Goal: Task Accomplishment & Management: Manage account settings

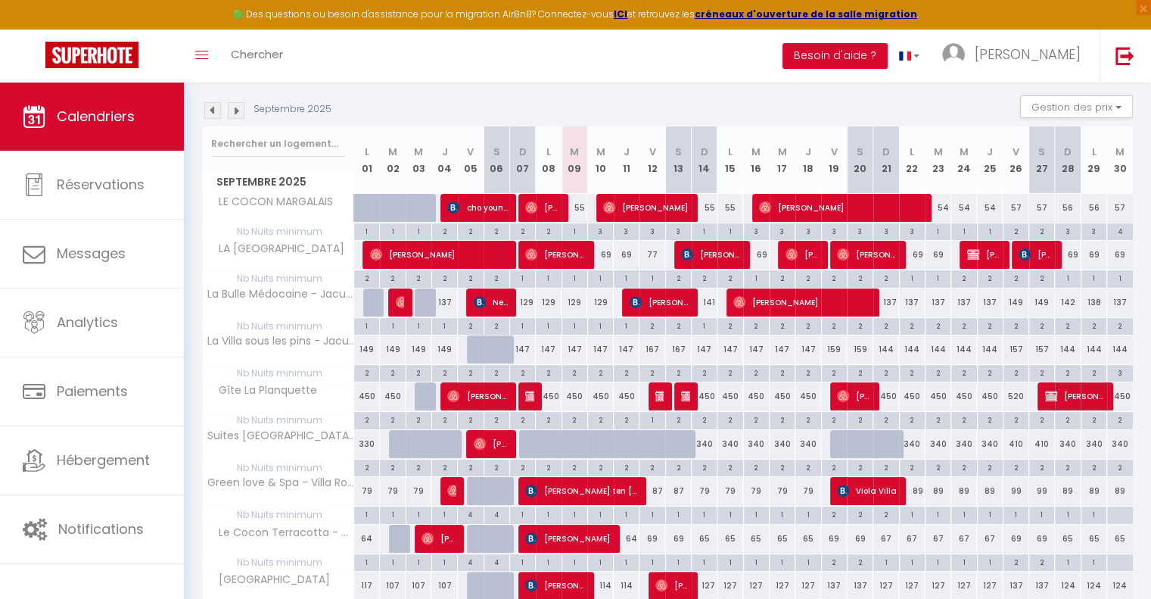
scroll to position [151, 0]
click at [235, 109] on img at bounding box center [236, 110] width 17 height 17
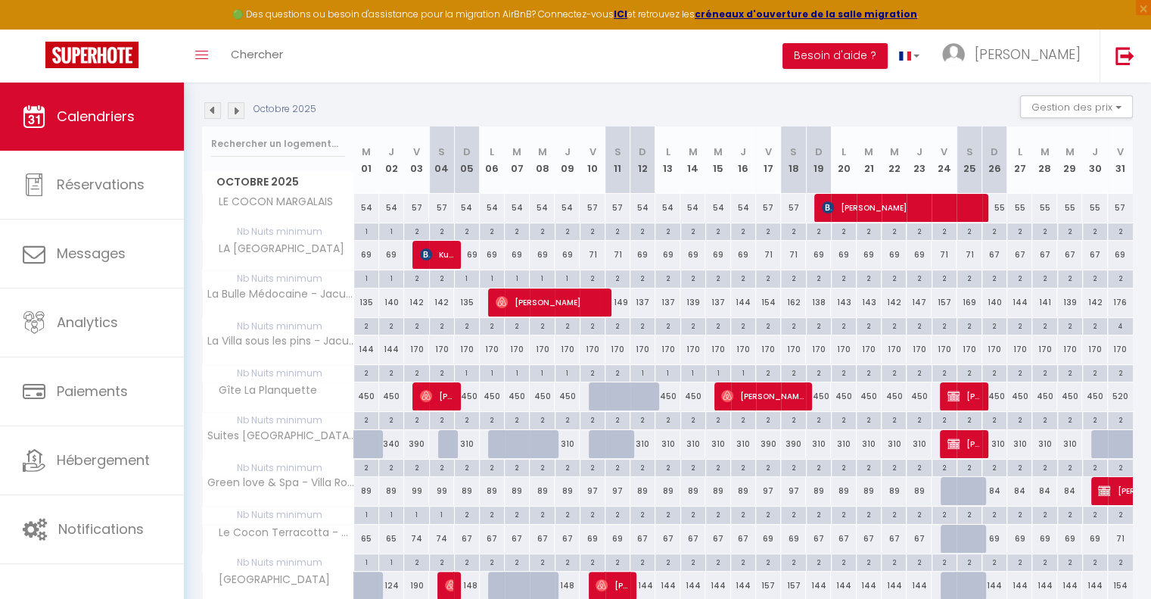
click at [210, 109] on img at bounding box center [212, 110] width 17 height 17
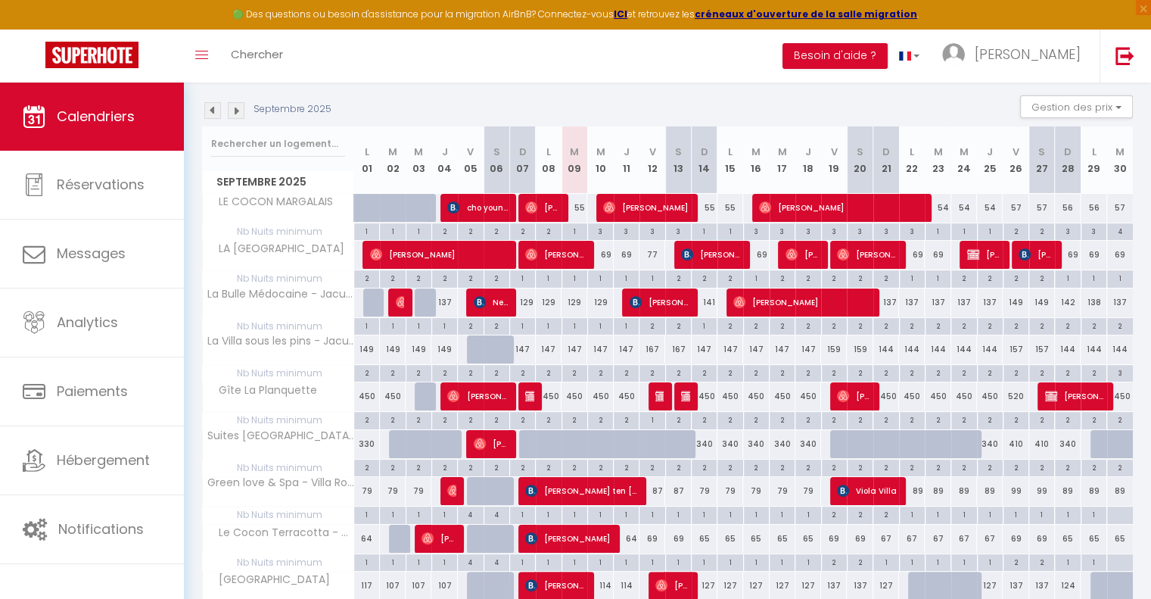
scroll to position [227, 0]
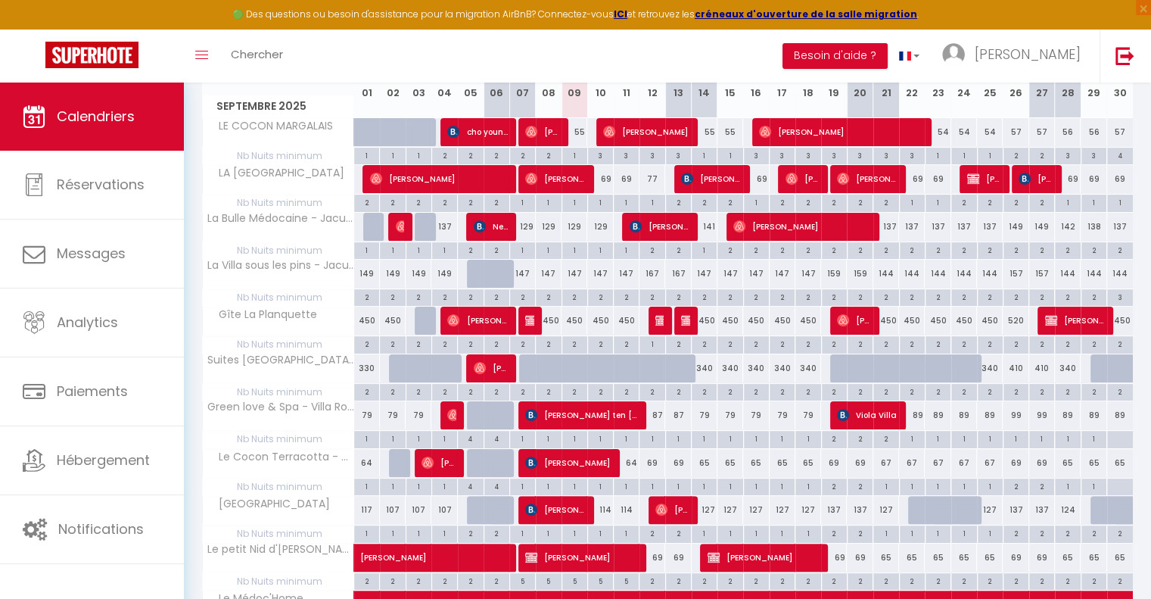
click at [572, 272] on div "147" at bounding box center [575, 274] width 26 height 28
type input "147"
type input "[DATE] Septembre 2025"
type input "Mer 10 Septembre 2025"
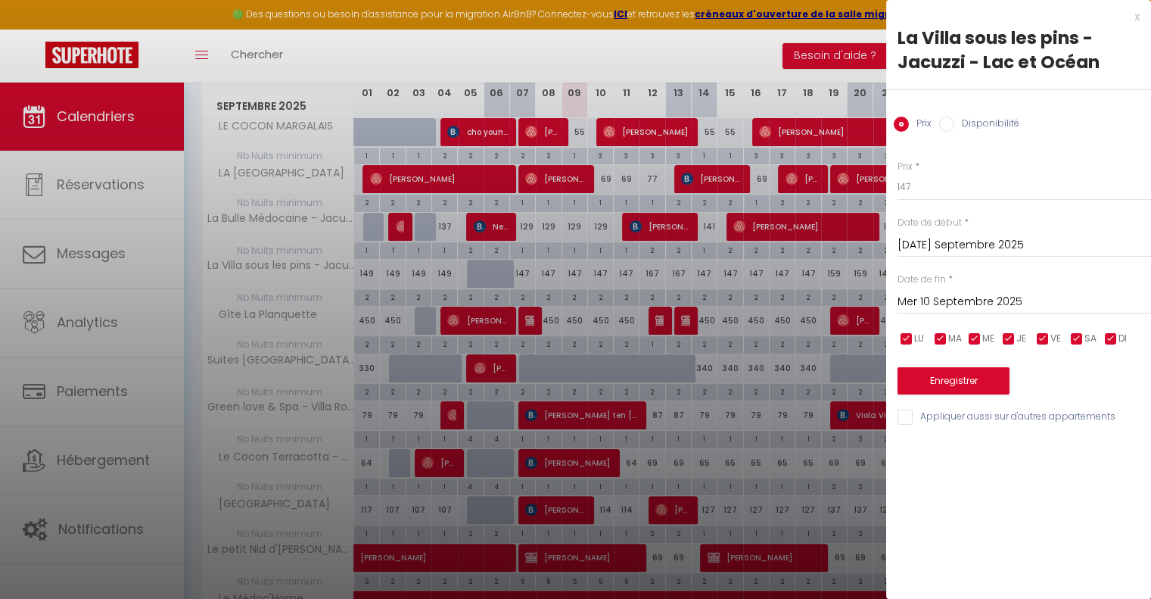
click at [651, 265] on div at bounding box center [575, 299] width 1151 height 599
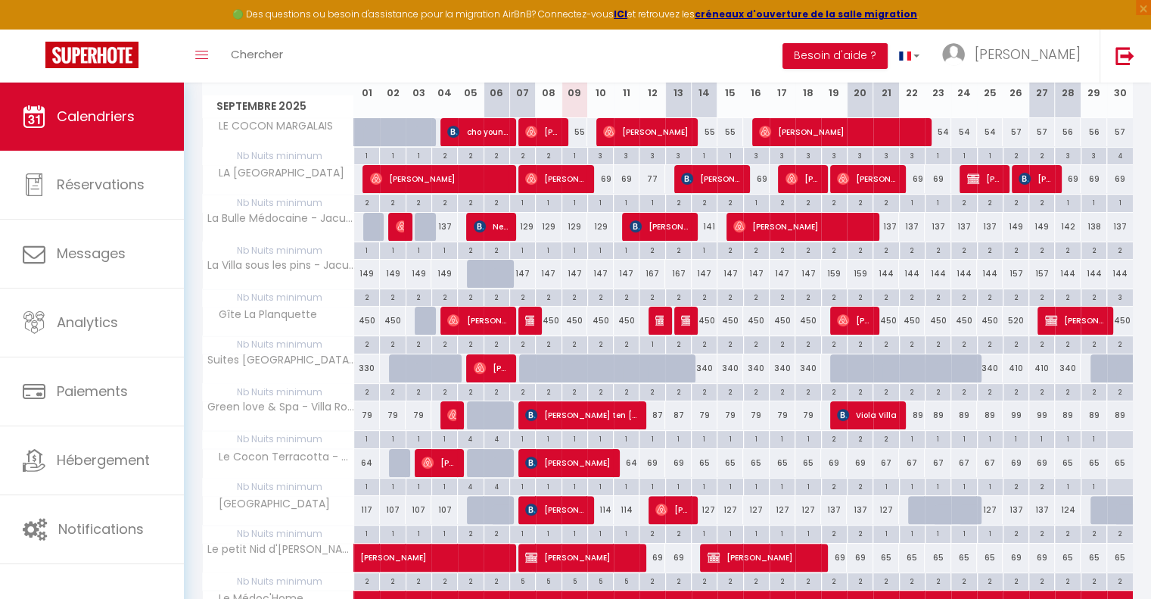
click at [652, 266] on div "167" at bounding box center [653, 274] width 26 height 28
type input "167"
type input "Ven 12 Septembre 2025"
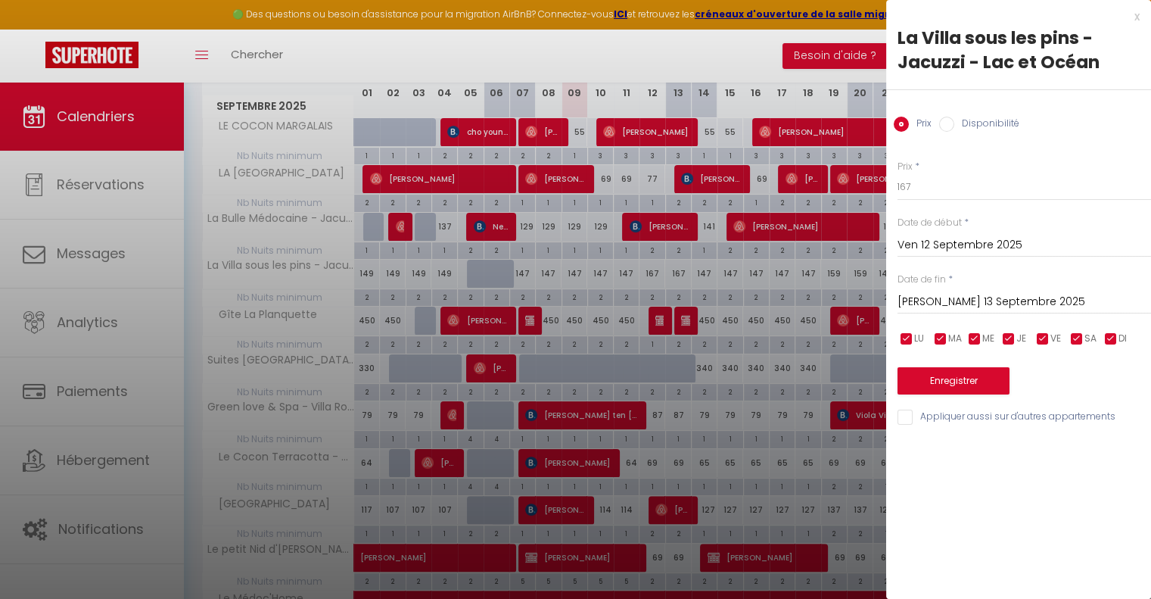
click at [959, 294] on input "[PERSON_NAME] 13 Septembre 2025" at bounding box center [1025, 302] width 254 height 20
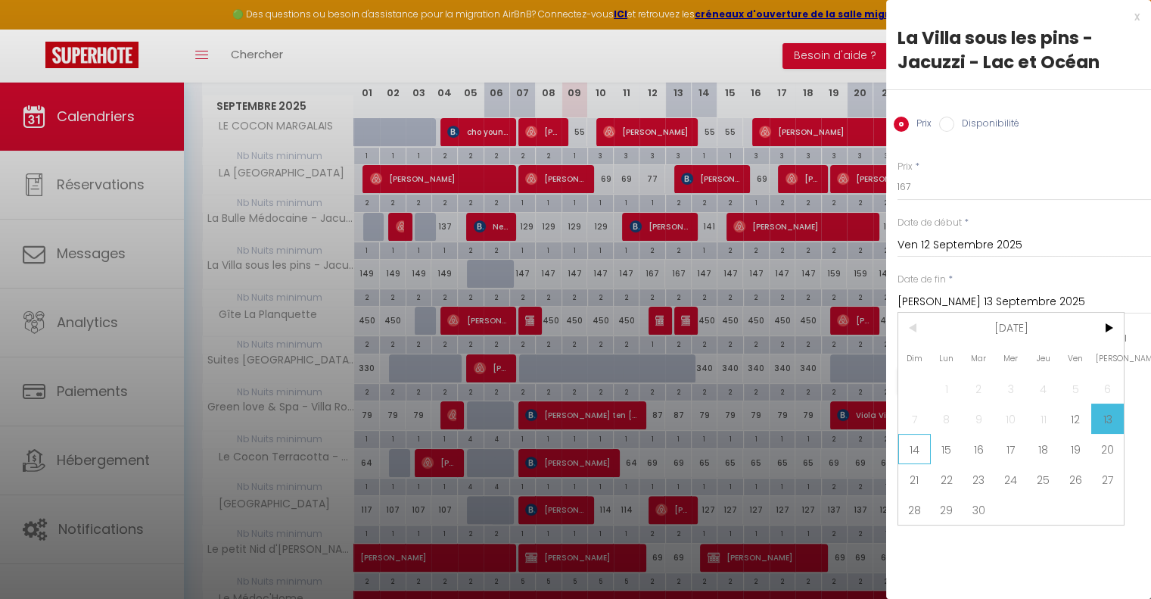
click at [911, 450] on span "14" at bounding box center [915, 449] width 33 height 30
type input "Dim 14 Septembre 2025"
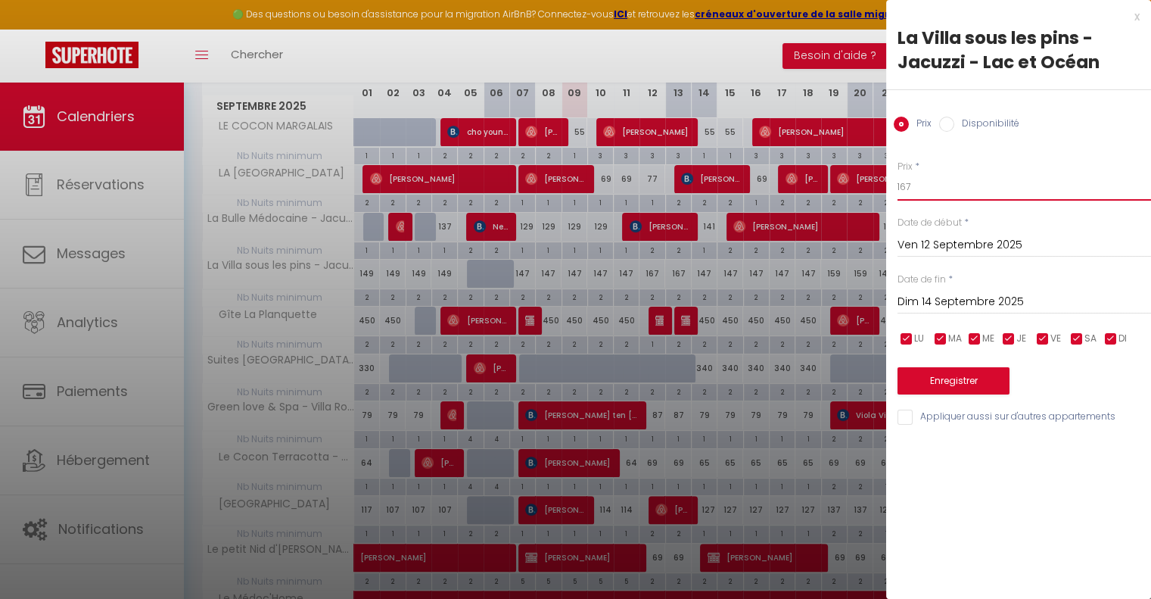
drag, startPoint x: 930, startPoint y: 188, endPoint x: 898, endPoint y: 188, distance: 31.8
click at [898, 188] on input "167" at bounding box center [1025, 186] width 254 height 27
type input "147"
drag, startPoint x: 933, startPoint y: 387, endPoint x: 933, endPoint y: 378, distance: 9.1
click at [933, 378] on button "Enregistrer" at bounding box center [954, 380] width 112 height 27
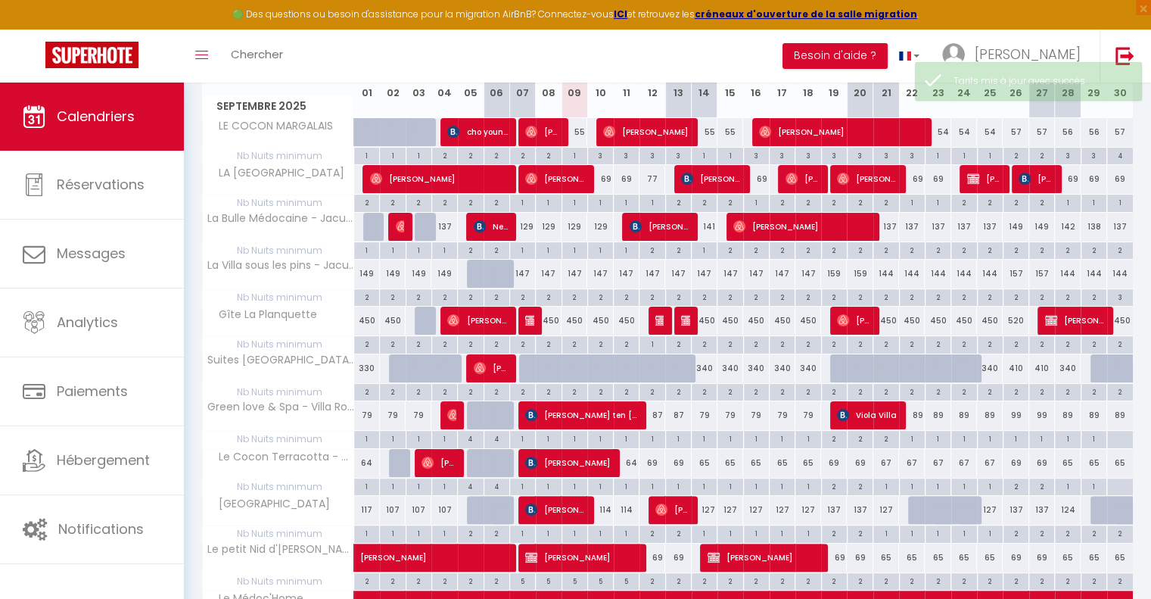
click at [571, 271] on div "147" at bounding box center [575, 274] width 26 height 28
type input "147"
type input "[DATE] Septembre 2025"
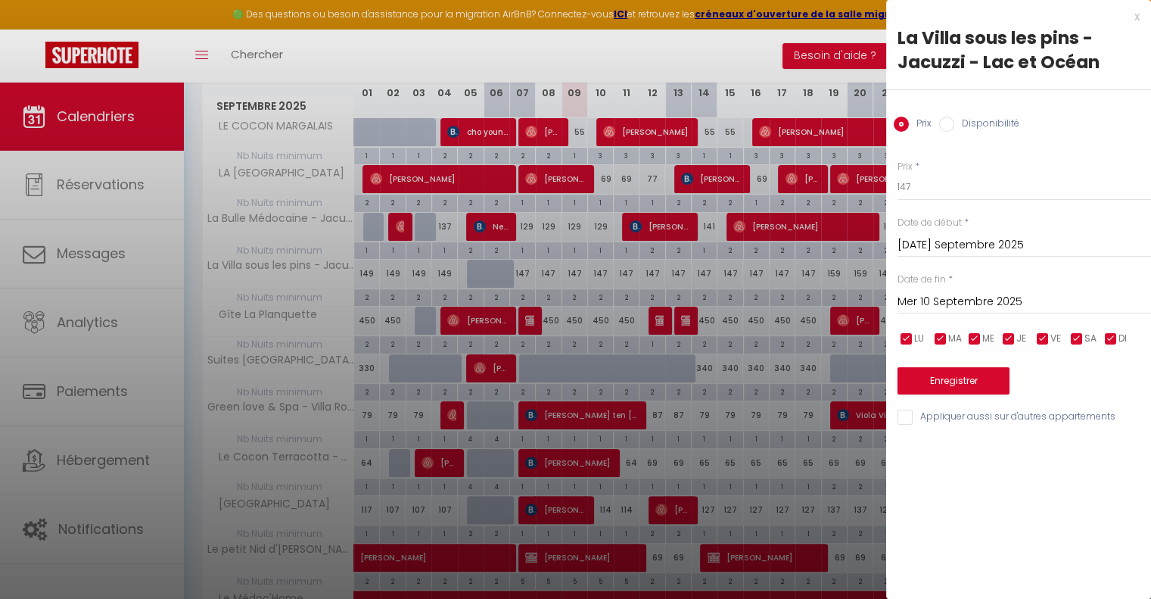
click at [961, 296] on input "Mer 10 Septembre 2025" at bounding box center [1025, 302] width 254 height 20
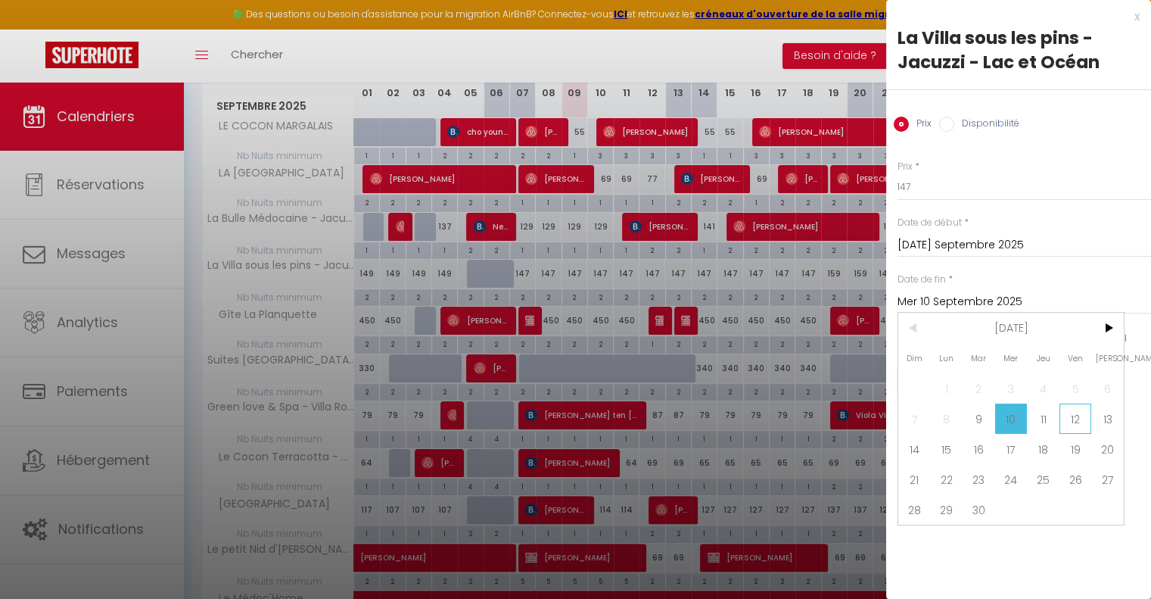
click at [1079, 418] on span "12" at bounding box center [1076, 418] width 33 height 30
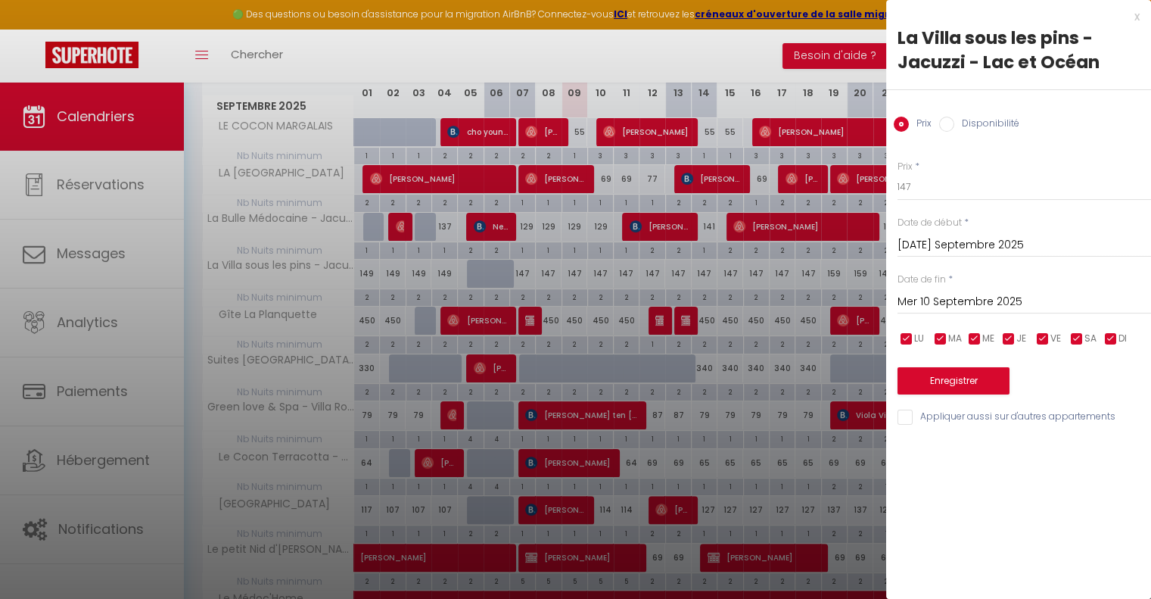
type input "Ven 12 Septembre 2025"
drag, startPoint x: 937, startPoint y: 185, endPoint x: 902, endPoint y: 183, distance: 34.9
click at [902, 183] on input "147" at bounding box center [1025, 186] width 254 height 27
type input "135"
click at [987, 391] on button "Enregistrer" at bounding box center [954, 380] width 112 height 27
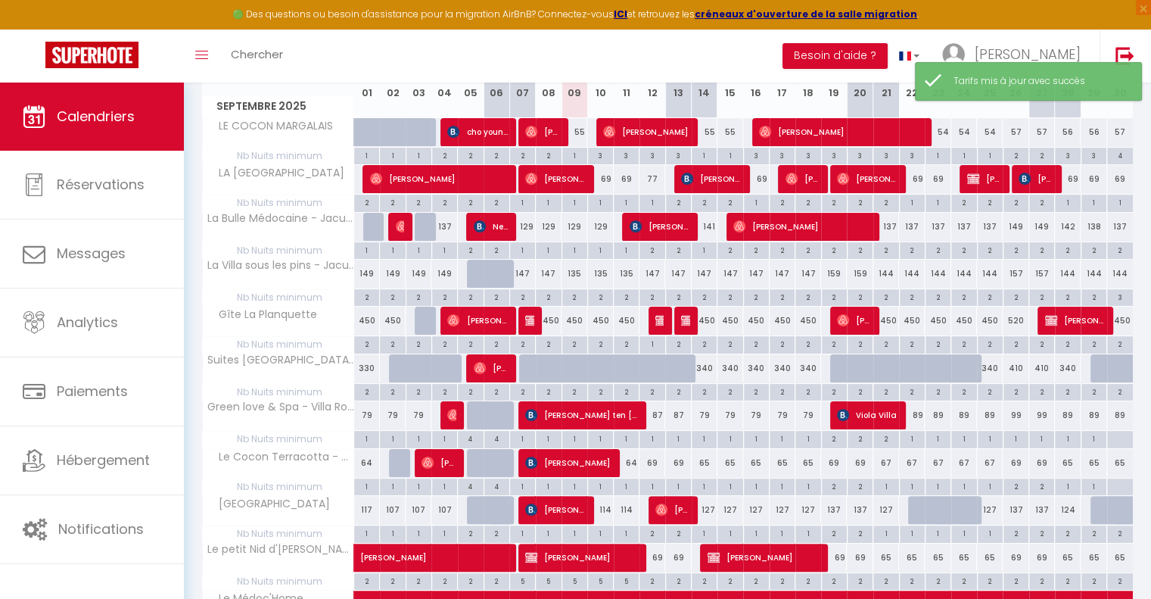
click at [706, 270] on div "147" at bounding box center [705, 274] width 26 height 28
type input "147"
type input "Dim 14 Septembre 2025"
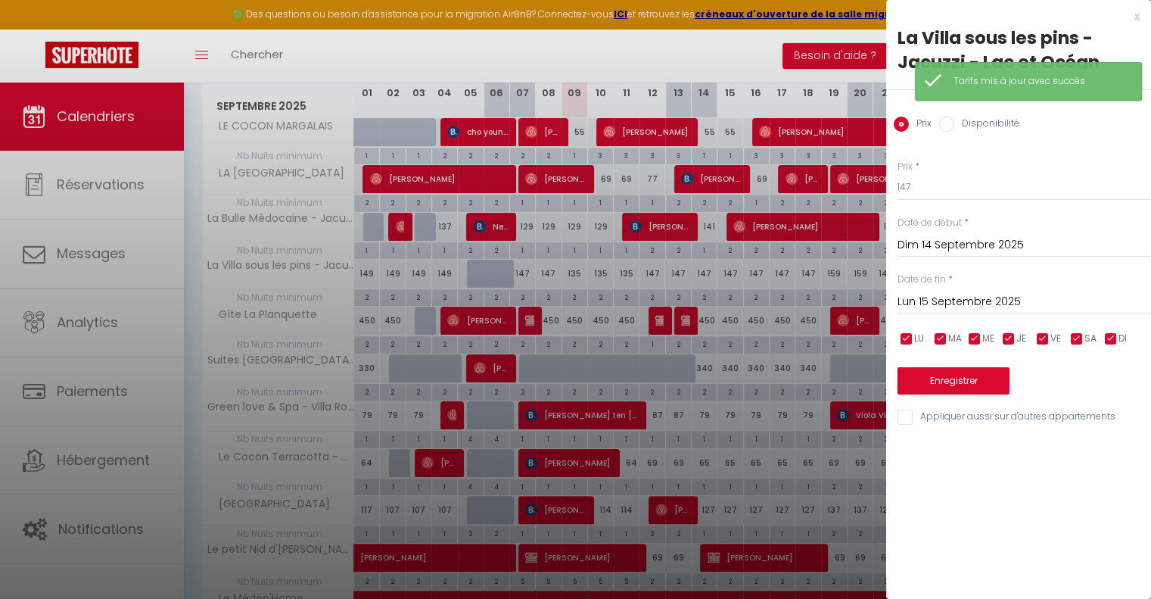
click at [975, 297] on input "Lun 15 Septembre 2025" at bounding box center [1025, 302] width 254 height 20
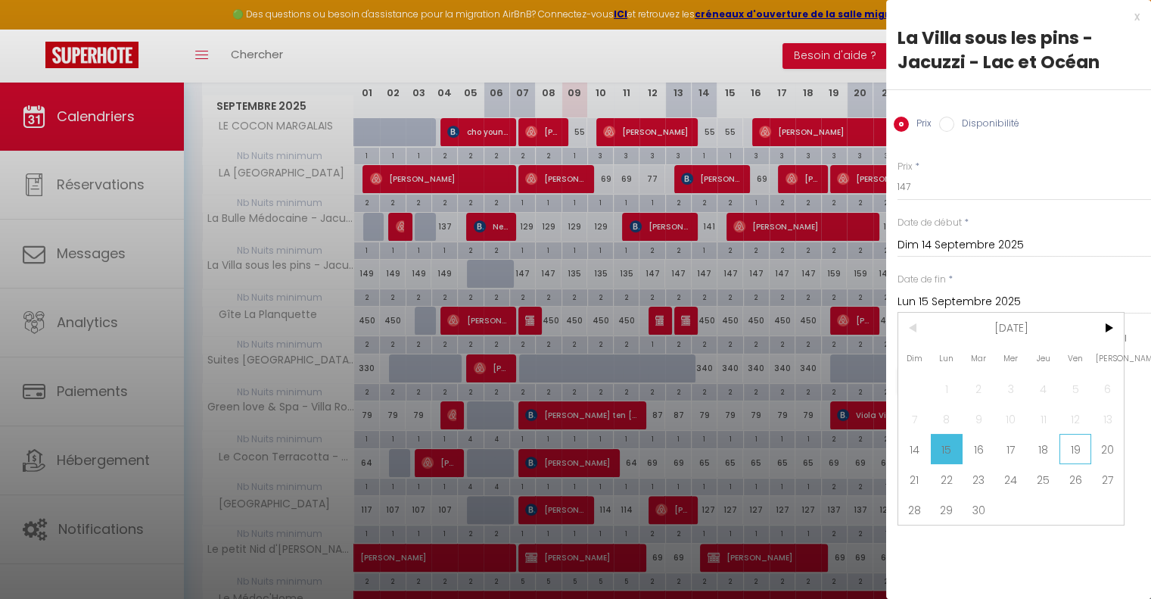
click at [1071, 450] on span "19" at bounding box center [1076, 449] width 33 height 30
type input "Ven 19 Septembre 2025"
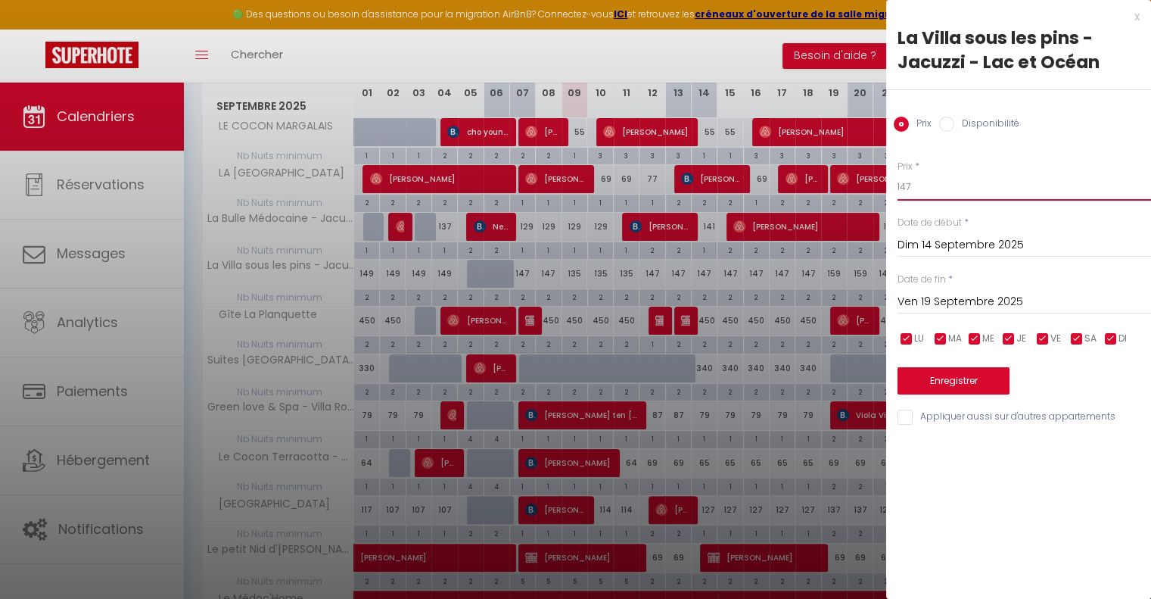
drag, startPoint x: 933, startPoint y: 184, endPoint x: 899, endPoint y: 184, distance: 33.3
click at [899, 184] on input "147" at bounding box center [1025, 186] width 254 height 27
type input "135"
click at [947, 373] on button "Enregistrer" at bounding box center [954, 380] width 112 height 27
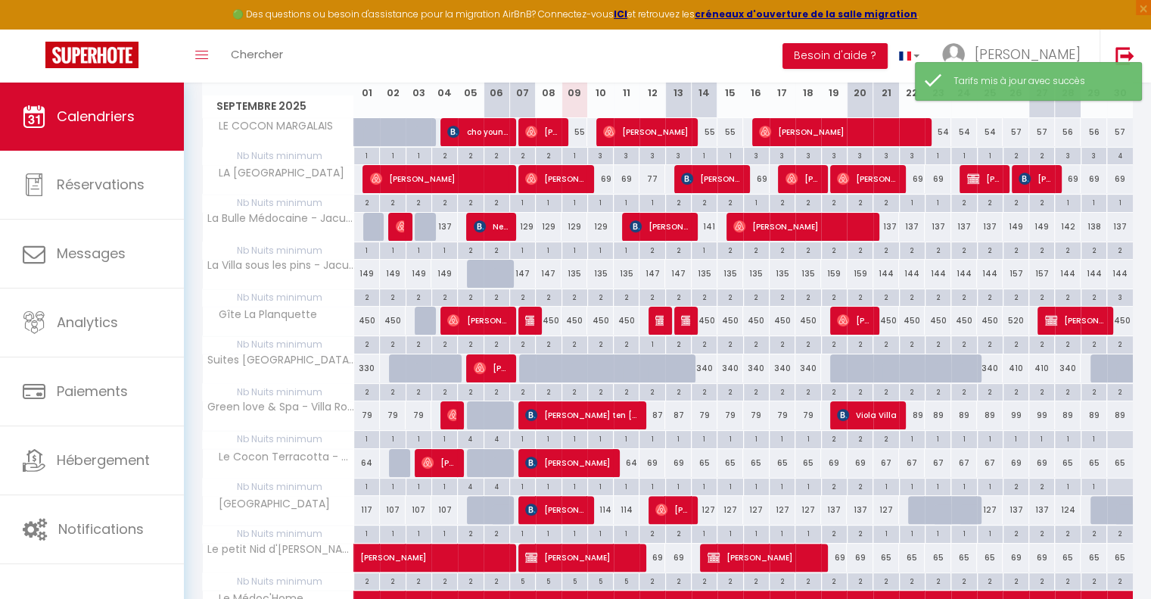
click at [834, 269] on div "159" at bounding box center [834, 274] width 26 height 28
type input "159"
type input "Ven 19 Septembre 2025"
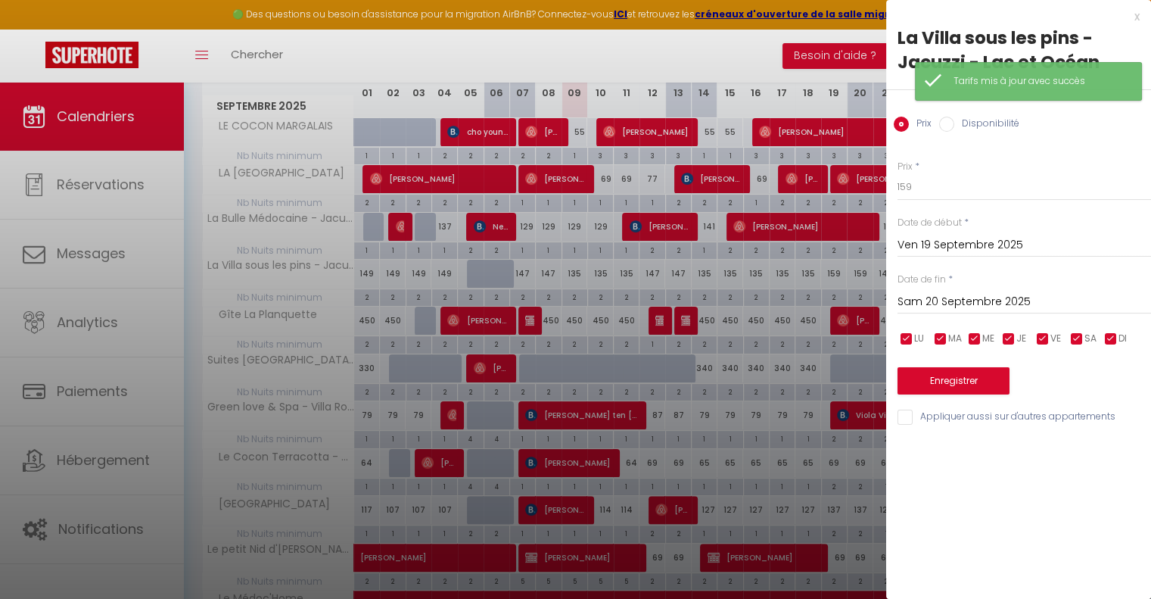
click at [955, 302] on input "Sam 20 Septembre 2025" at bounding box center [1025, 302] width 254 height 20
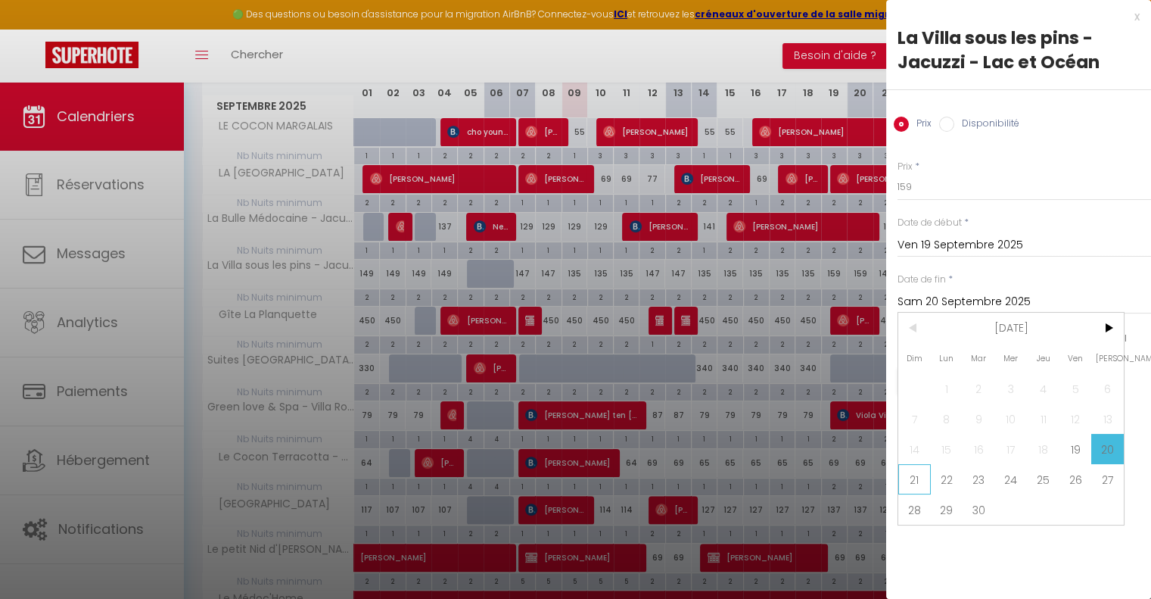
click at [908, 475] on span "21" at bounding box center [915, 479] width 33 height 30
type input "Dim 21 Septembre 2025"
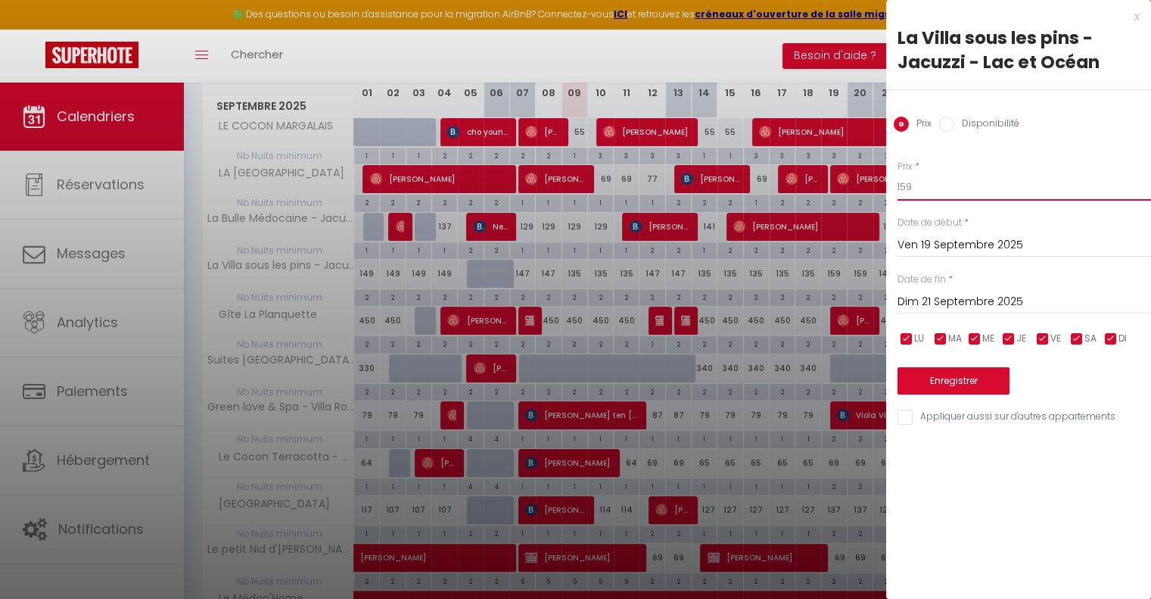
drag, startPoint x: 919, startPoint y: 190, endPoint x: 899, endPoint y: 189, distance: 19.7
click at [899, 189] on input "159" at bounding box center [1025, 186] width 254 height 27
type input "147"
click at [945, 376] on button "Enregistrer" at bounding box center [954, 380] width 112 height 27
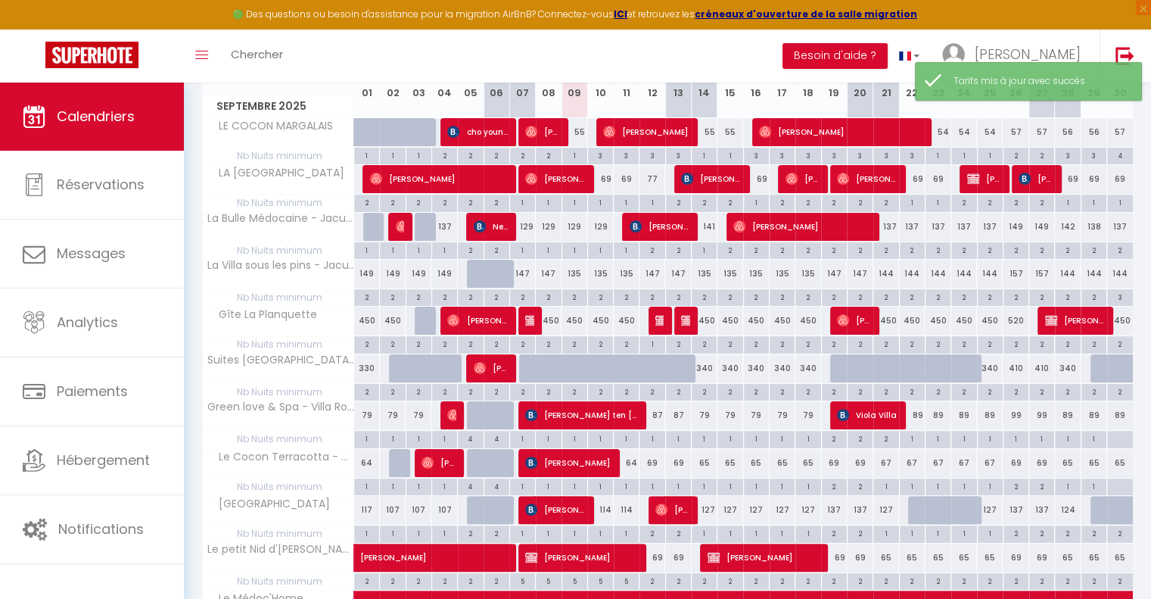
click at [649, 273] on div "147" at bounding box center [653, 274] width 26 height 28
type input "147"
type input "Ven 12 Septembre 2025"
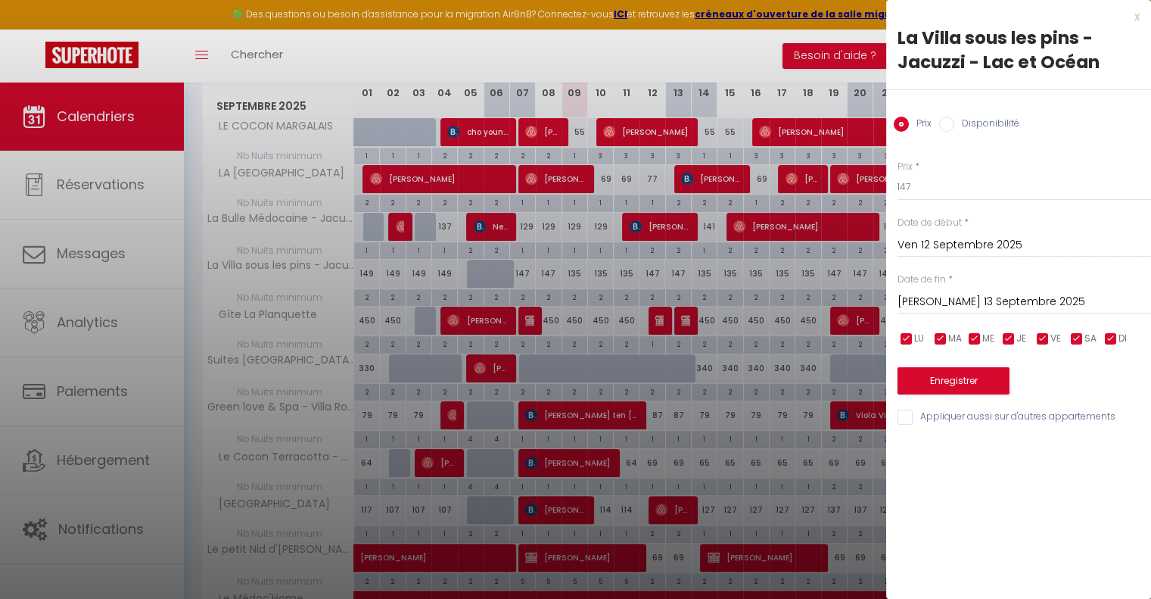
click at [930, 293] on input "[PERSON_NAME] 13 Septembre 2025" at bounding box center [1025, 302] width 254 height 20
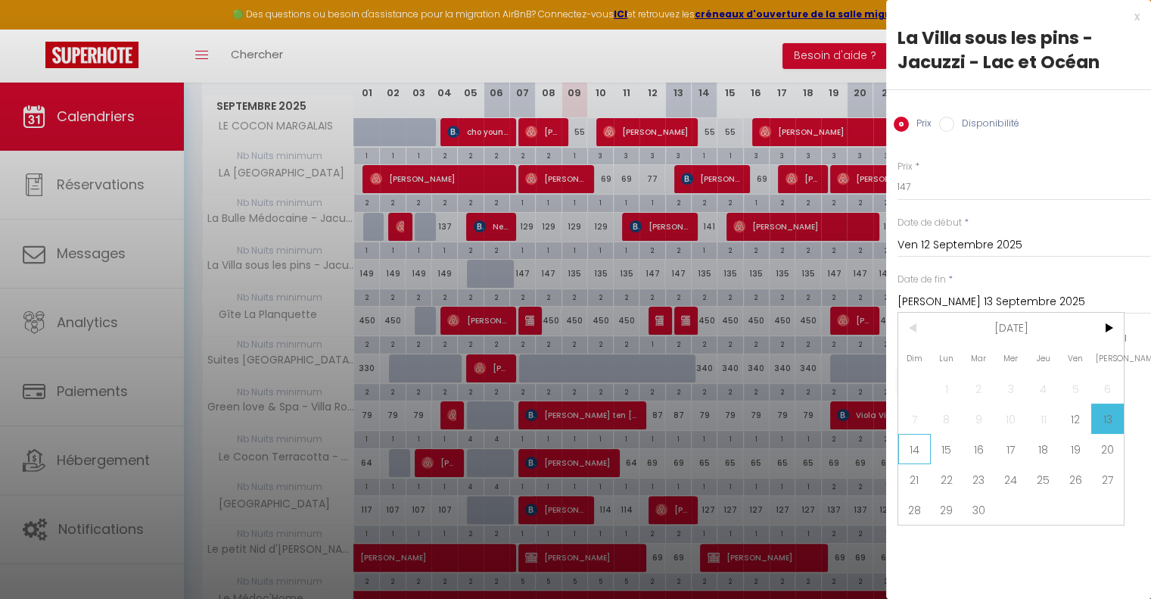
click at [919, 444] on span "14" at bounding box center [915, 449] width 33 height 30
type input "Dim 14 Septembre 2025"
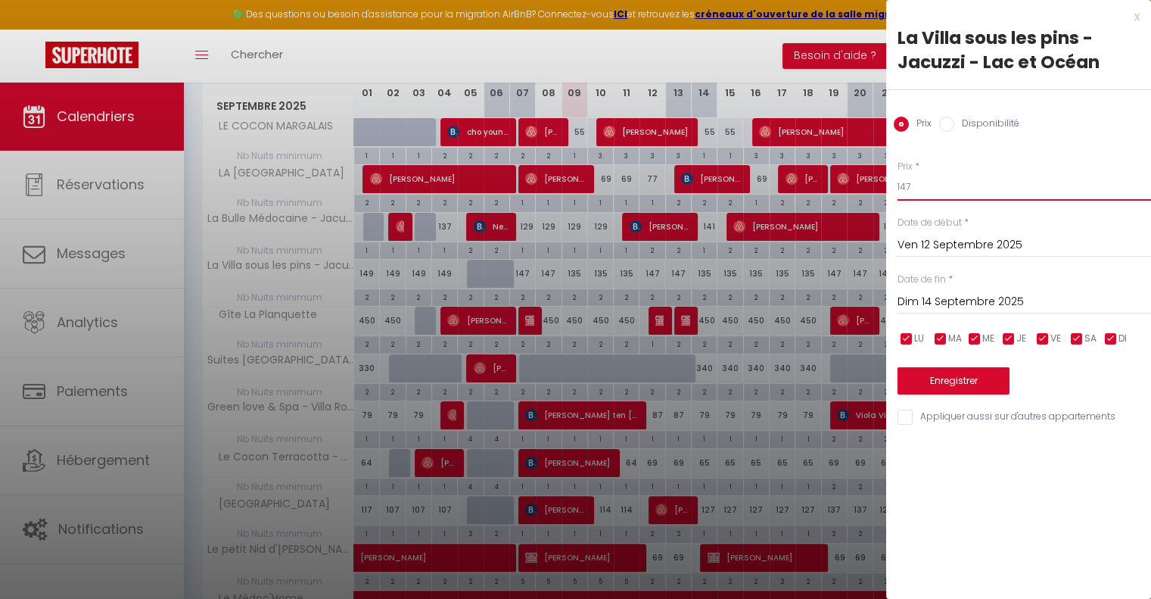
click at [931, 184] on input "147" at bounding box center [1025, 186] width 254 height 27
type input "144"
click at [912, 383] on button "Enregistrer" at bounding box center [954, 380] width 112 height 27
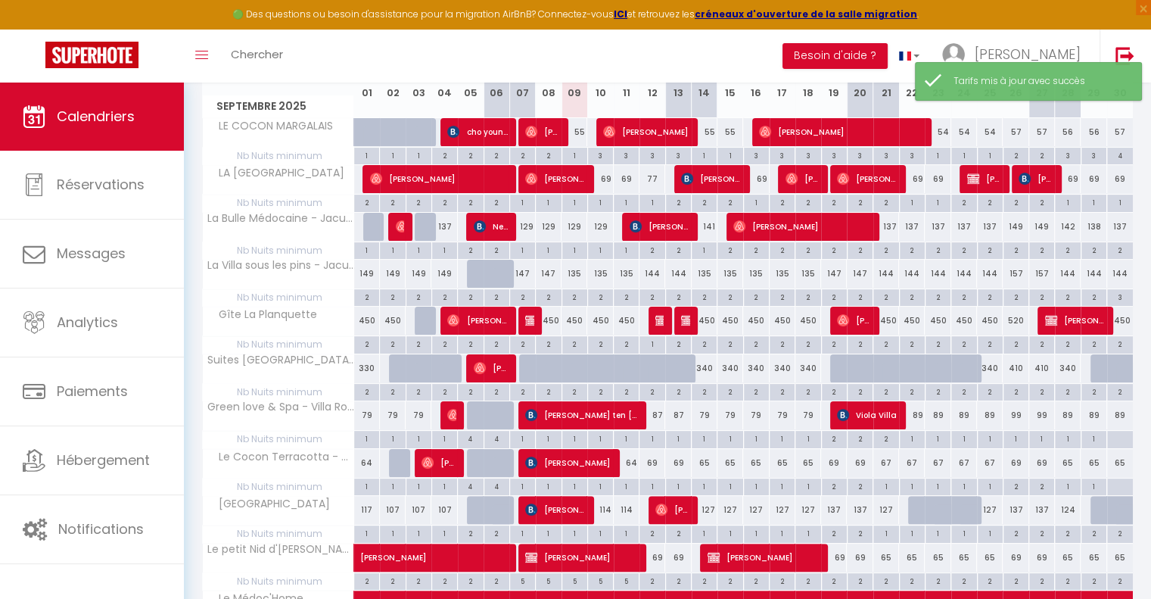
click at [836, 269] on div "147" at bounding box center [834, 274] width 26 height 28
type input "147"
type input "Ven 19 Septembre 2025"
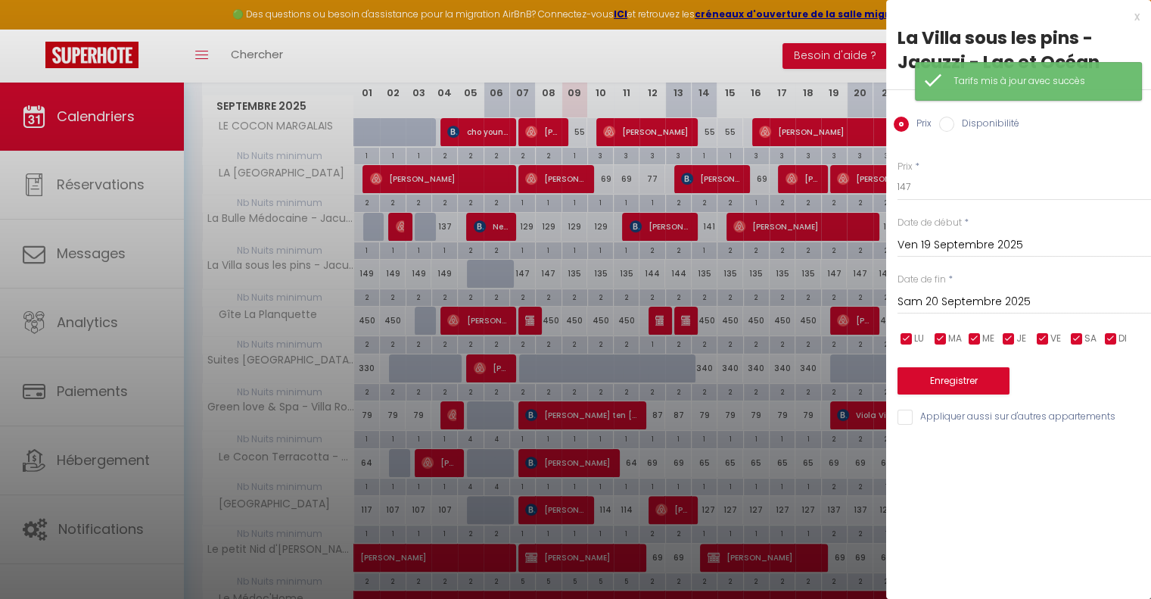
click at [995, 302] on input "Sam 20 Septembre 2025" at bounding box center [1025, 302] width 254 height 20
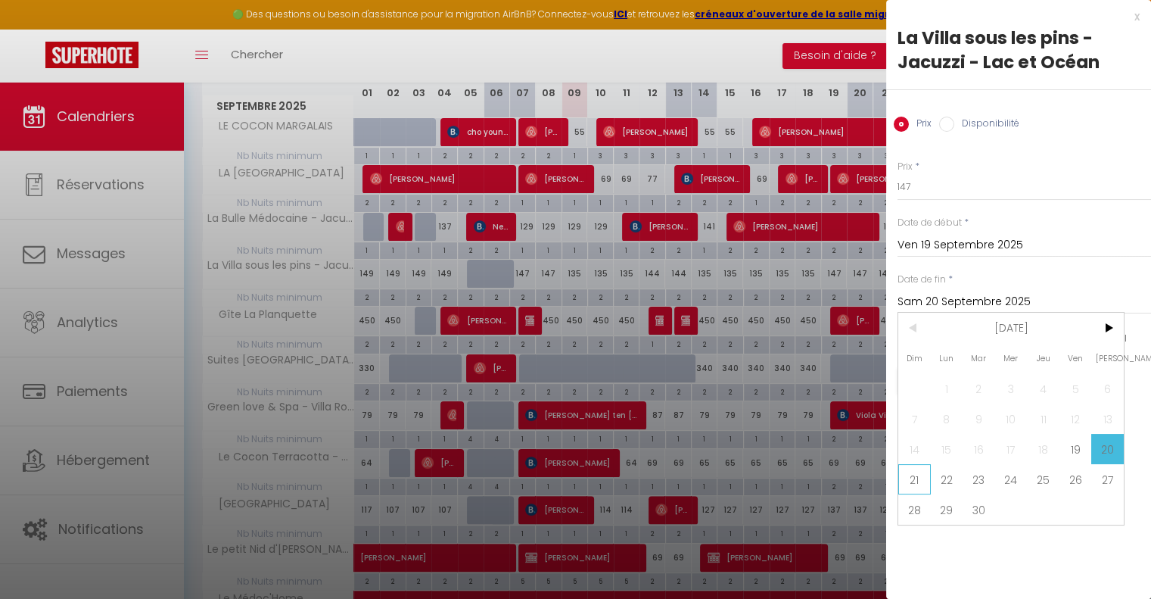
click at [924, 478] on span "21" at bounding box center [915, 479] width 33 height 30
type input "Dim 21 Septembre 2025"
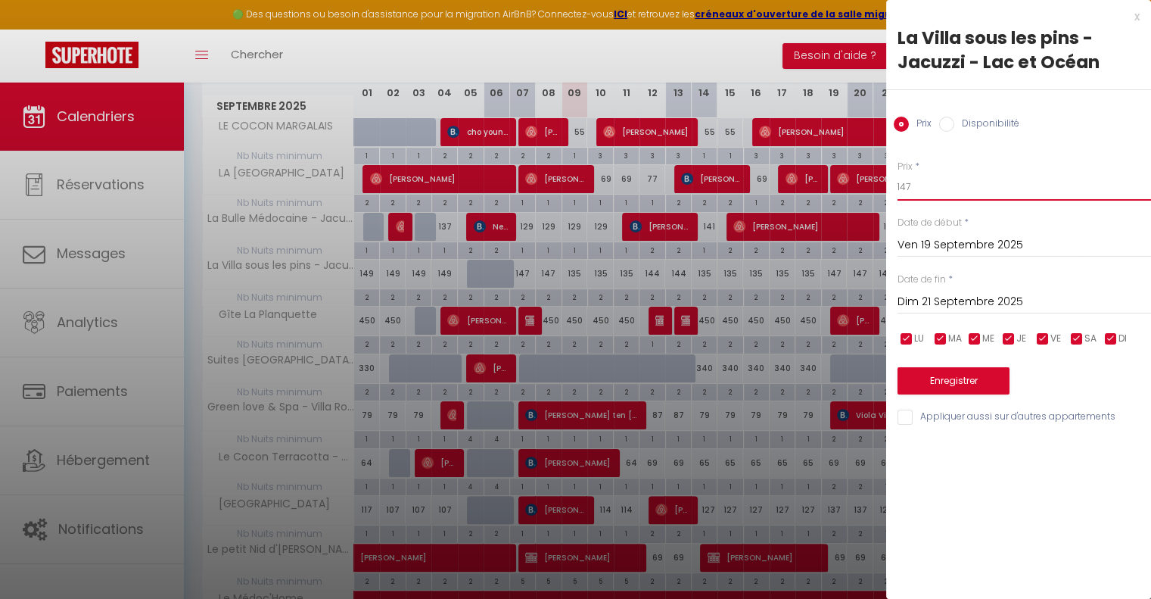
click at [937, 178] on input "147" at bounding box center [1025, 186] width 254 height 27
type input "144"
click at [949, 382] on button "Enregistrer" at bounding box center [954, 380] width 112 height 27
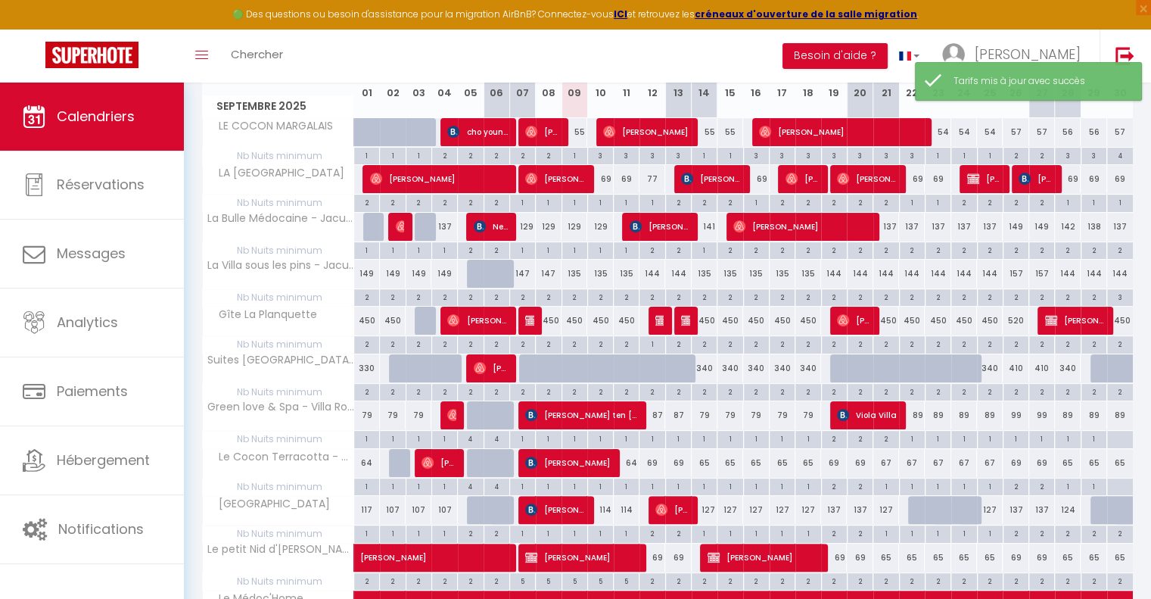
click at [890, 270] on div "144" at bounding box center [887, 274] width 26 height 28
type input "144"
type input "Dim 21 Septembre 2025"
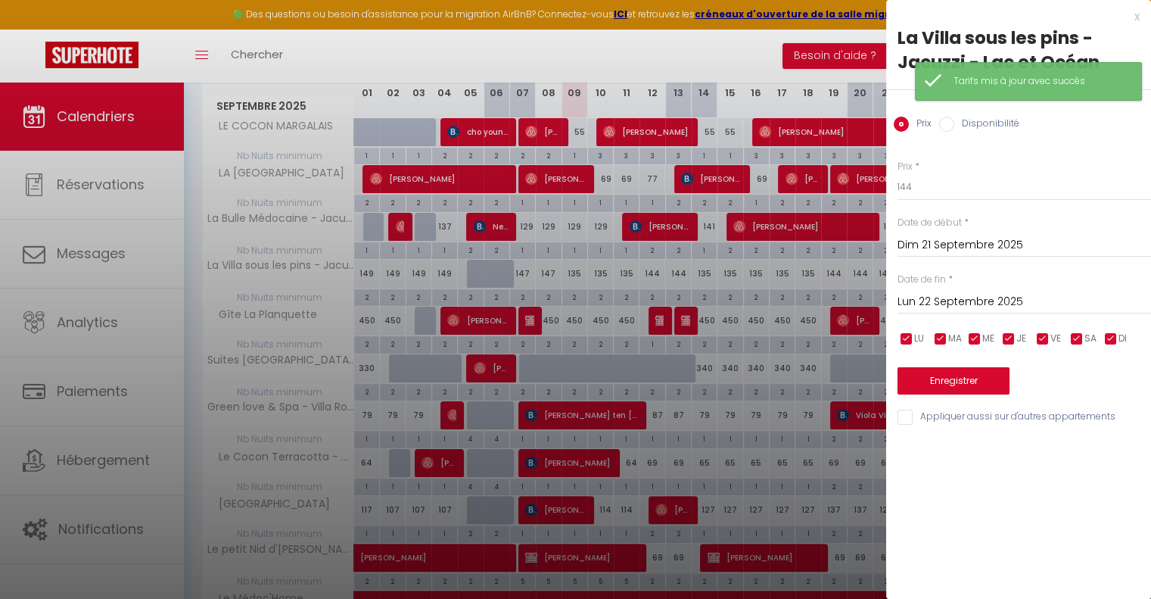
click at [977, 297] on input "Lun 22 Septembre 2025" at bounding box center [1025, 302] width 254 height 20
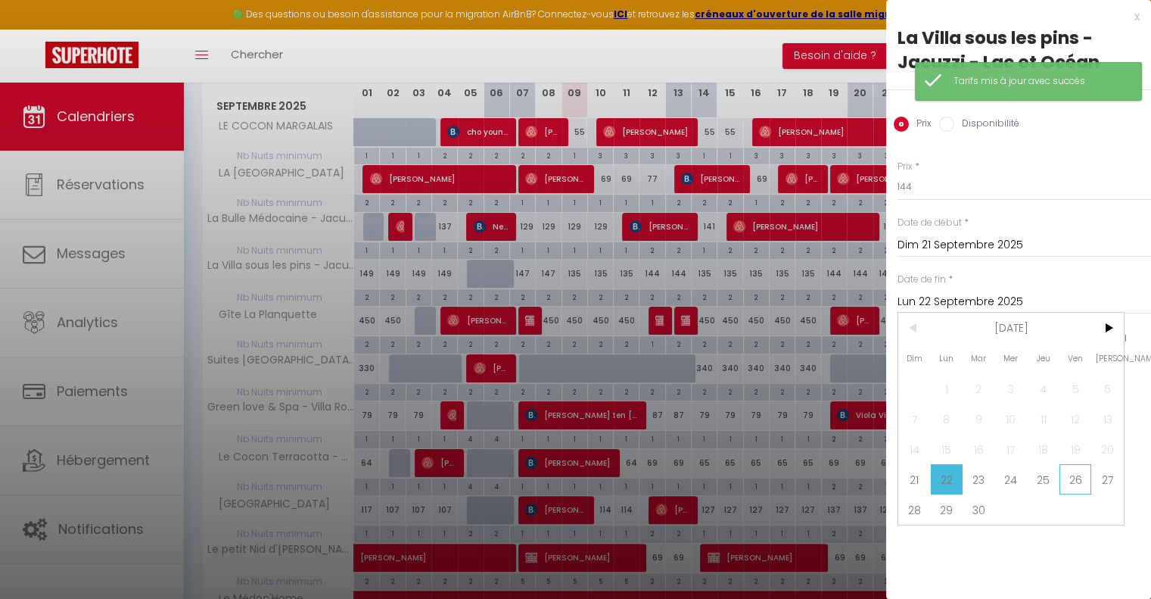
click at [1078, 480] on span "26" at bounding box center [1076, 479] width 33 height 30
type input "Ven 26 Septembre 2025"
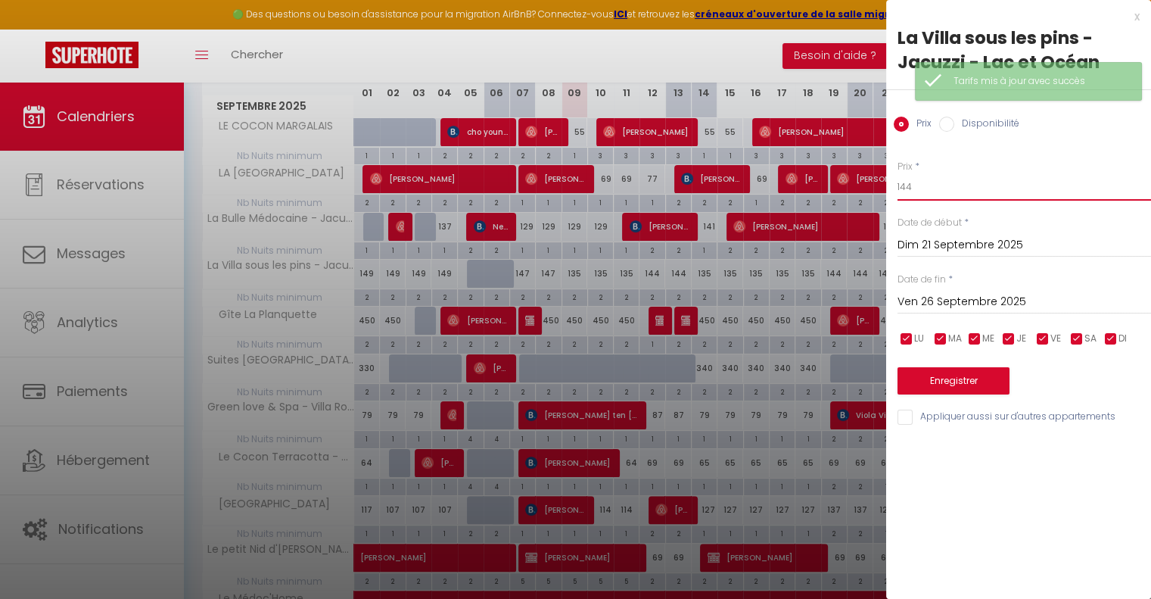
click at [955, 182] on input "144" at bounding box center [1025, 186] width 254 height 27
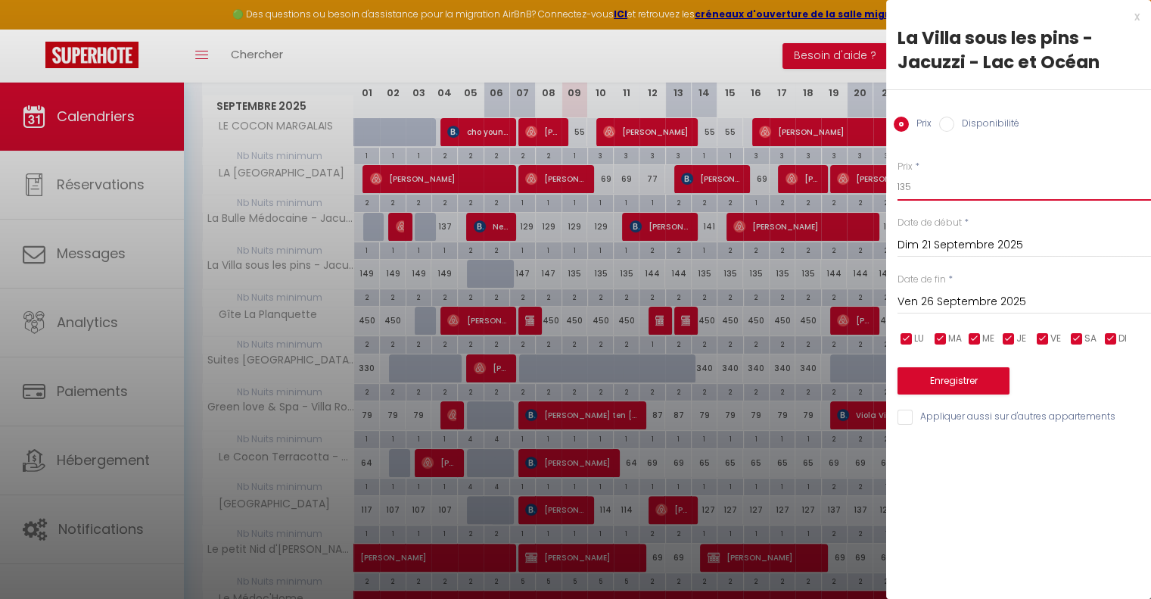
type input "135"
click at [961, 380] on button "Enregistrer" at bounding box center [954, 380] width 112 height 27
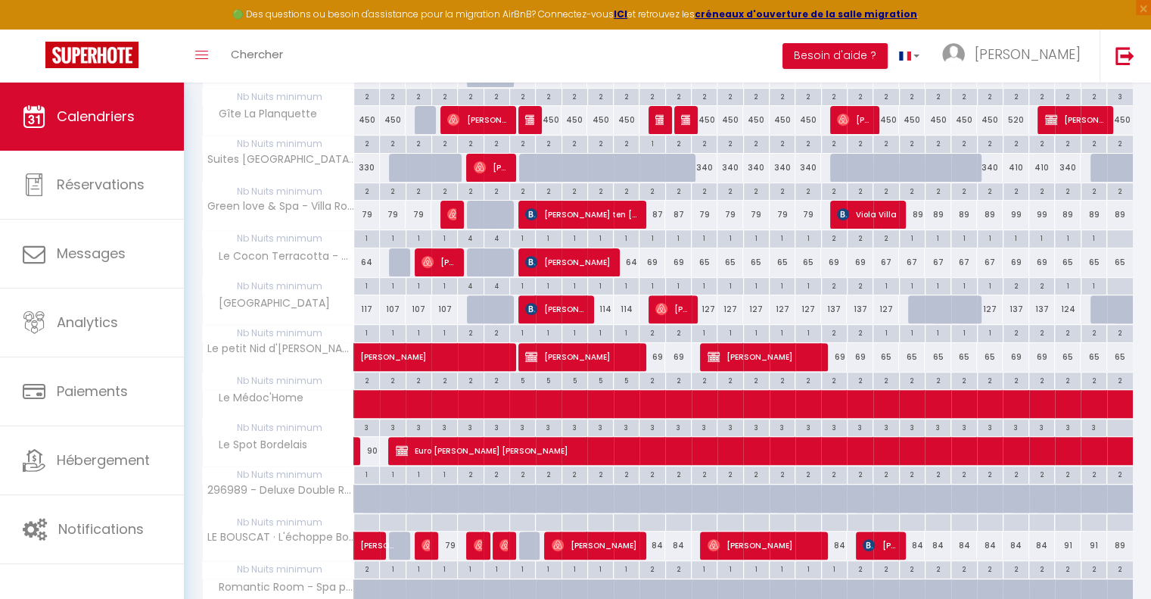
scroll to position [454, 0]
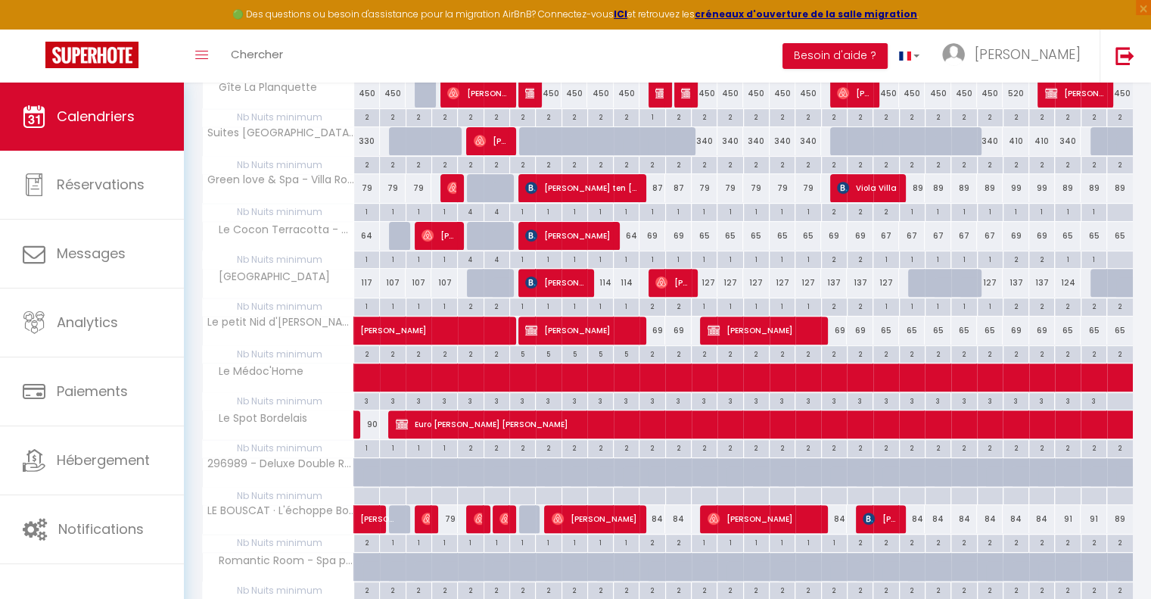
click at [913, 282] on div at bounding box center [921, 283] width 26 height 29
type input "127"
type input "Lun 22 Septembre 2025"
type input "[DATE] Septembre 2025"
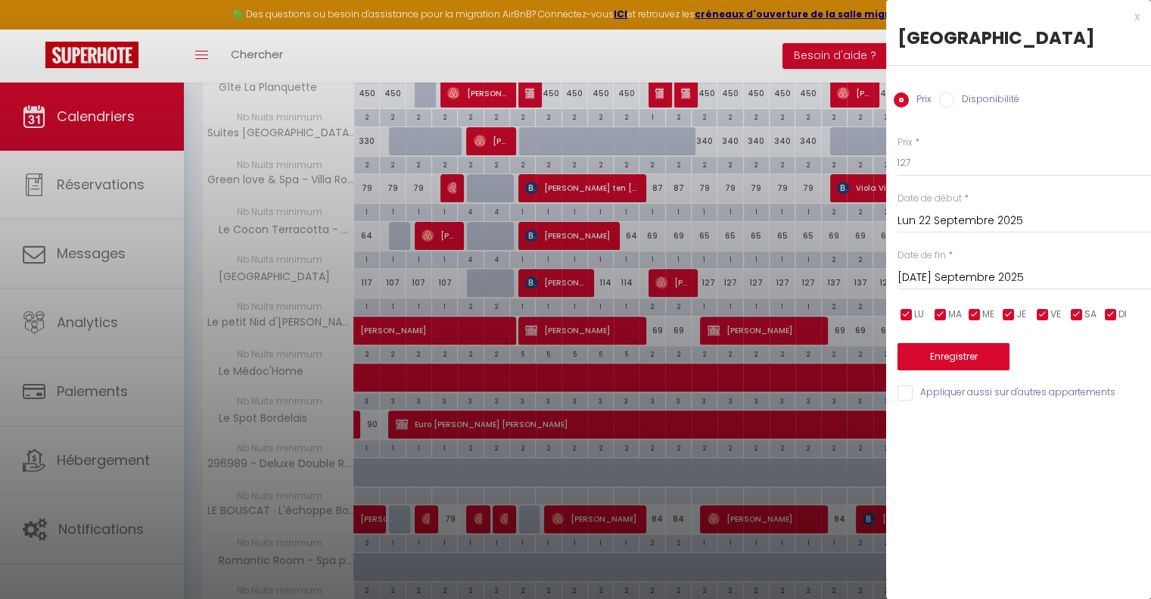
click at [1139, 17] on div "x" at bounding box center [1013, 17] width 254 height 18
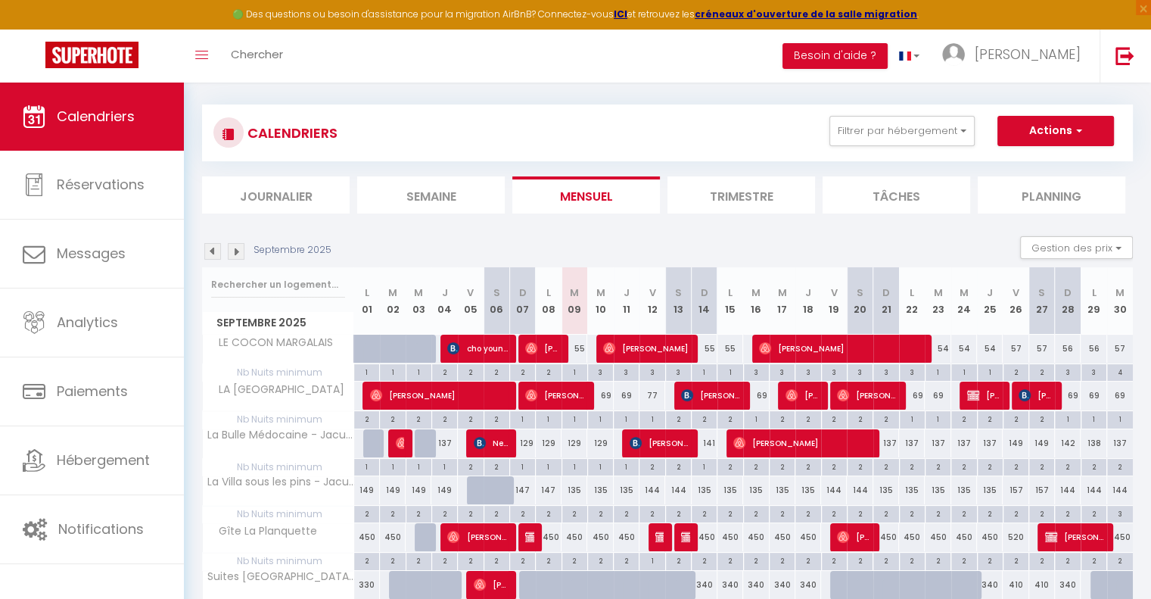
scroll to position [0, 0]
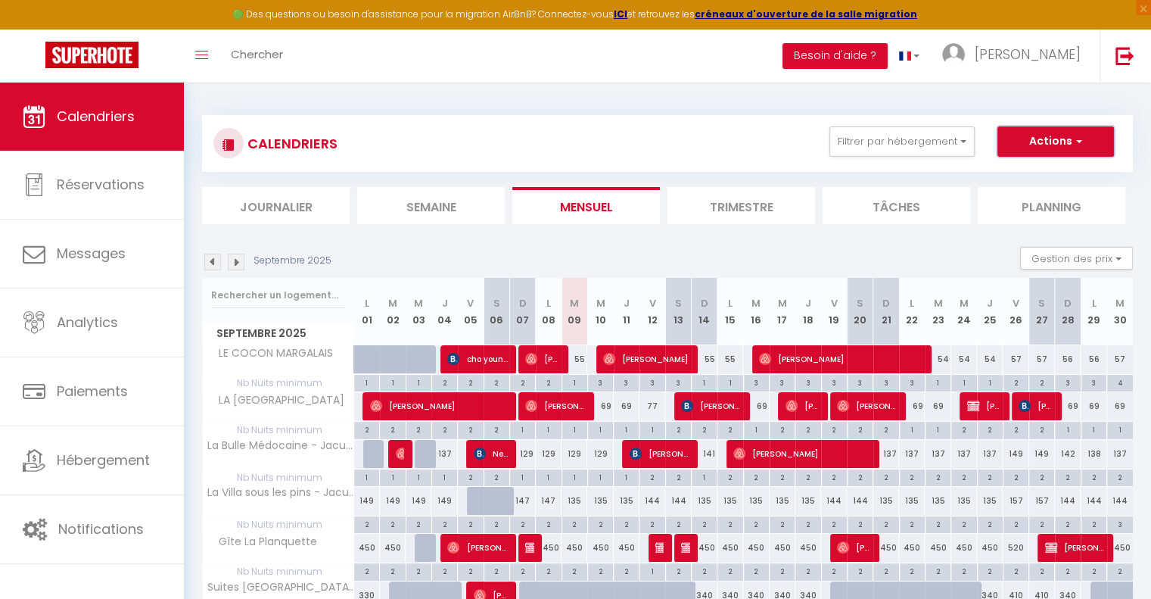
click at [1082, 139] on button "Actions" at bounding box center [1056, 141] width 117 height 30
click at [1042, 175] on link "Nouvelle réservation" at bounding box center [1040, 176] width 132 height 23
select select
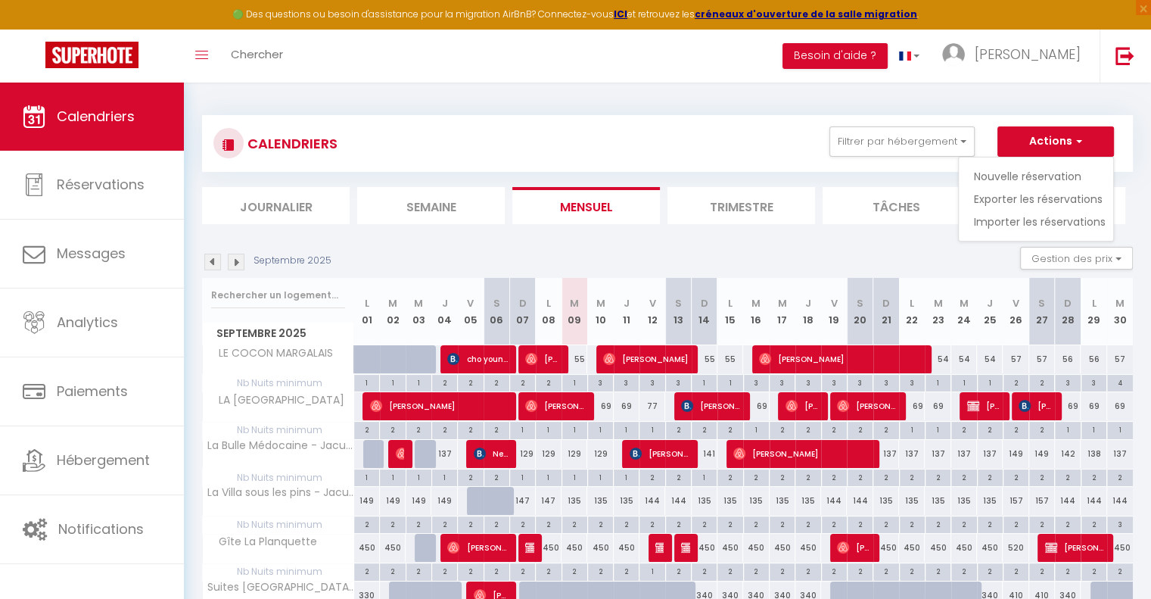
select select
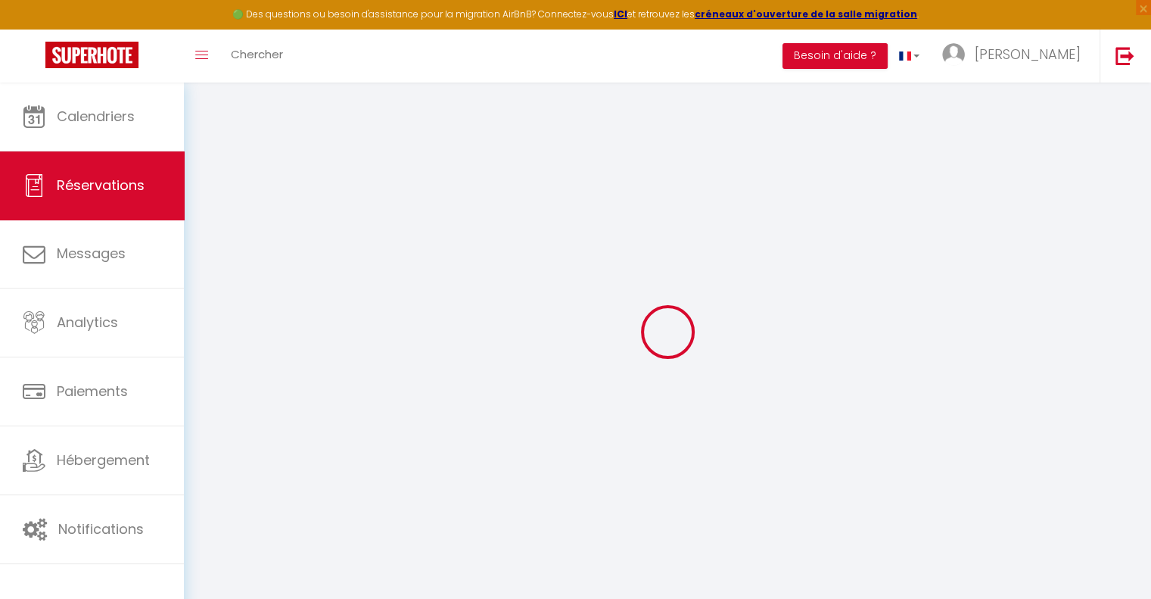
select select
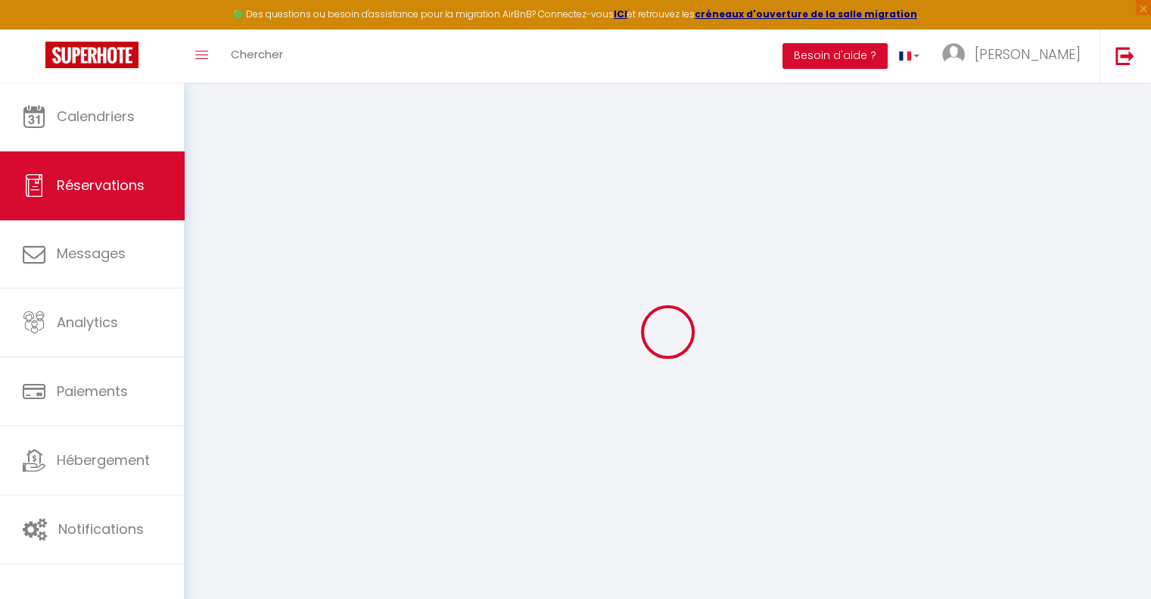
select select
checkbox input "false"
select select
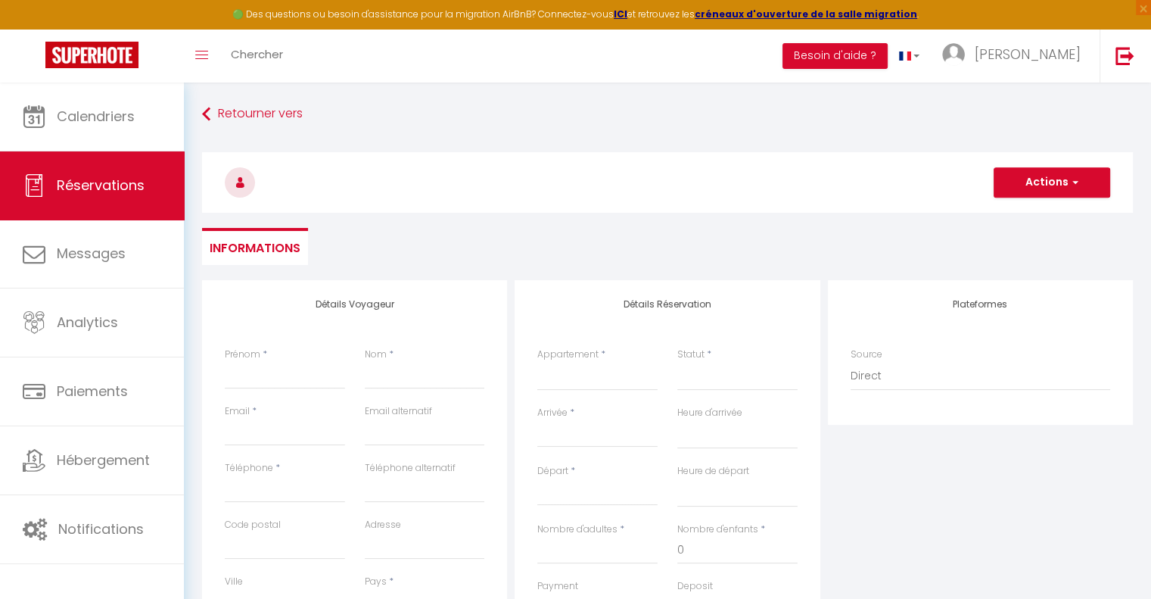
select select
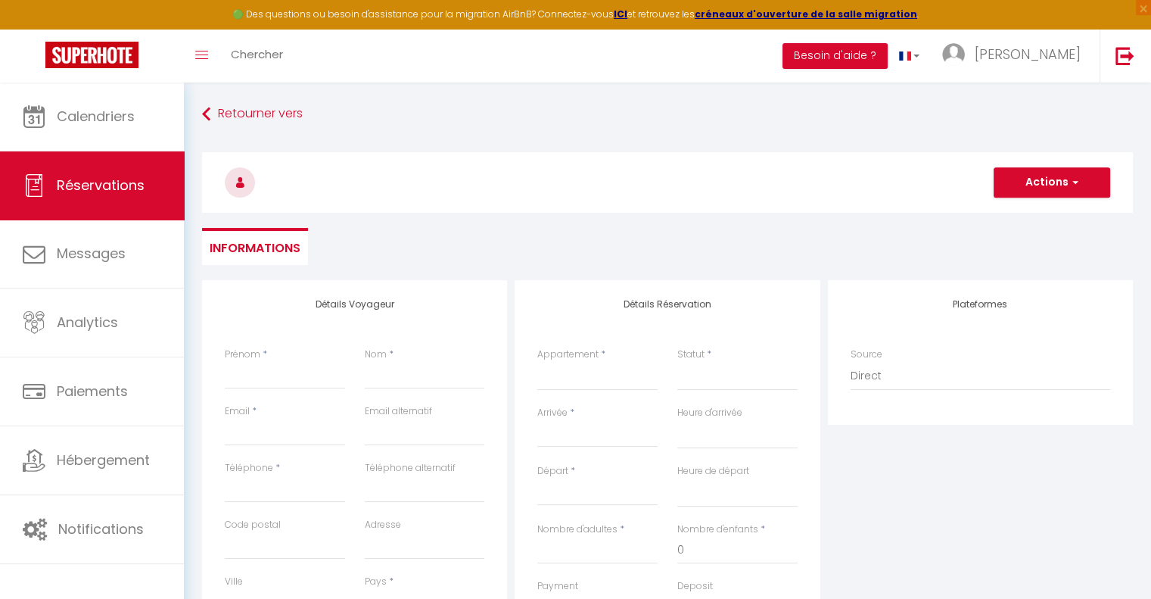
select select
checkbox input "false"
select select
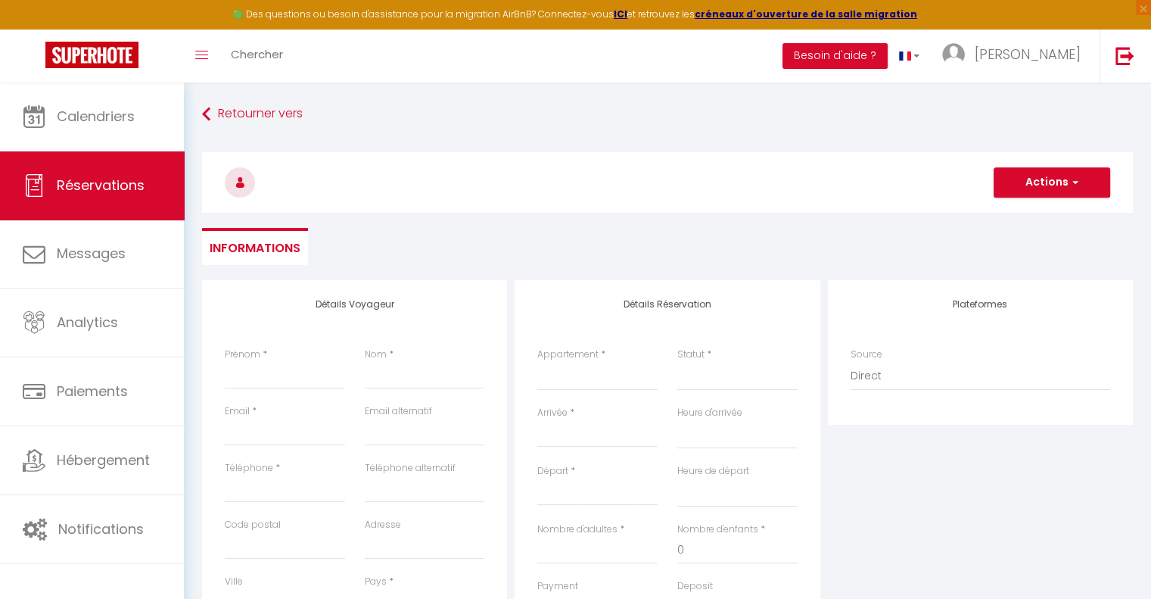
select select
checkbox input "false"
select select
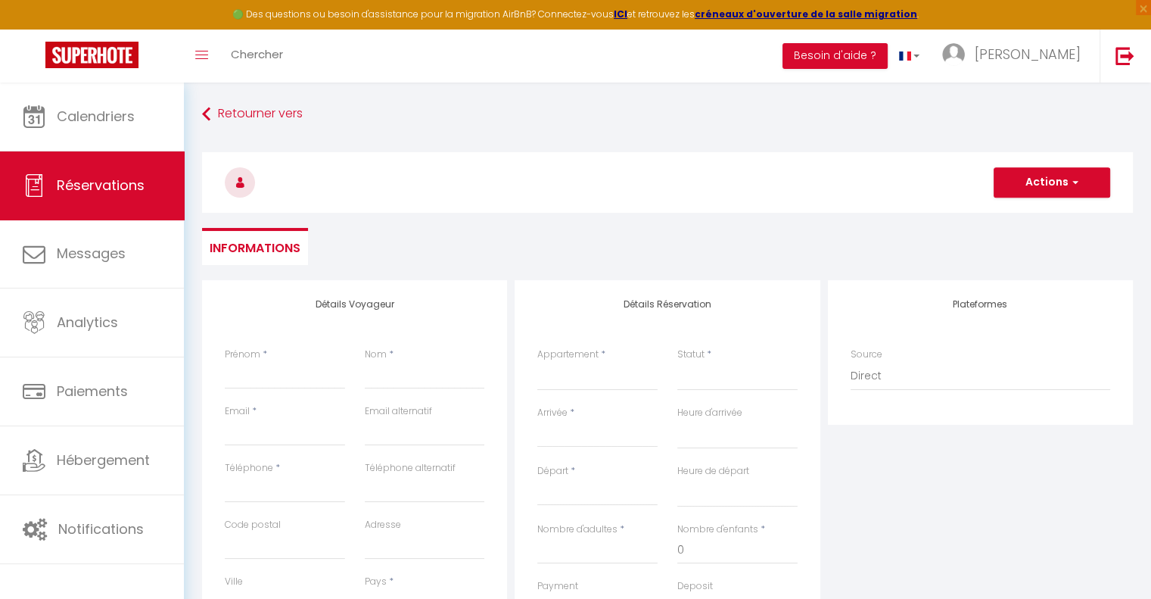
select select
click at [239, 378] on input "Prénom" at bounding box center [285, 375] width 120 height 27
type input "F"
select select
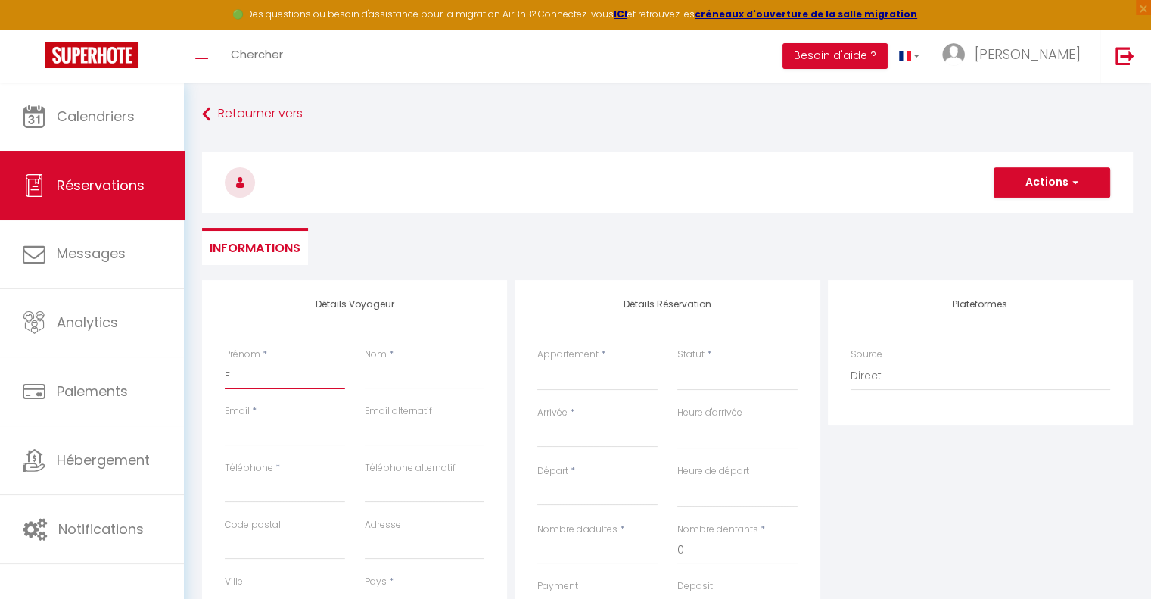
select select
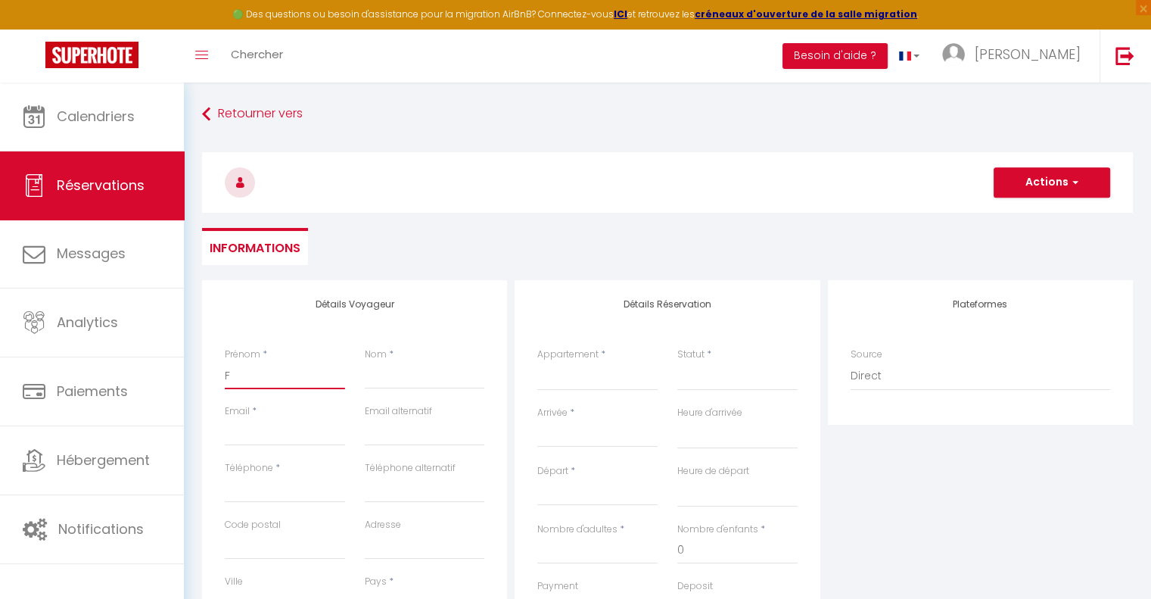
checkbox input "false"
type input "FD"
select select
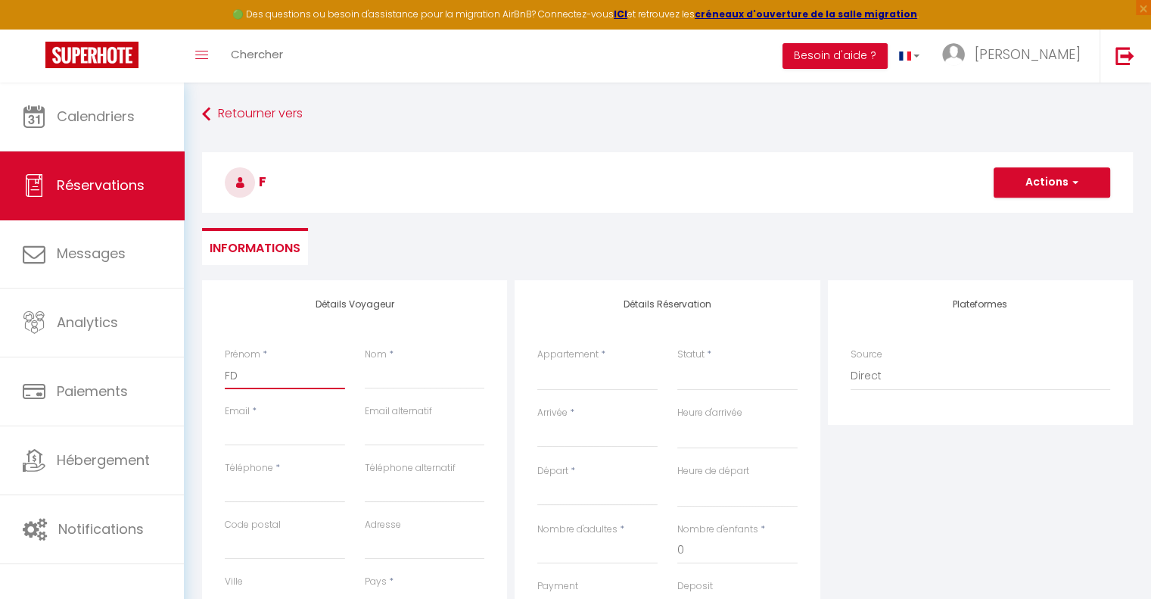
select select
checkbox input "false"
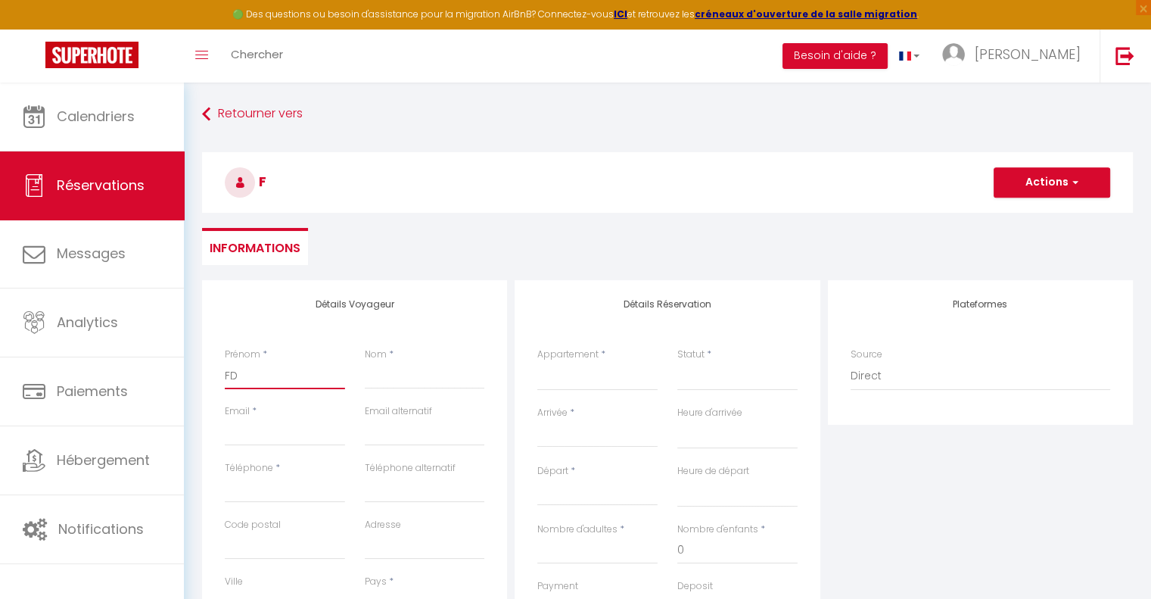
type input "FDS"
select select
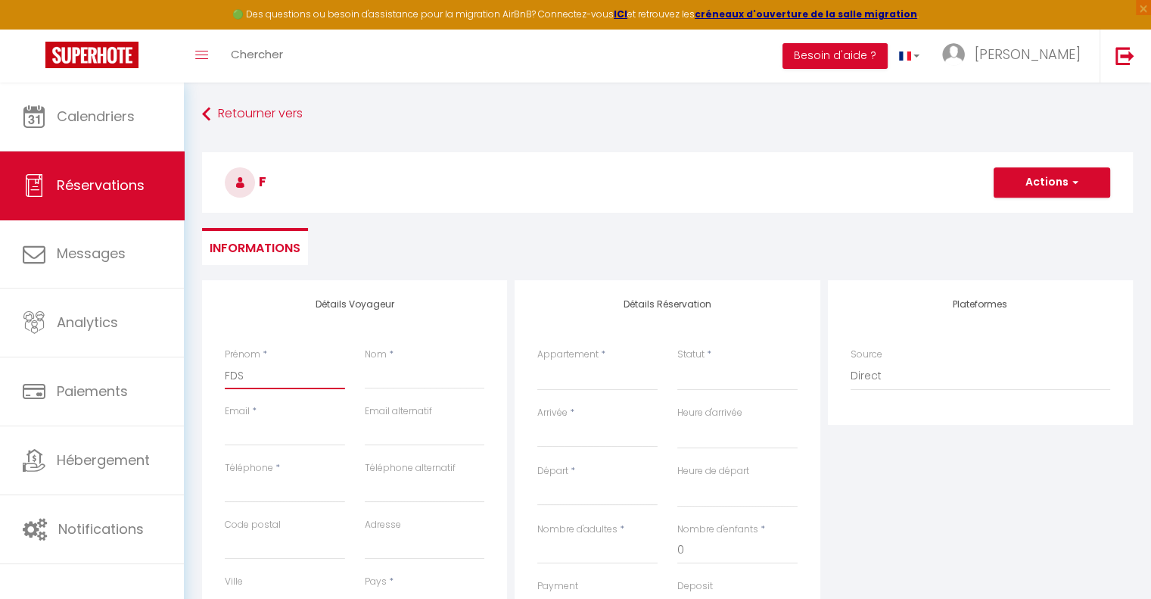
select select
checkbox input "false"
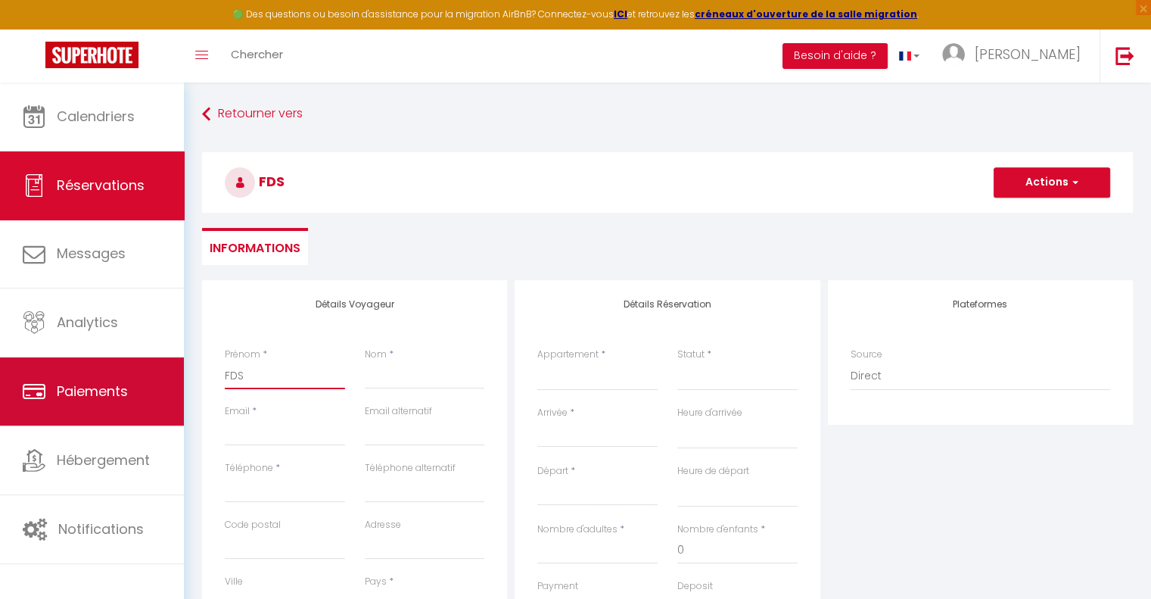
drag, startPoint x: 263, startPoint y: 369, endPoint x: 164, endPoint y: 369, distance: 99.9
click at [164, 369] on div "🟢 Des questions ou besoin d'assistance pour la migration AirBnB? Connectez-vous…" at bounding box center [575, 505] width 1151 height 845
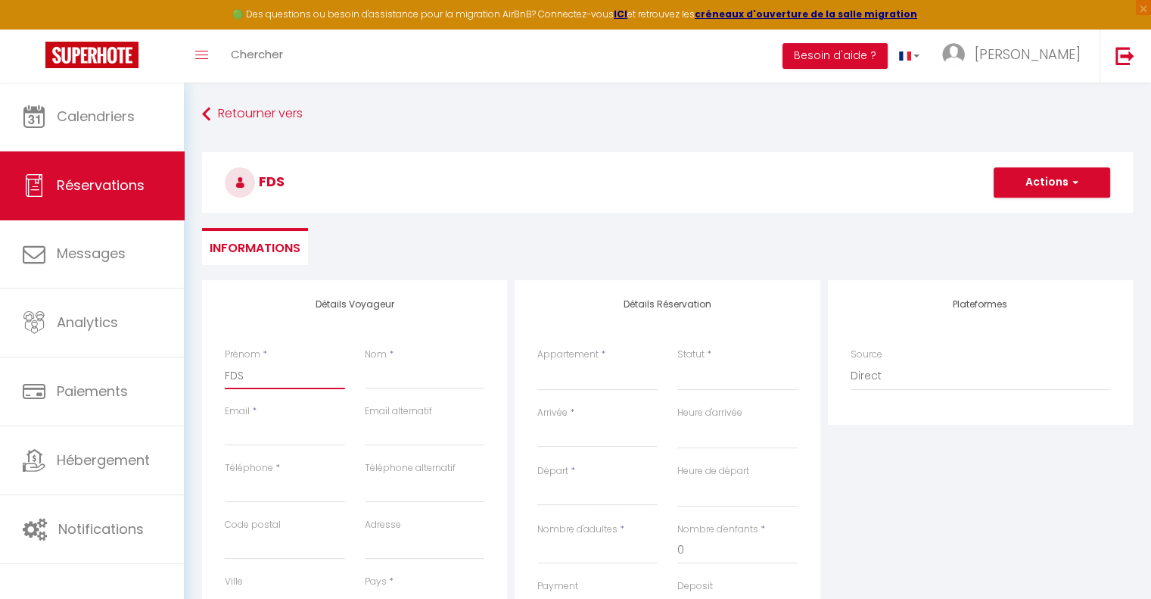
type input "F"
select select
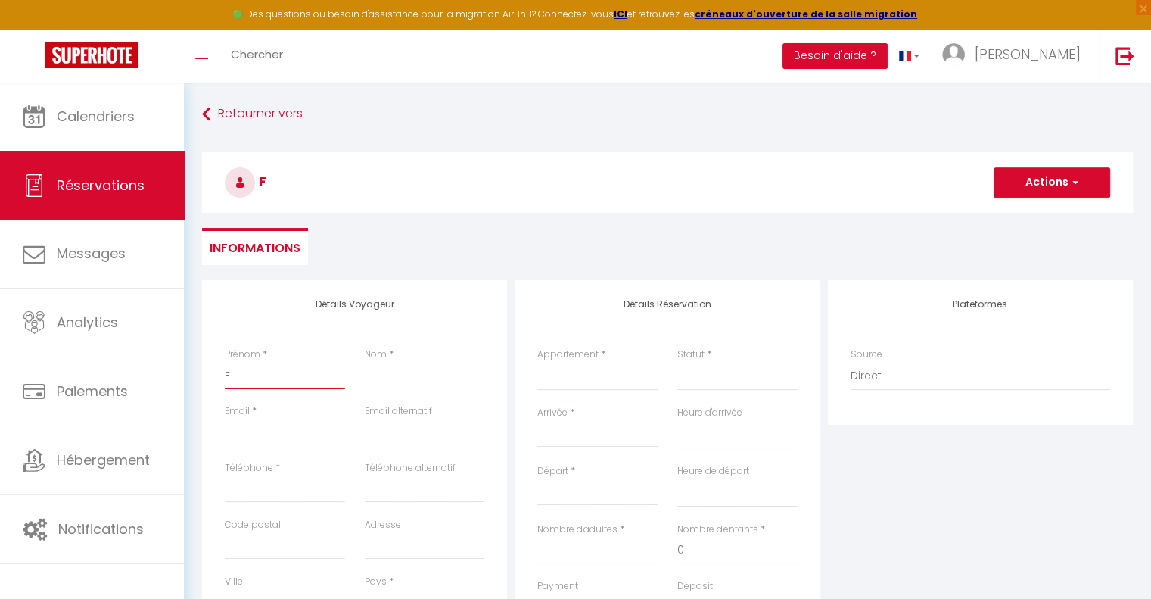
select select
checkbox input "false"
type input "Fr"
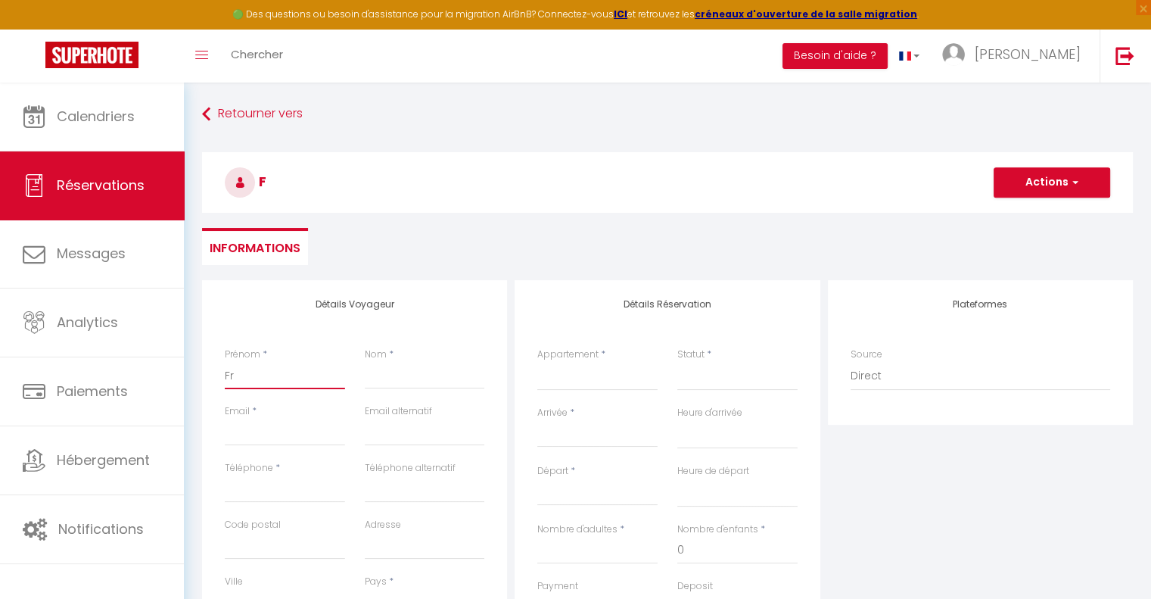
select select
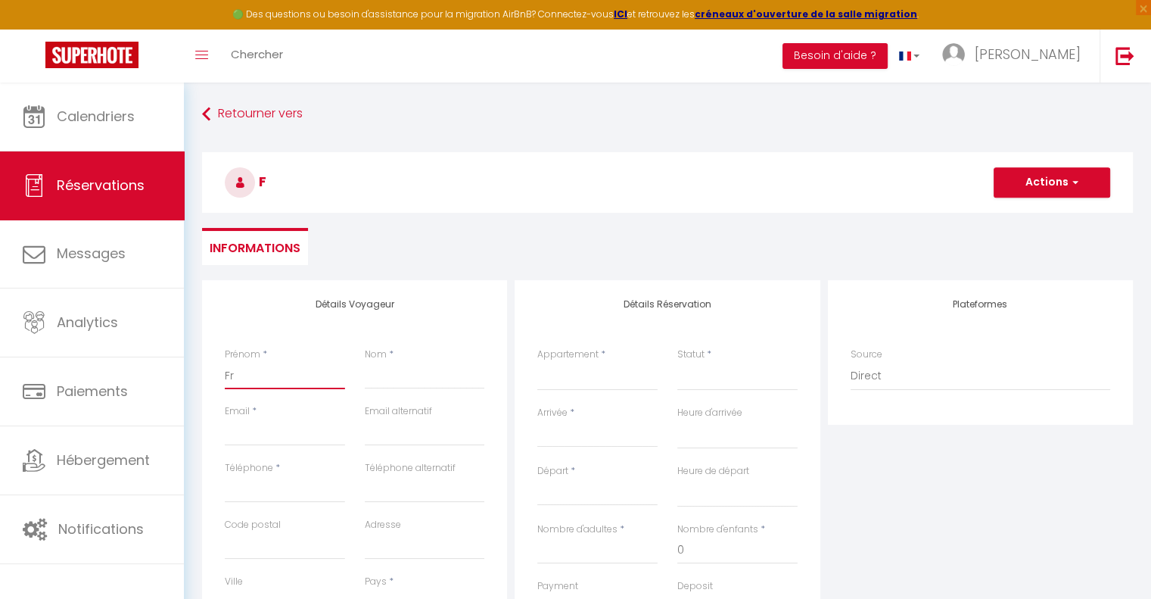
select select
checkbox input "false"
type input "Fra"
select select
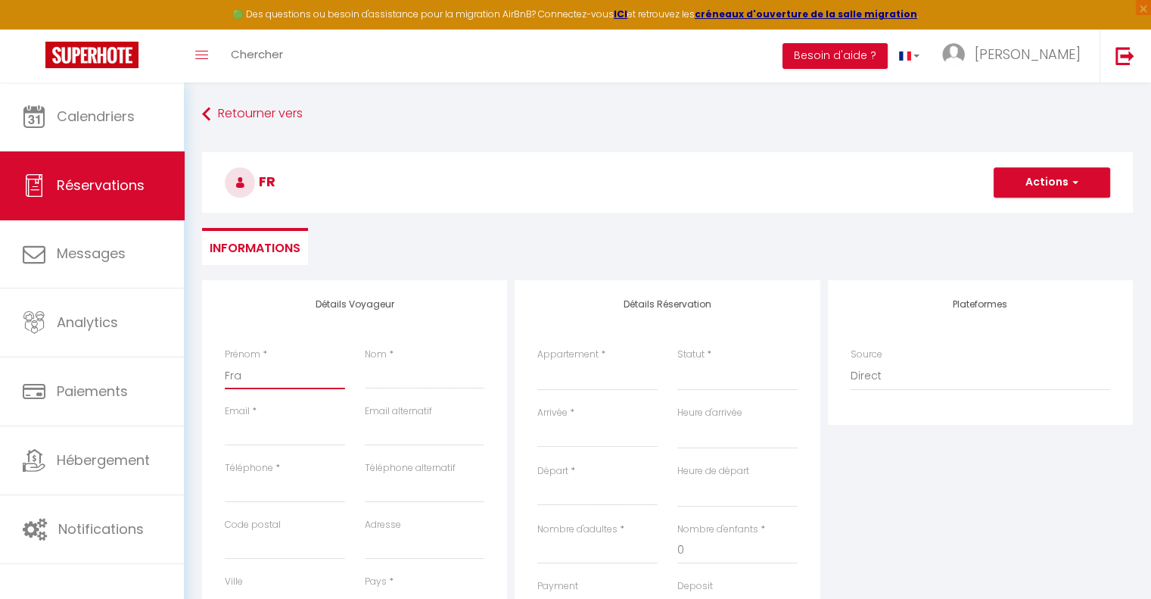
select select
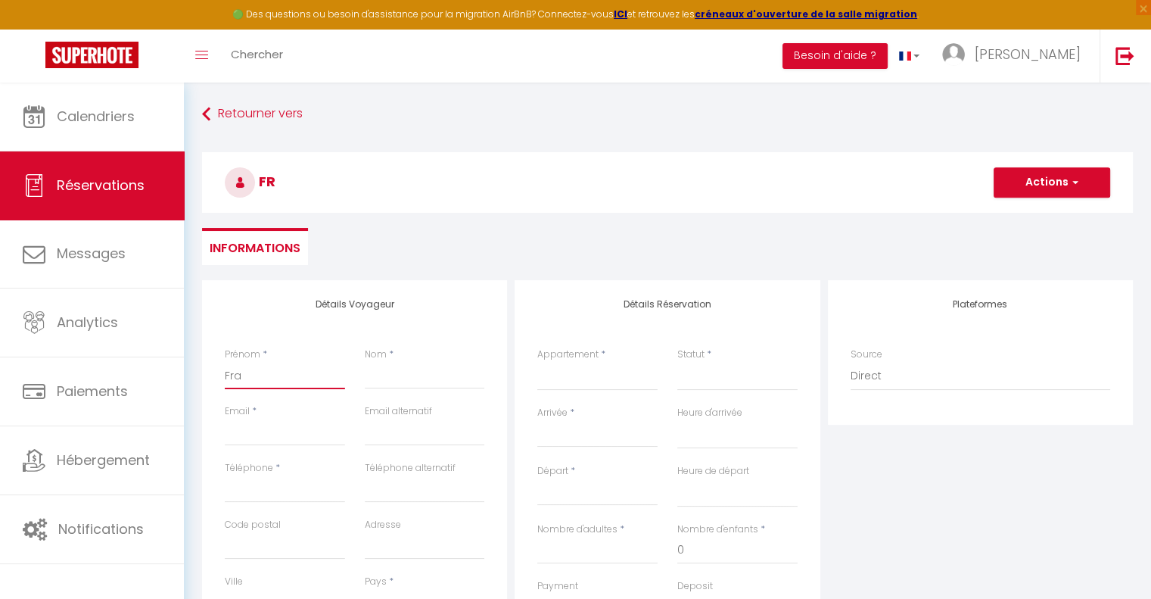
select select
checkbox input "false"
type input "Fran"
select select
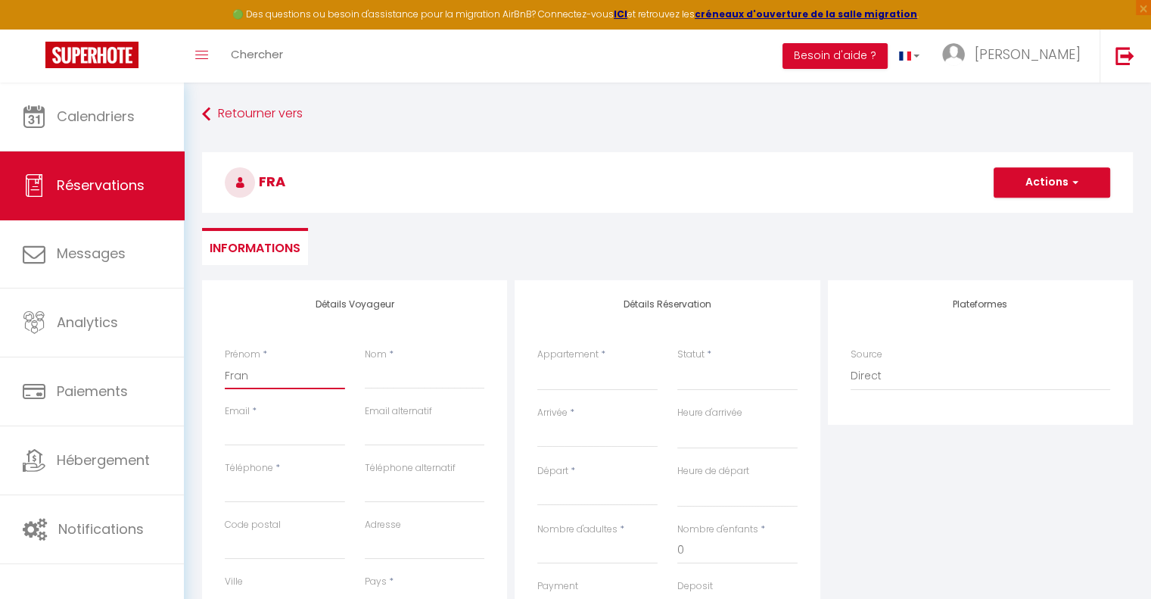
select select
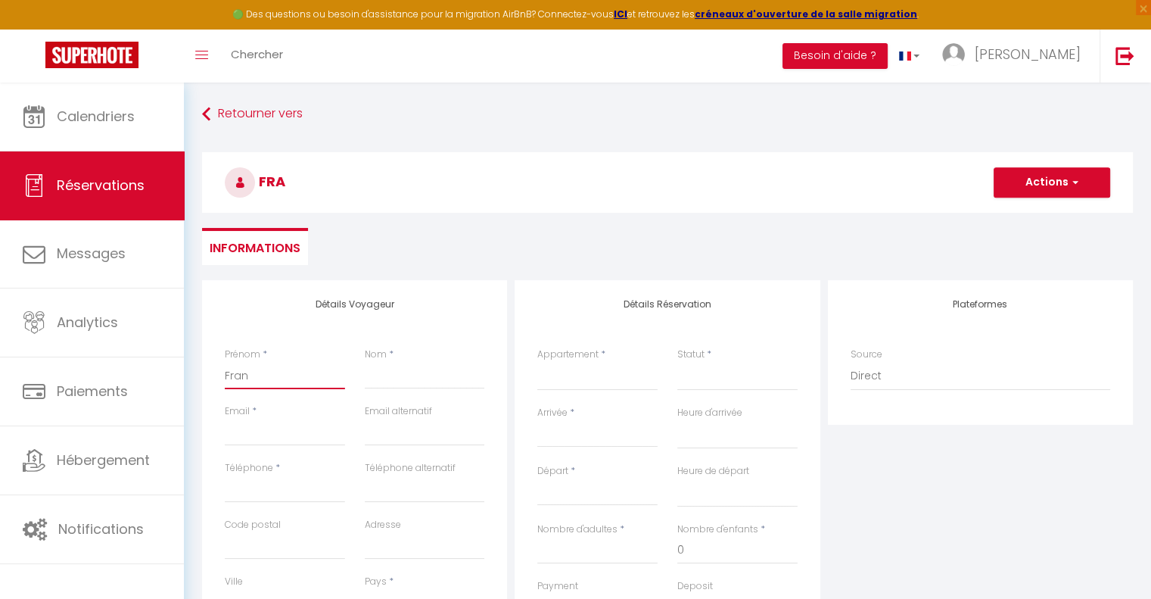
checkbox input "false"
type input "Franc"
select select
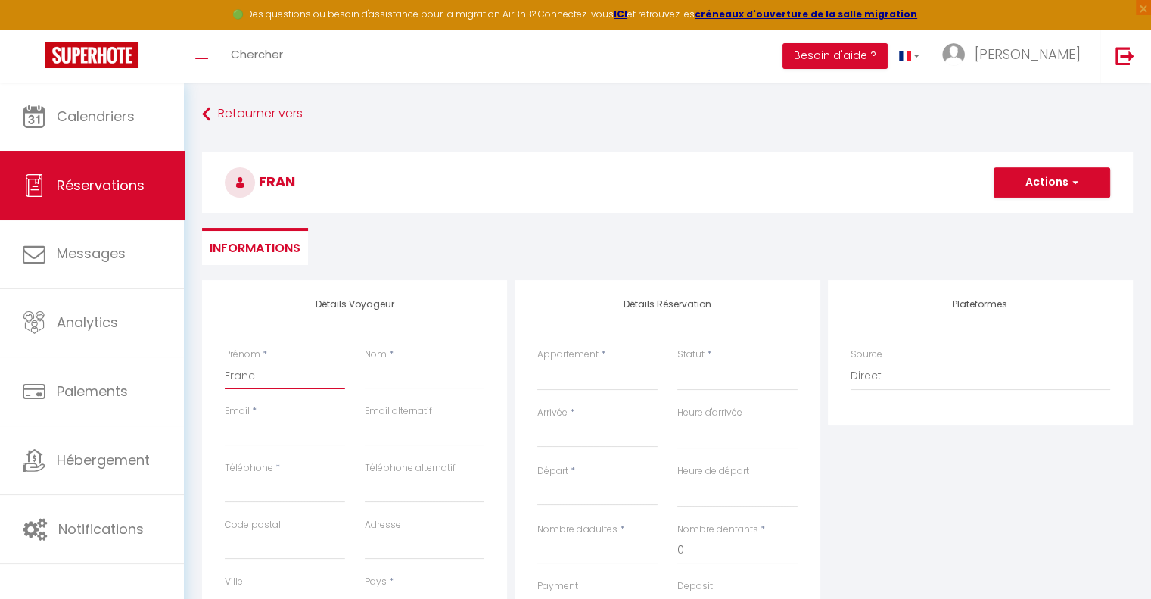
select select
checkbox input "false"
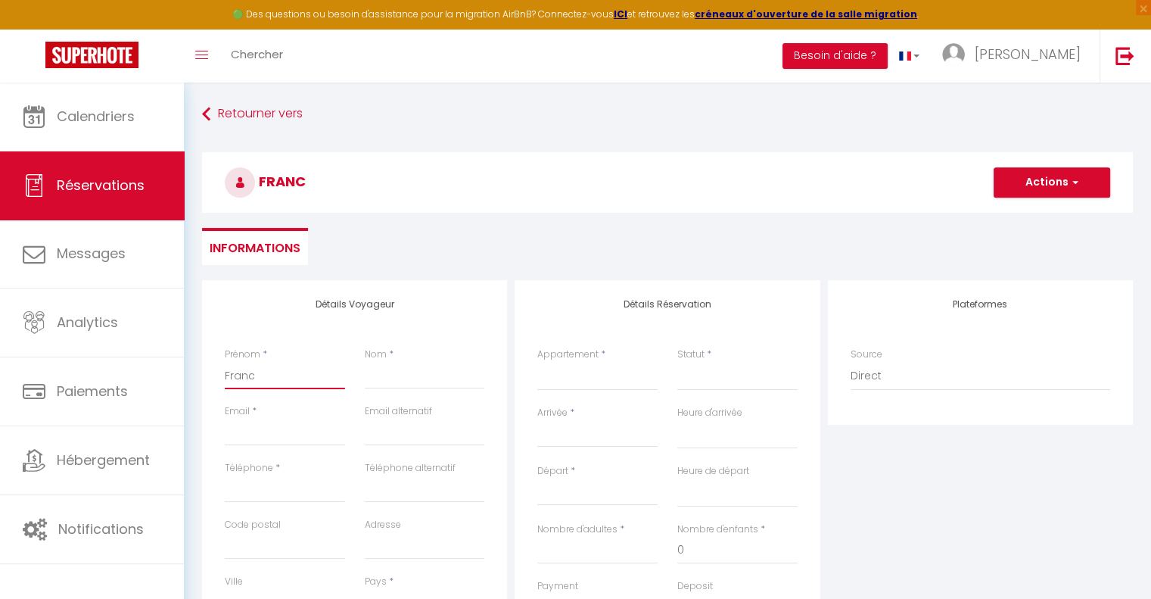
type input "[PERSON_NAME]"
select select
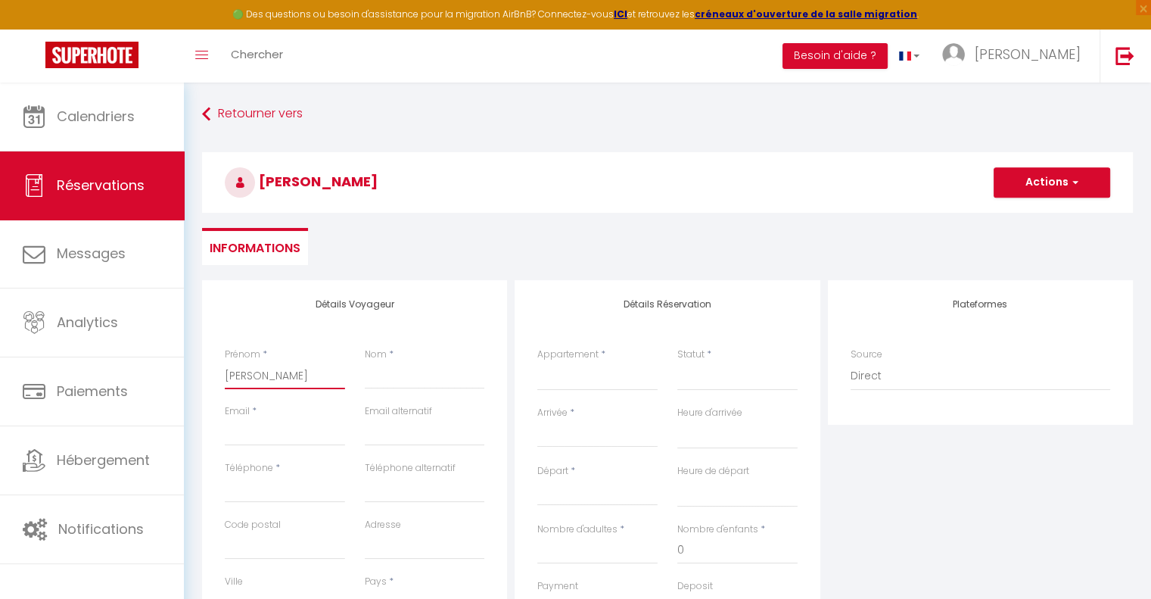
select select
checkbox input "false"
type input "[PERSON_NAME]"
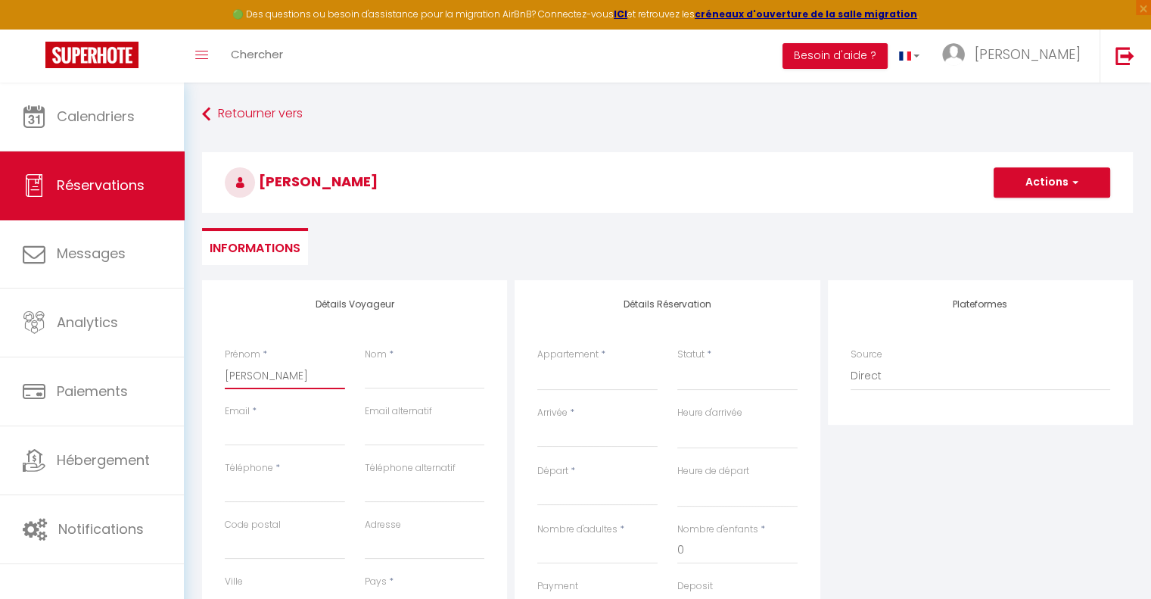
select select
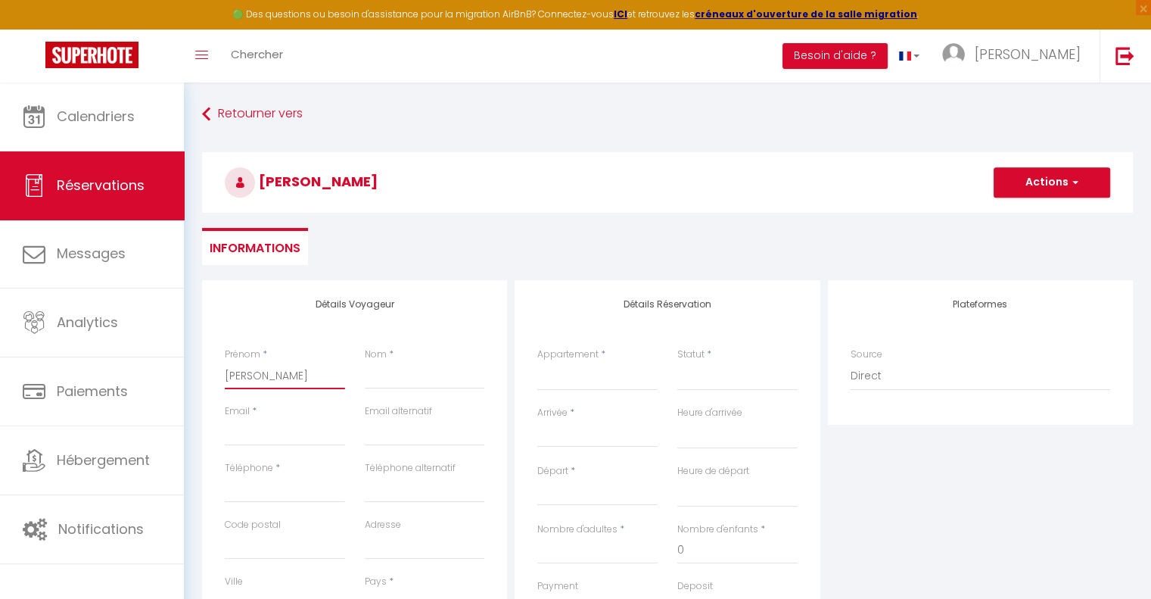
select select
checkbox input "false"
type input "[PERSON_NAME]"
select select
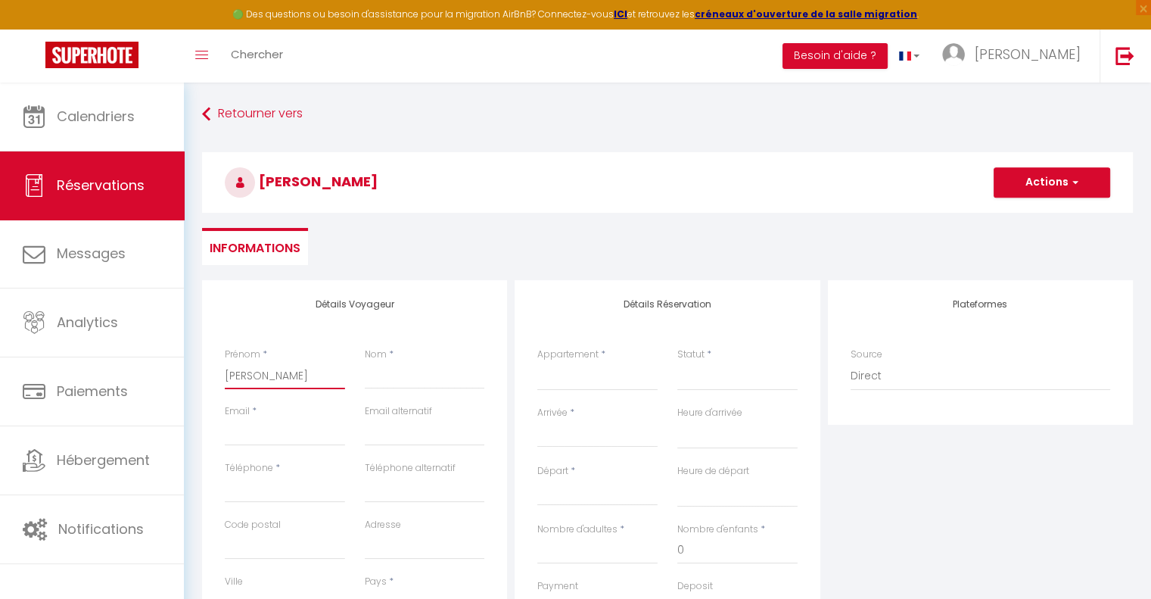
select select
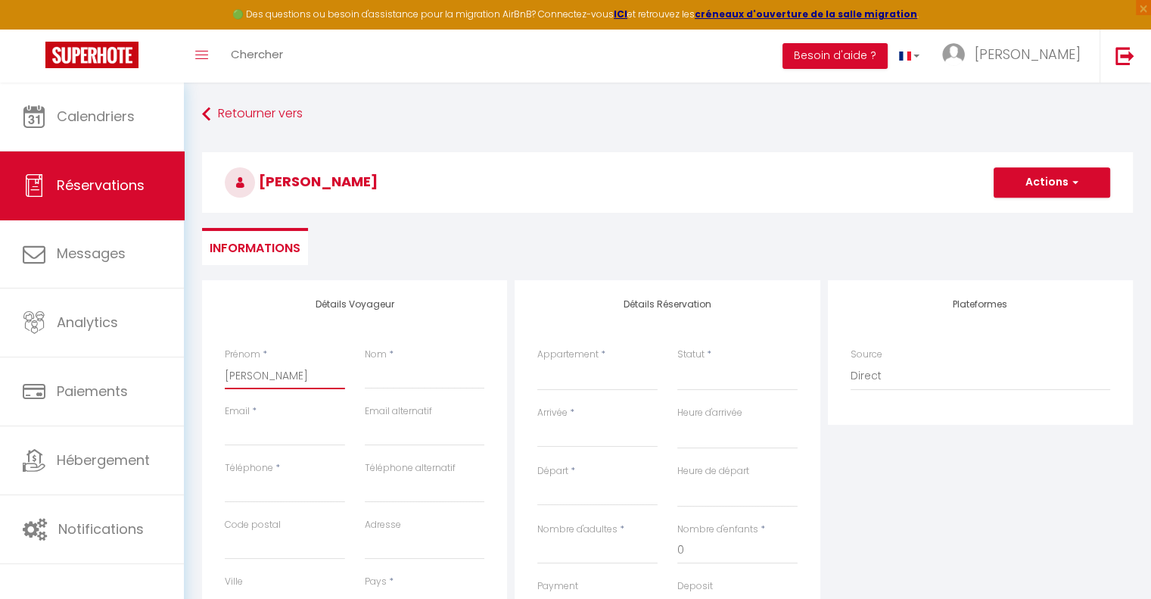
select select
checkbox input "false"
type input "[PERSON_NAME]"
select select
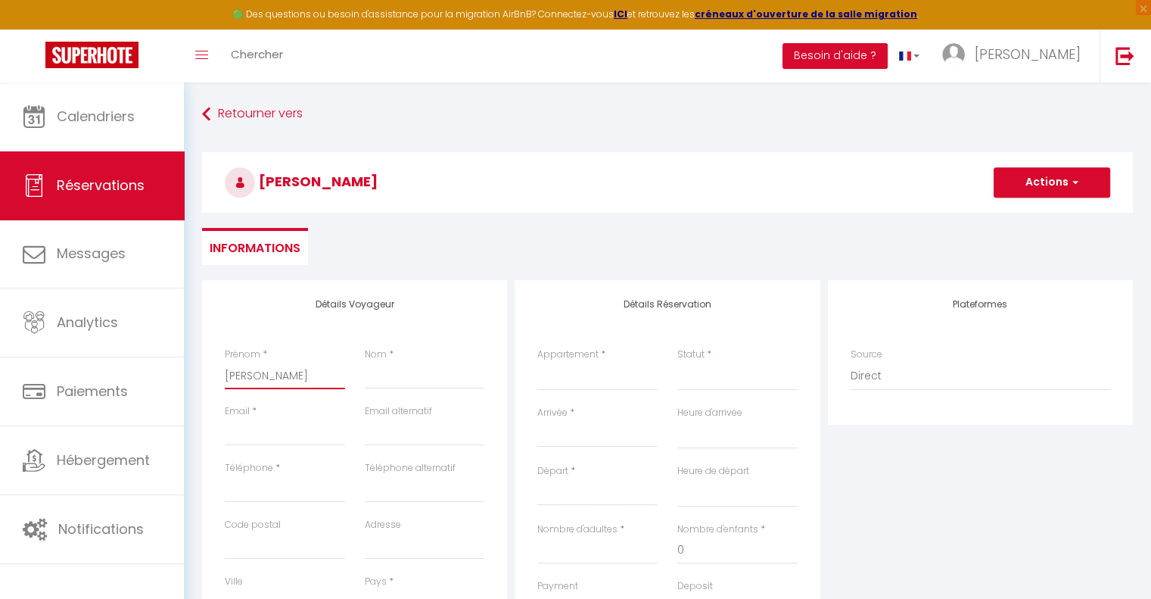
select select
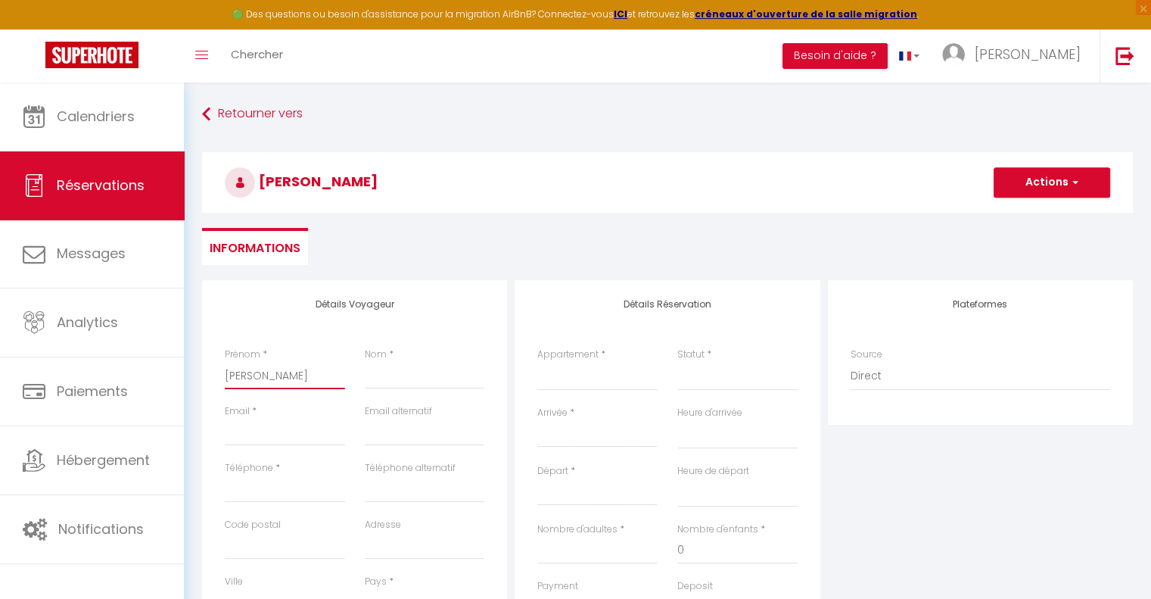
checkbox input "false"
type input "[PERSON_NAME]"
click at [381, 379] on input "Nom" at bounding box center [425, 375] width 120 height 27
type input "F"
select select
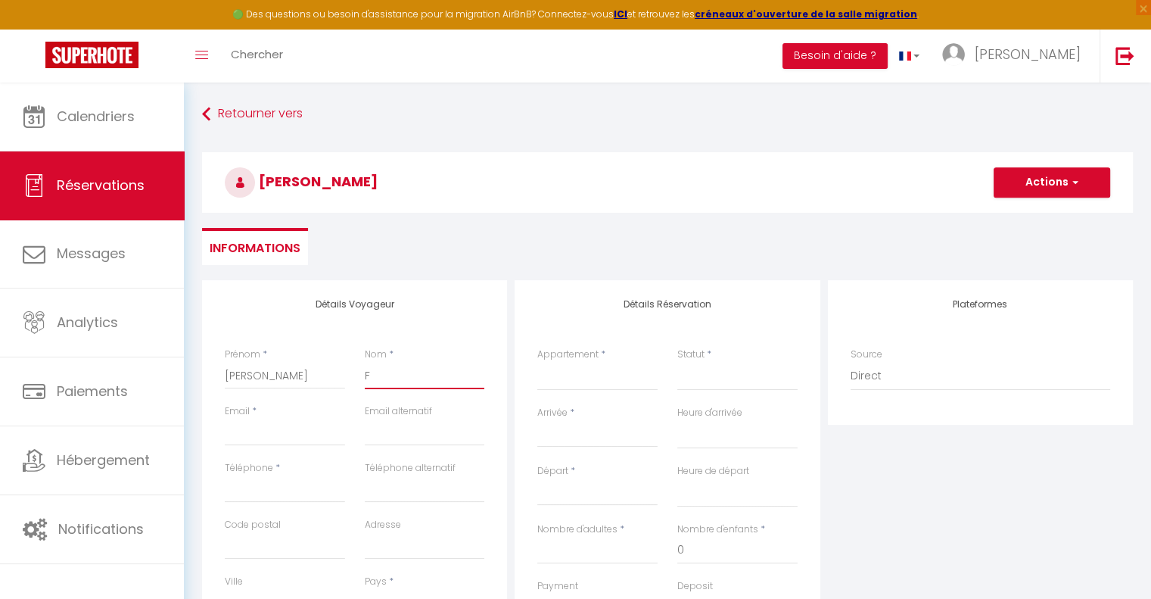
select select
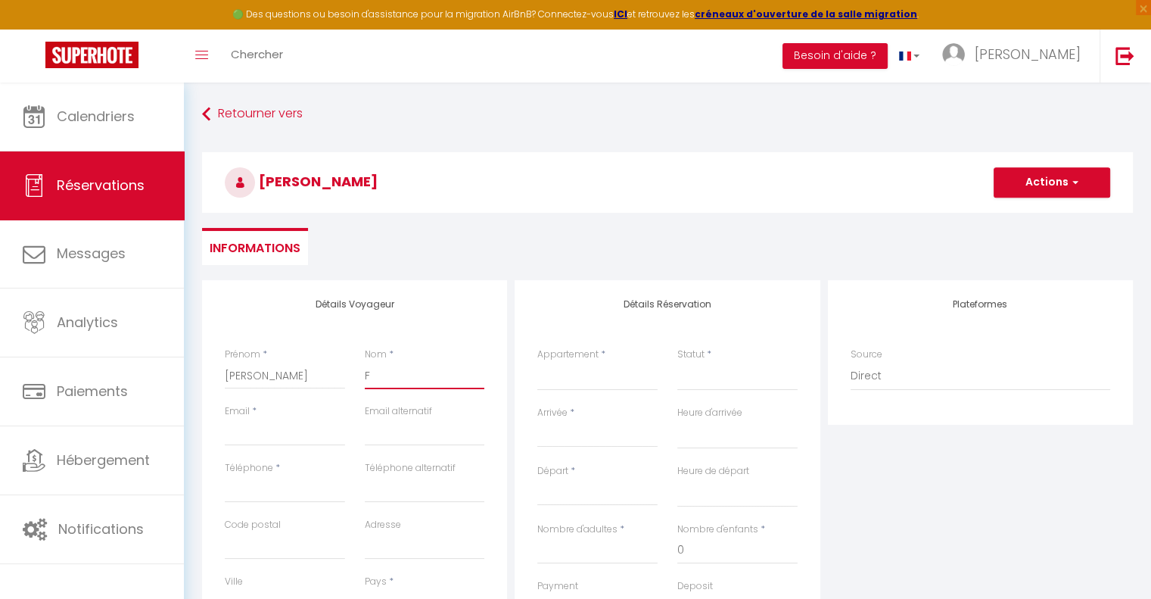
select select
checkbox input "false"
type input "FD"
select select
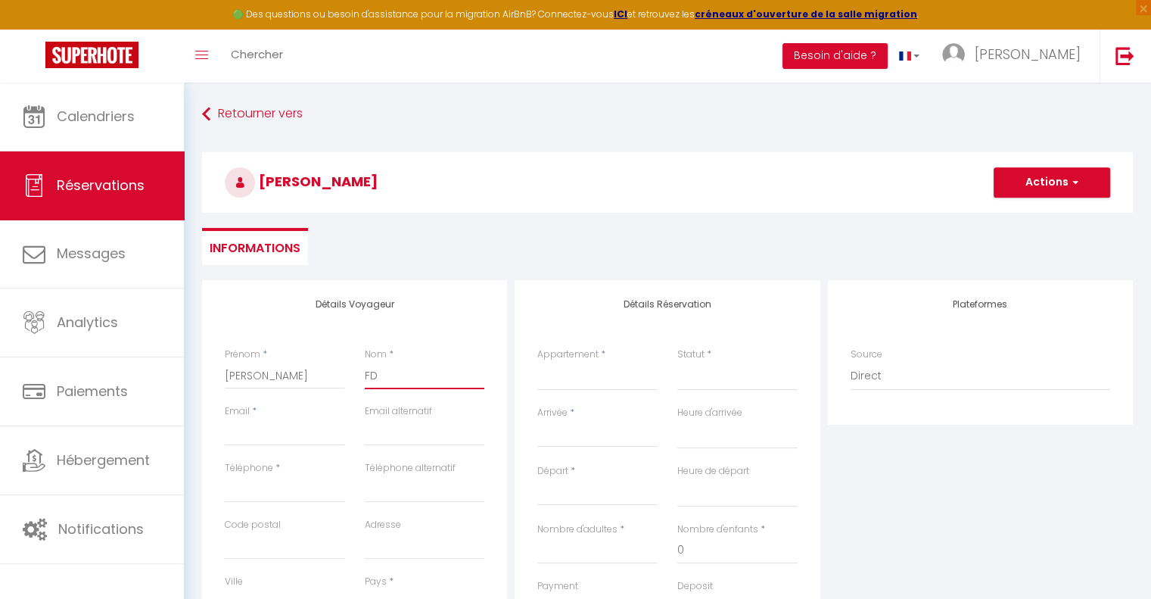
select select
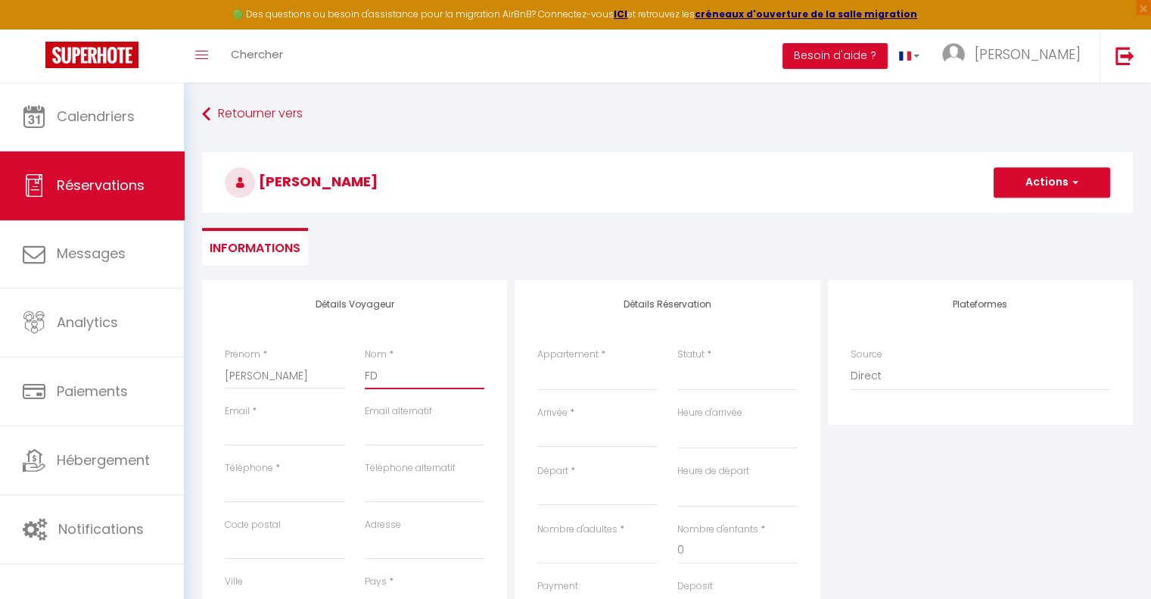
checkbox input "false"
type input "FDS"
select select
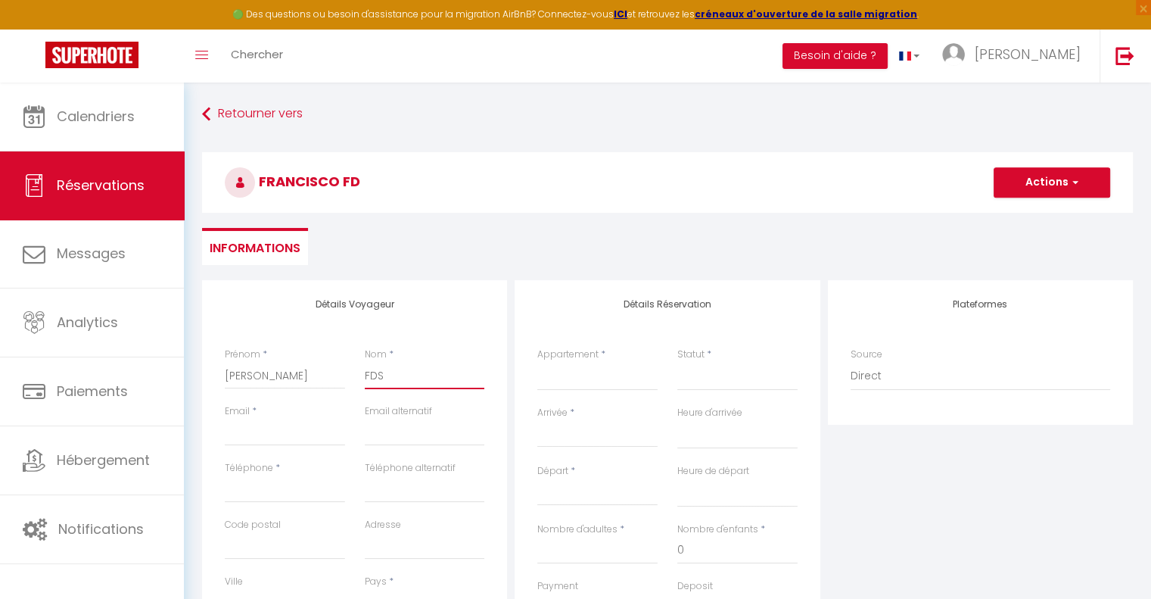
select select
click at [244, 435] on input "Email client" at bounding box center [285, 432] width 120 height 27
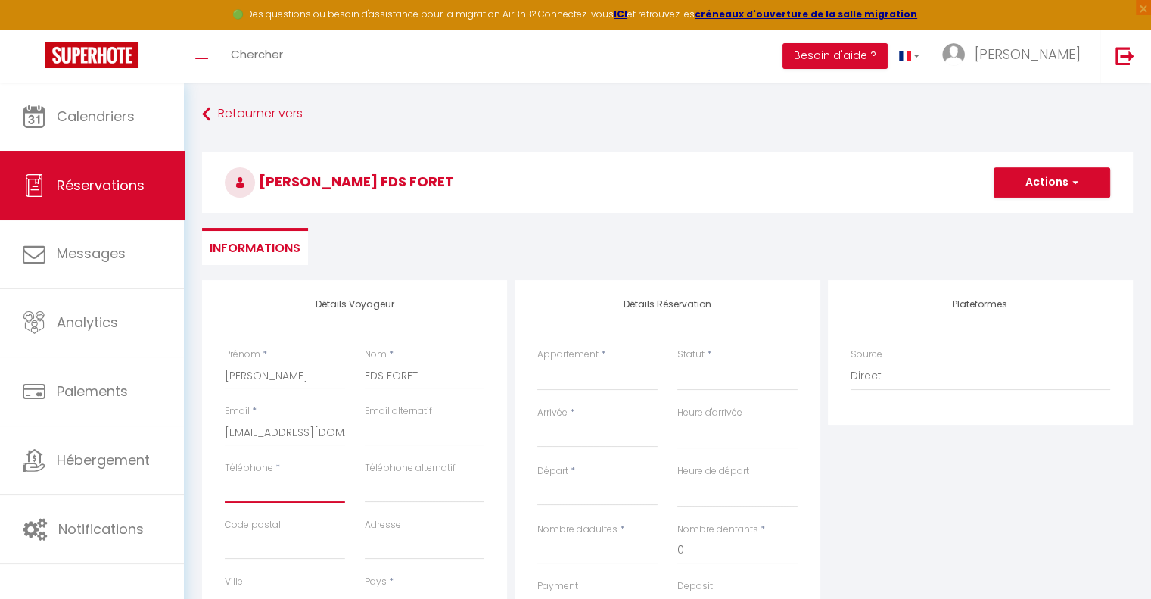
click at [256, 494] on input "Téléphone" at bounding box center [285, 488] width 120 height 27
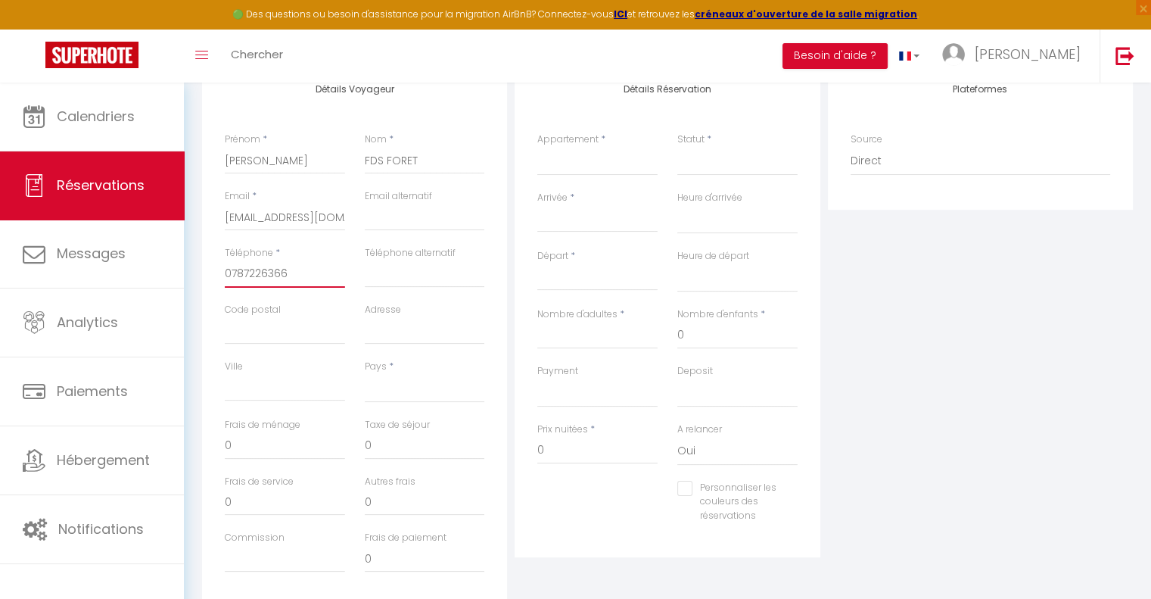
scroll to position [227, 0]
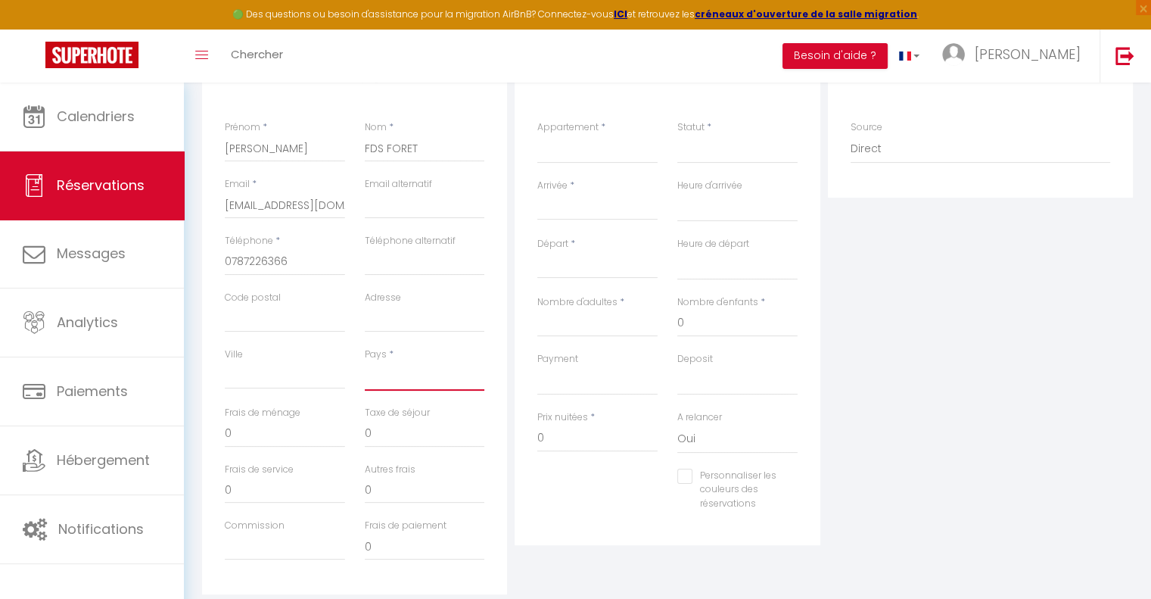
click at [424, 388] on select "[GEOGRAPHIC_DATA] [GEOGRAPHIC_DATA] [GEOGRAPHIC_DATA] [GEOGRAPHIC_DATA] [GEOGRA…" at bounding box center [425, 376] width 120 height 29
click at [365, 362] on select "[GEOGRAPHIC_DATA] [GEOGRAPHIC_DATA] [GEOGRAPHIC_DATA] [GEOGRAPHIC_DATA] [GEOGRA…" at bounding box center [425, 376] width 120 height 29
click at [248, 433] on input "0" at bounding box center [285, 433] width 120 height 27
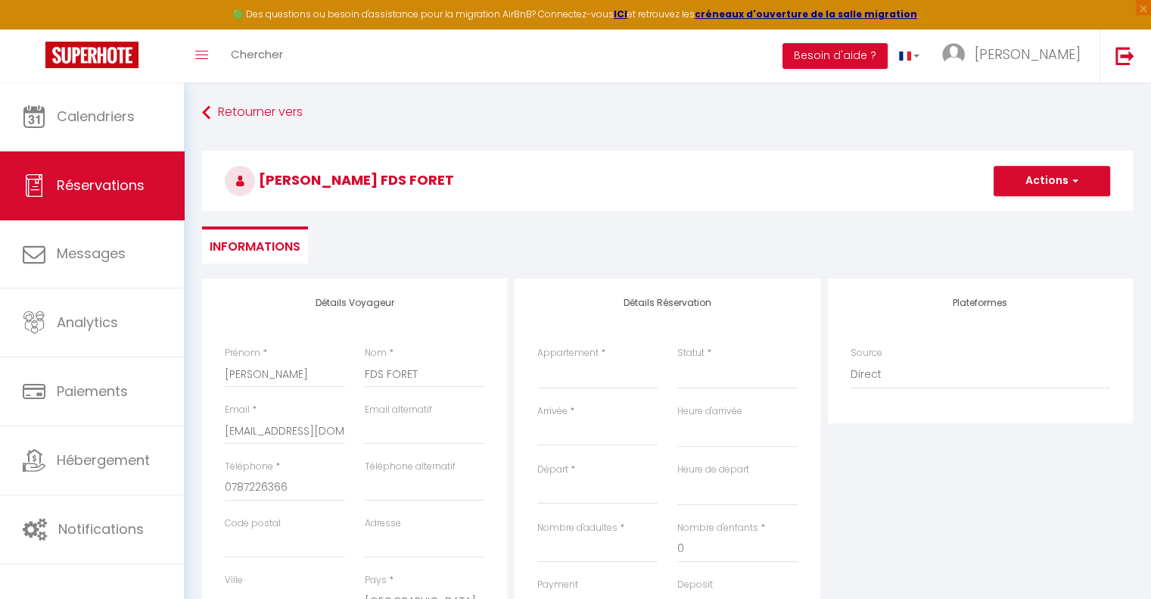
scroll to position [0, 0]
click at [584, 384] on select "Le Médoc'Home Suites [GEOGRAPHIC_DATA] - Villa Moderne pour 15 [GEOGRAPHIC_DATA…" at bounding box center [597, 376] width 120 height 29
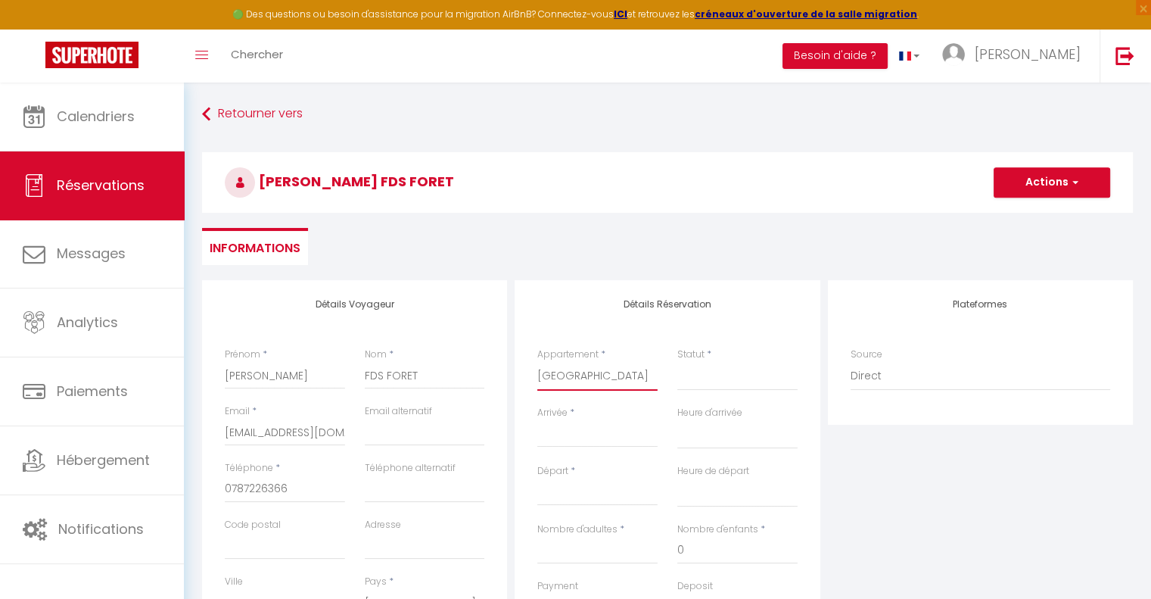
click at [537, 362] on select "Le Médoc'Home Suites [GEOGRAPHIC_DATA] - Villa Moderne pour 15 [GEOGRAPHIC_DATA…" at bounding box center [597, 376] width 120 height 29
click at [701, 372] on select "Confirmé Non Confirmé [PERSON_NAME] par le voyageur No Show Request" at bounding box center [737, 376] width 120 height 29
click at [677, 362] on select "Confirmé Non Confirmé [PERSON_NAME] par le voyageur No Show Request" at bounding box center [737, 376] width 120 height 29
click at [553, 433] on input "Arrivée" at bounding box center [597, 435] width 120 height 20
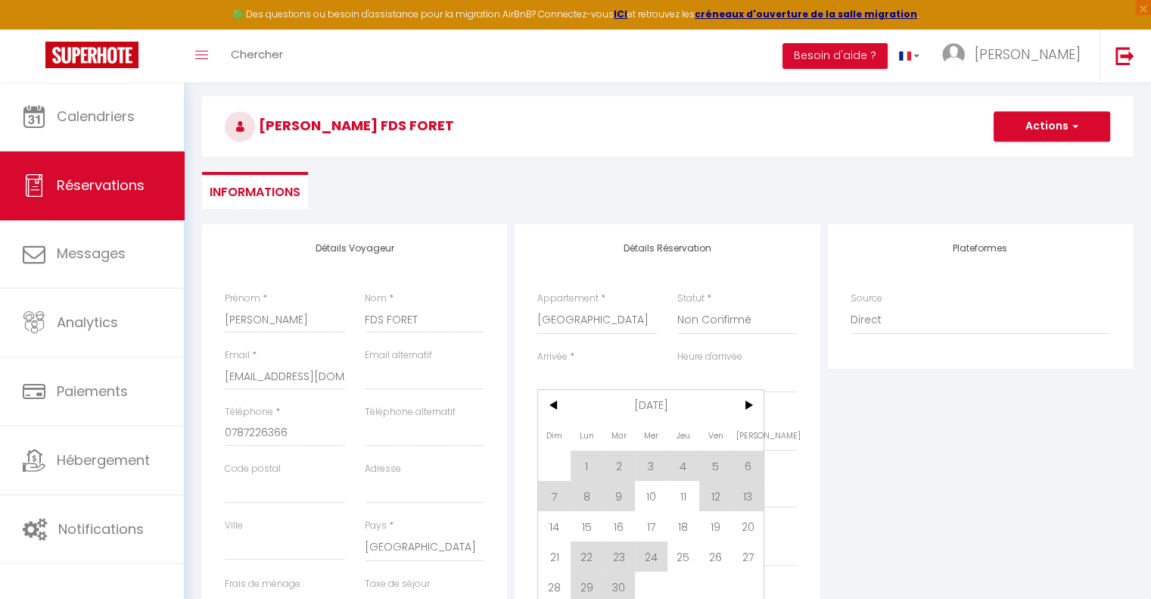
scroll to position [303, 0]
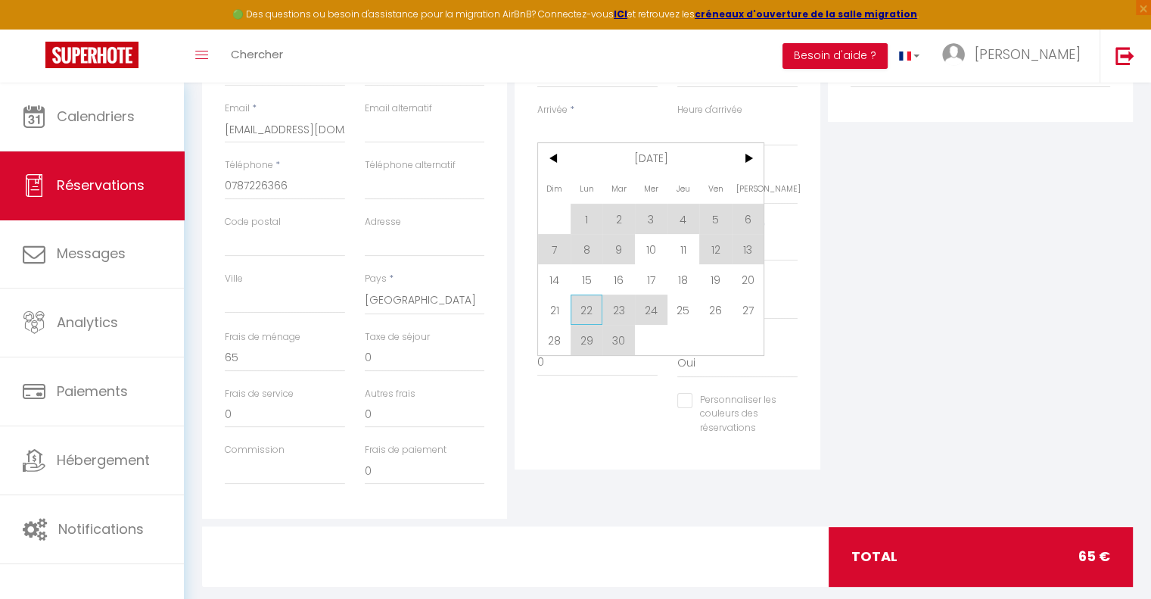
click at [586, 309] on span "22" at bounding box center [587, 309] width 33 height 30
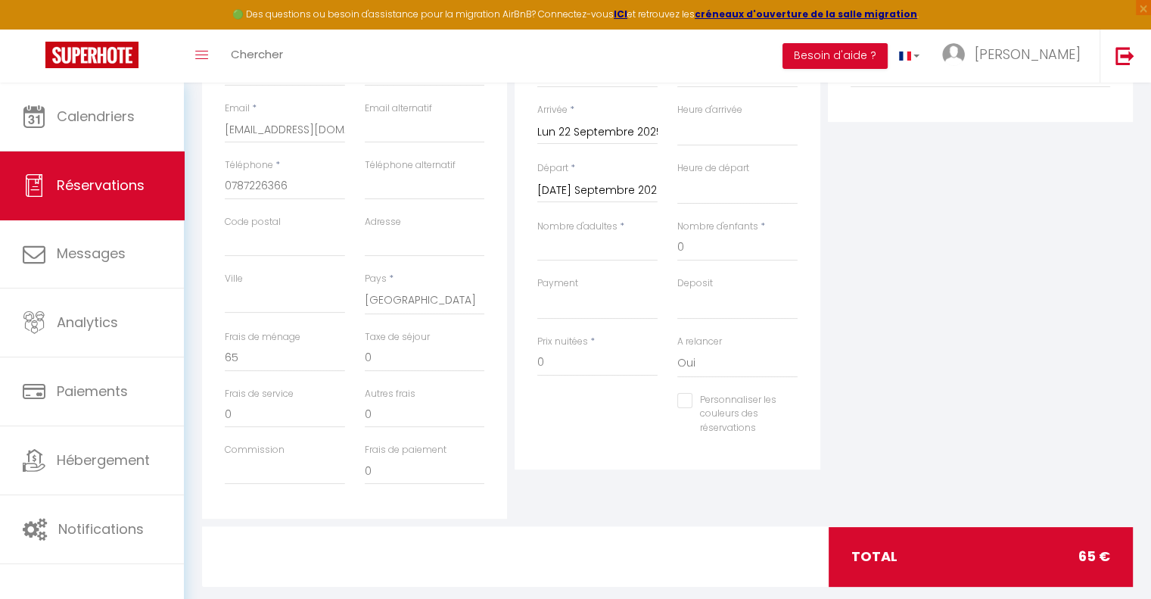
click at [564, 188] on input "[DATE] Septembre 2025" at bounding box center [597, 191] width 120 height 20
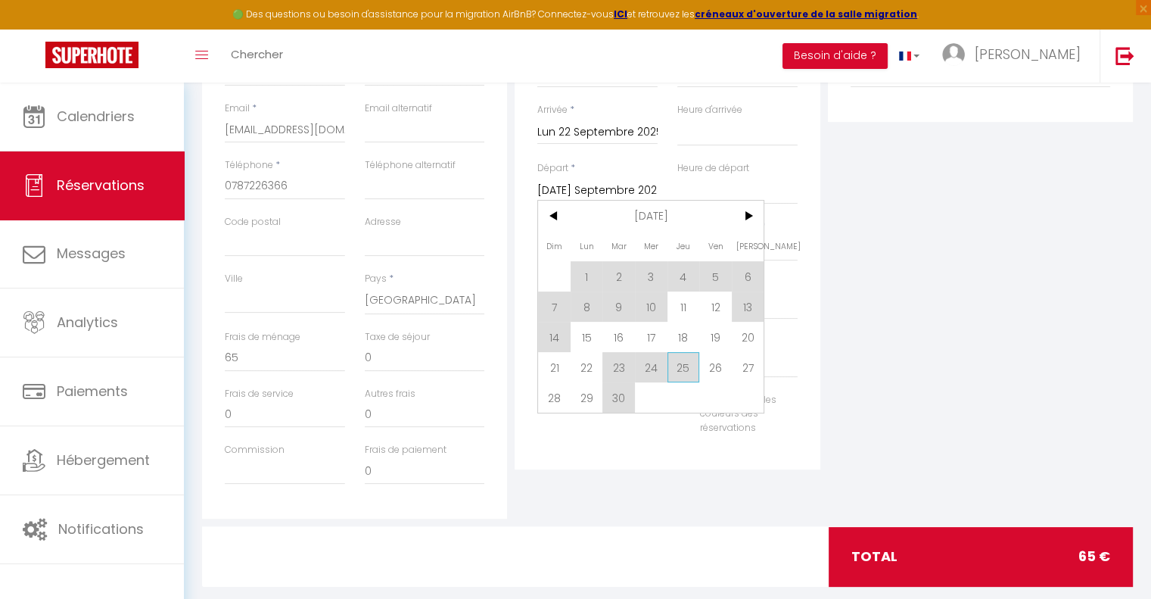
click at [685, 366] on span "25" at bounding box center [684, 367] width 33 height 30
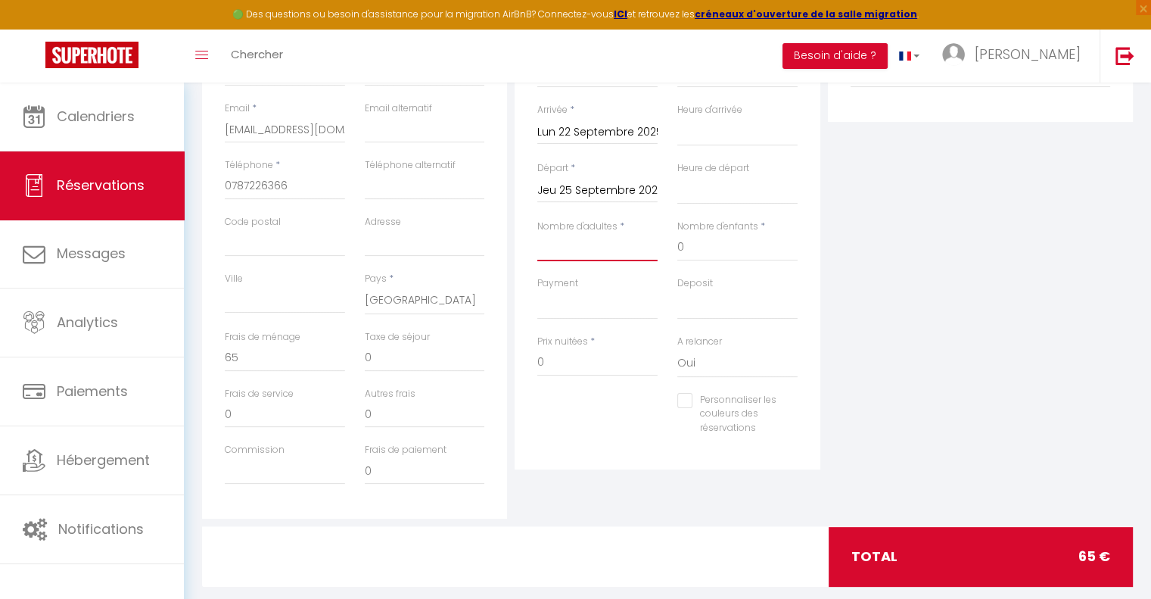
click at [575, 248] on input "Nombre d'adultes" at bounding box center [597, 247] width 120 height 27
click at [574, 363] on input "0" at bounding box center [597, 362] width 120 height 27
drag, startPoint x: 556, startPoint y: 361, endPoint x: 522, endPoint y: 359, distance: 34.9
click at [522, 359] on div "Détails Réservation Appartement * Le Médoc'Home Suites [GEOGRAPHIC_DATA] - Vill…" at bounding box center [667, 223] width 305 height 492
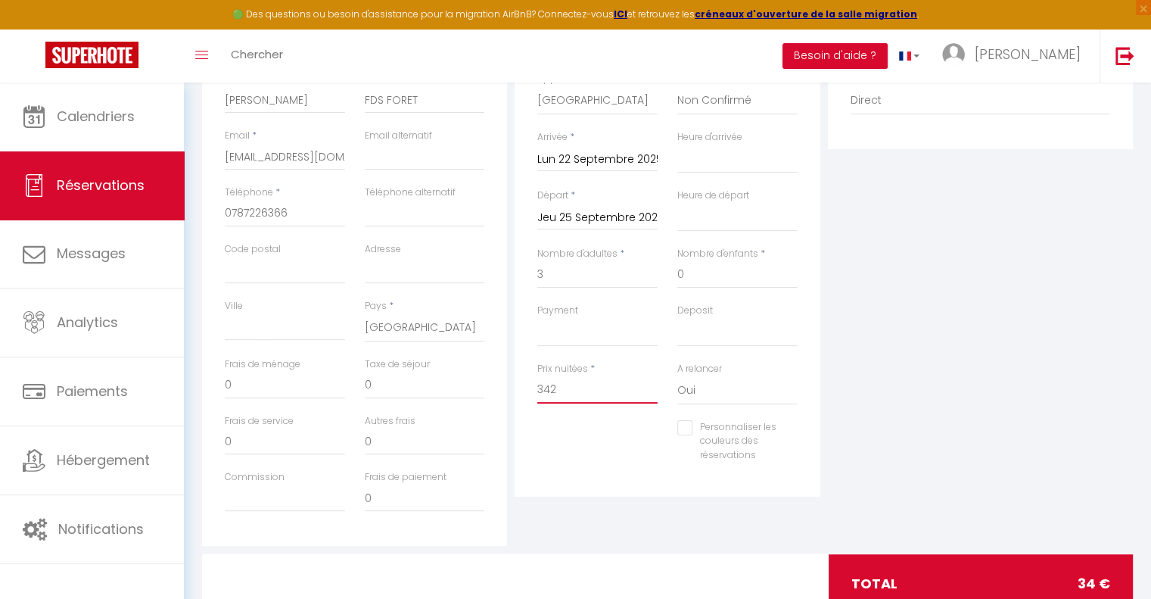
scroll to position [276, 0]
drag, startPoint x: 243, startPoint y: 384, endPoint x: 206, endPoint y: 383, distance: 37.1
click at [206, 383] on div "Détails Voyageur Prénom * [PERSON_NAME] * FDS FORET Email * [EMAIL_ADDRESS][DOM…" at bounding box center [354, 275] width 305 height 541
click at [914, 388] on div "Plateformes Source Direct [DOMAIN_NAME] [DOMAIN_NAME] Chalet montagne Expedia G…" at bounding box center [980, 275] width 313 height 541
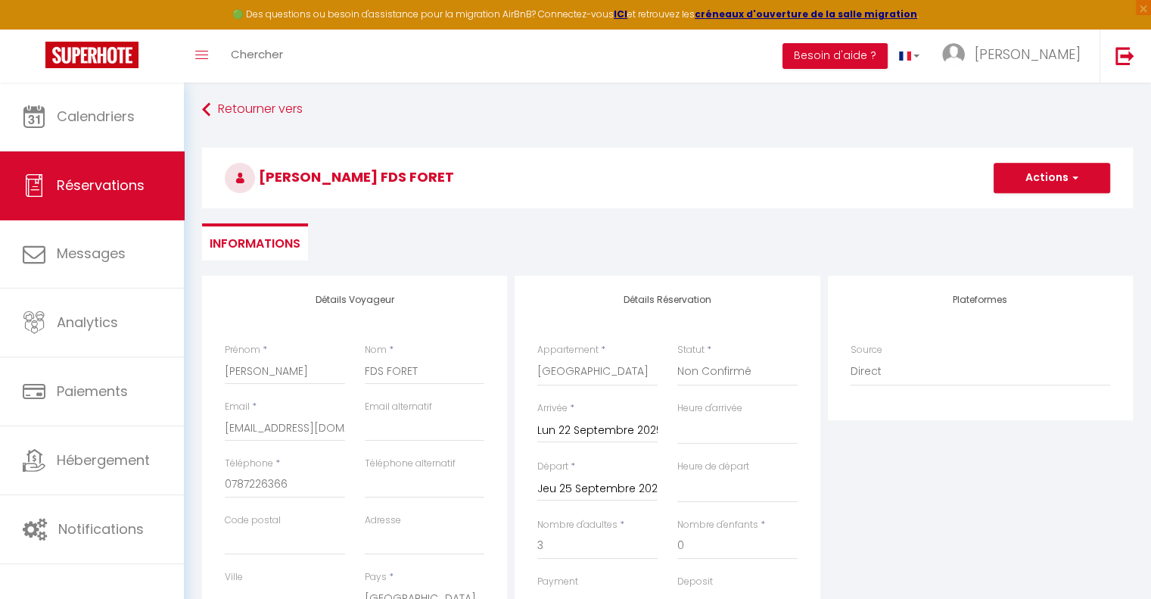
scroll to position [0, 0]
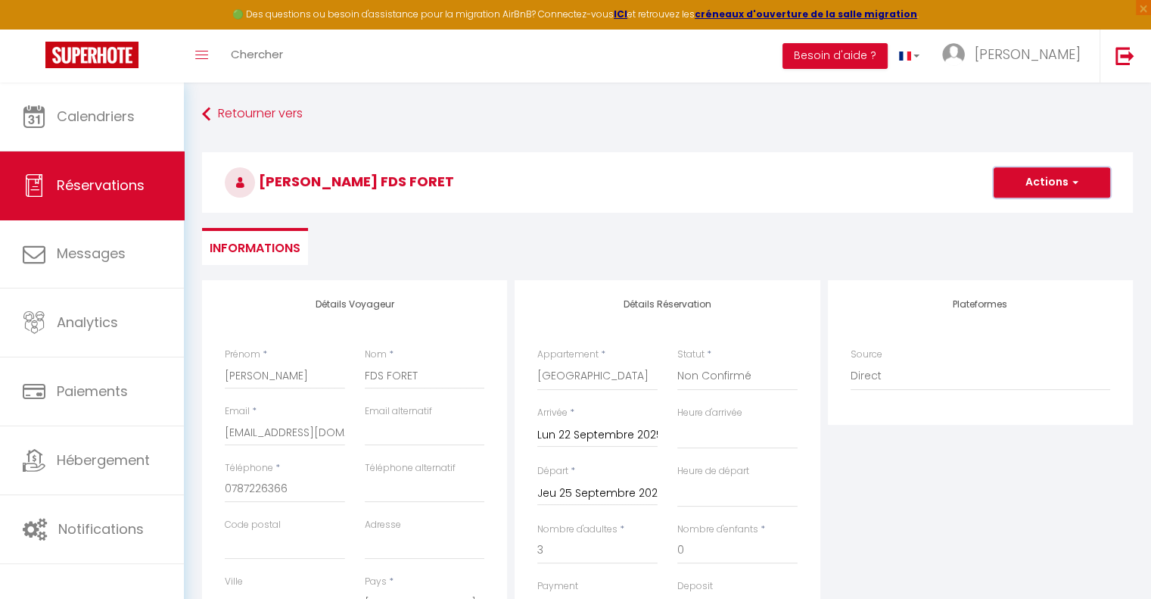
click at [1032, 181] on button "Actions" at bounding box center [1052, 182] width 117 height 30
click at [1018, 210] on link "Enregistrer" at bounding box center [1037, 216] width 120 height 20
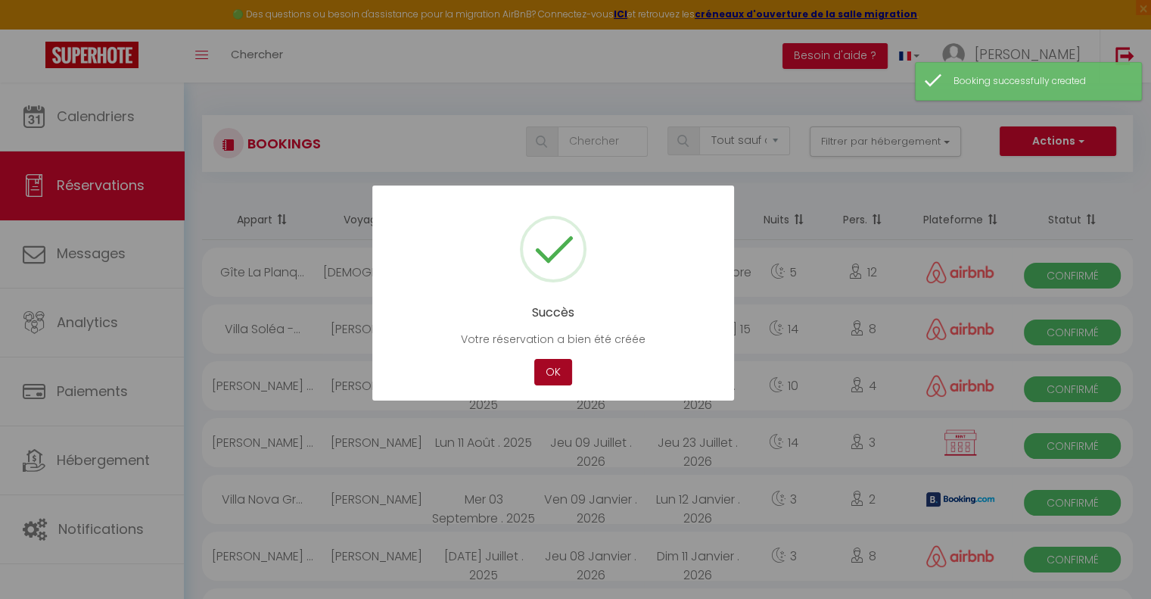
click at [545, 372] on button "OK" at bounding box center [553, 372] width 38 height 26
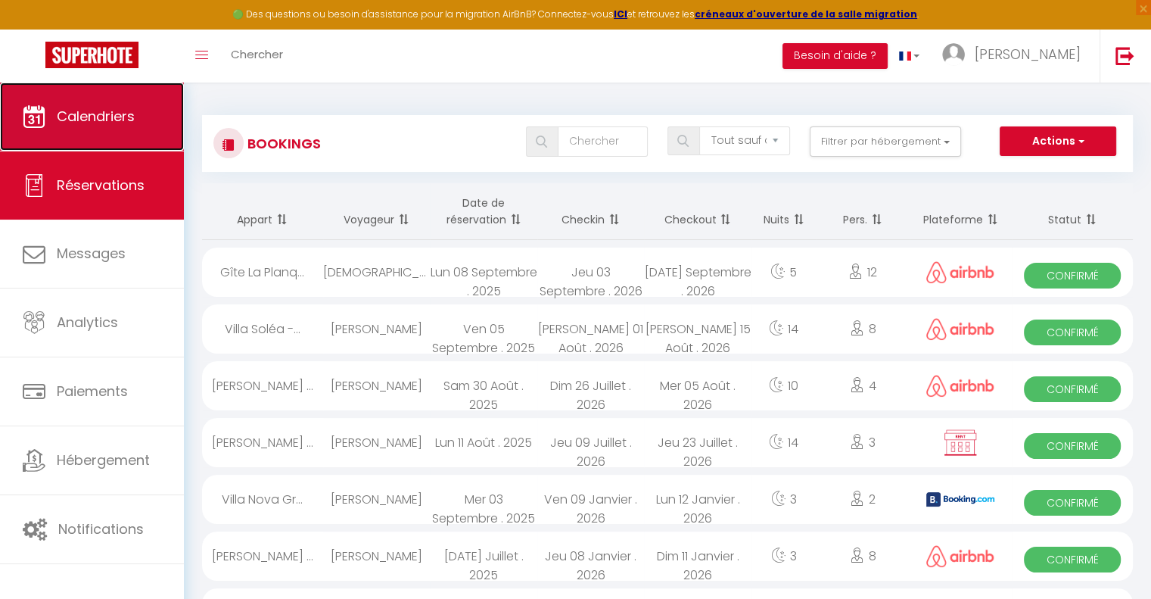
click at [107, 118] on span "Calendriers" at bounding box center [96, 116] width 78 height 19
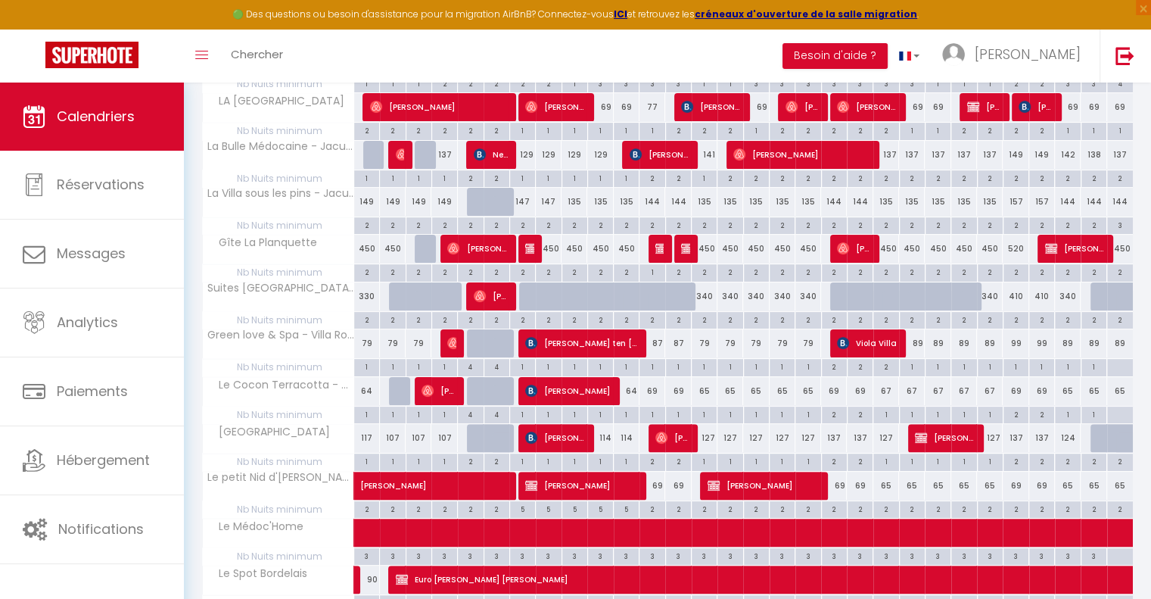
scroll to position [303, 0]
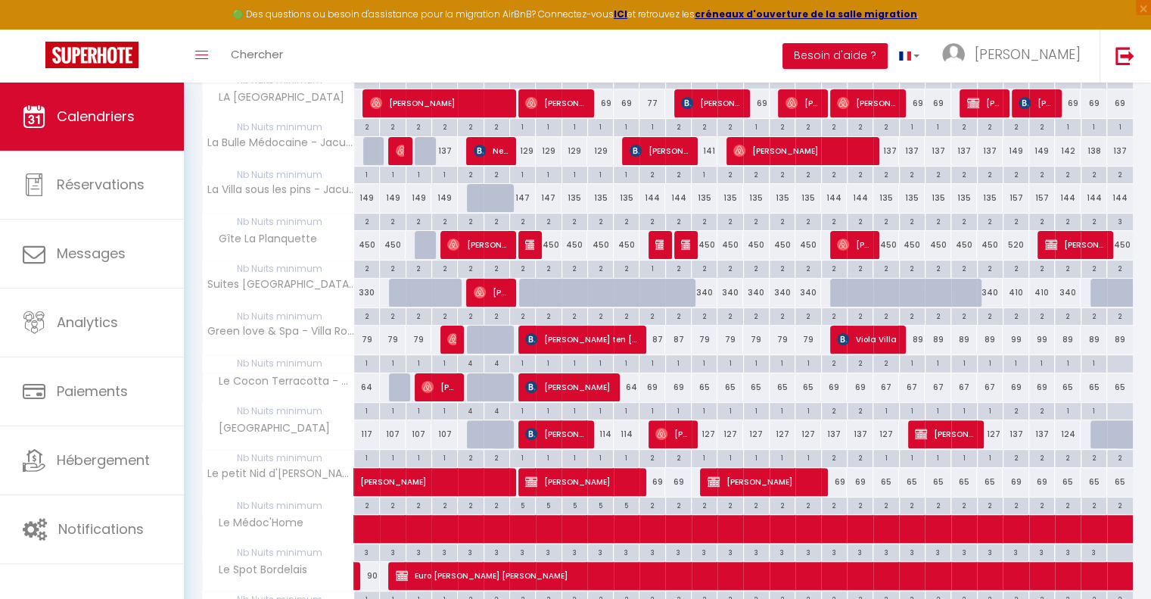
click at [1099, 429] on div at bounding box center [1104, 434] width 26 height 29
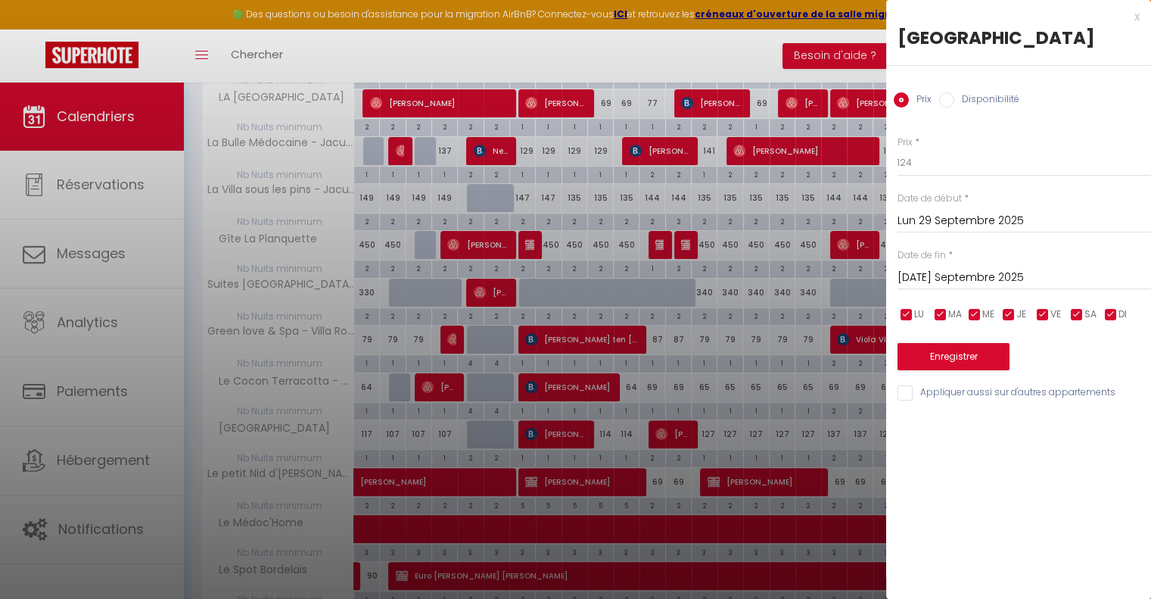
click at [1138, 15] on div "x" at bounding box center [1013, 17] width 254 height 18
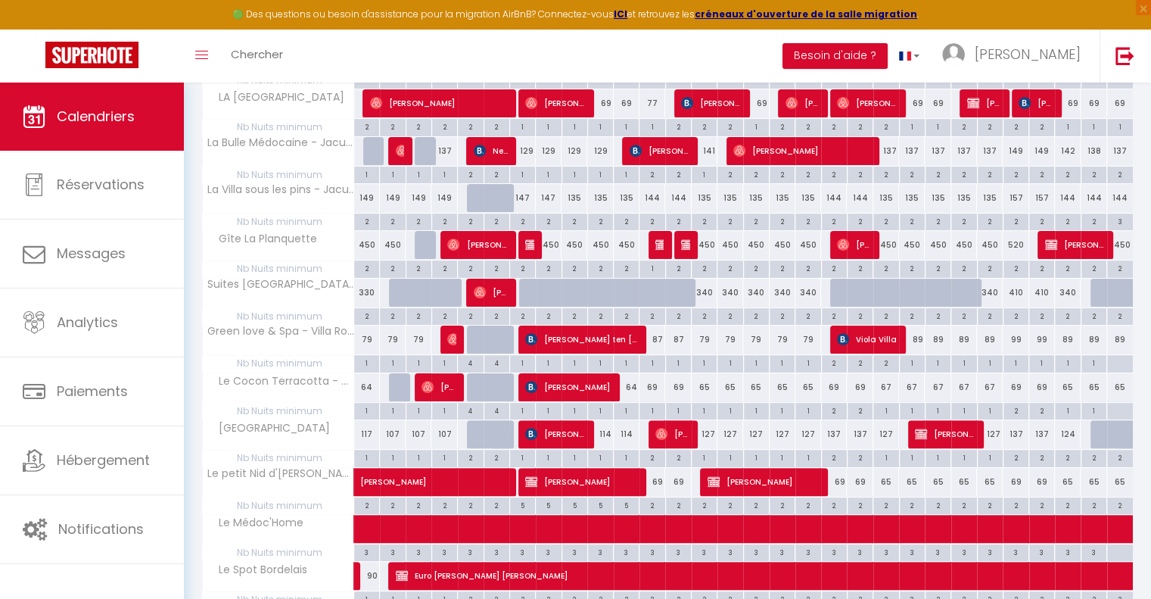
scroll to position [0, 0]
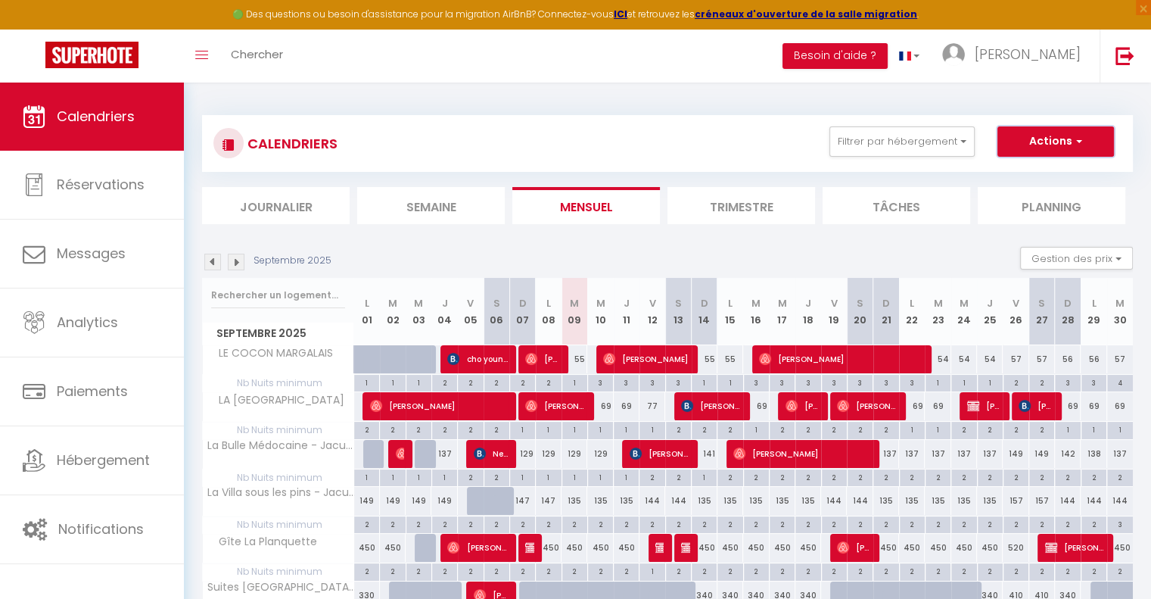
click at [1051, 143] on button "Actions" at bounding box center [1056, 141] width 117 height 30
click at [1034, 174] on link "Nouvelle réservation" at bounding box center [1040, 176] width 132 height 23
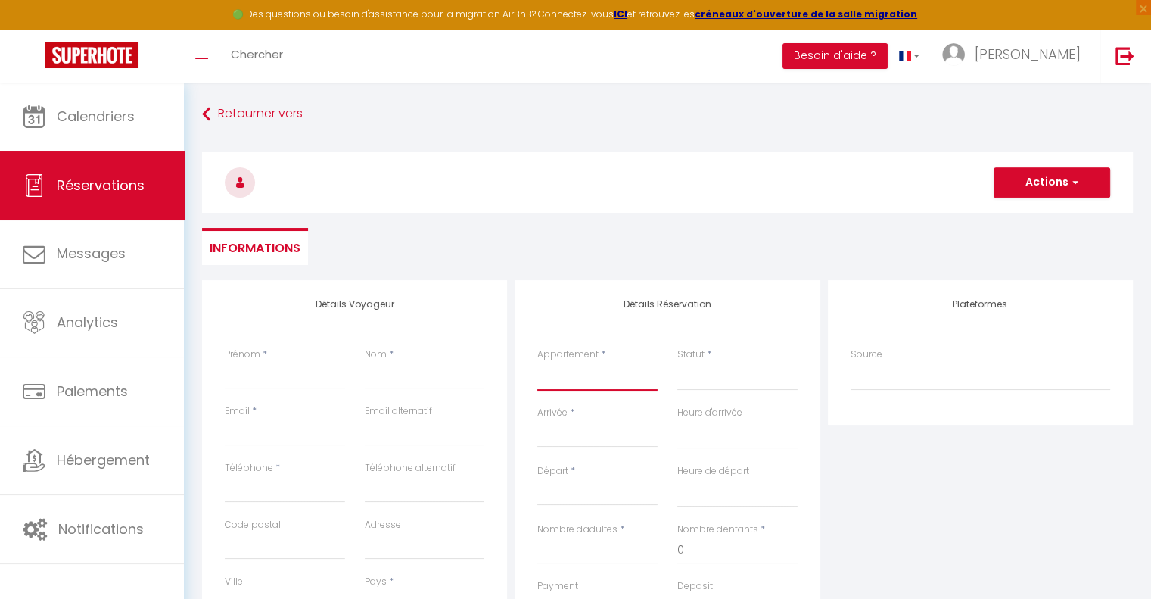
click at [584, 382] on select "Le Médoc'Home Suites [GEOGRAPHIC_DATA] - Villa Moderne pour 15 [GEOGRAPHIC_DATA…" at bounding box center [597, 376] width 120 height 29
click at [537, 362] on select "Le Médoc'Home Suites [GEOGRAPHIC_DATA] - Villa Moderne pour 15 [GEOGRAPHIC_DATA…" at bounding box center [597, 376] width 120 height 29
click at [560, 436] on input "Arrivée" at bounding box center [597, 435] width 120 height 20
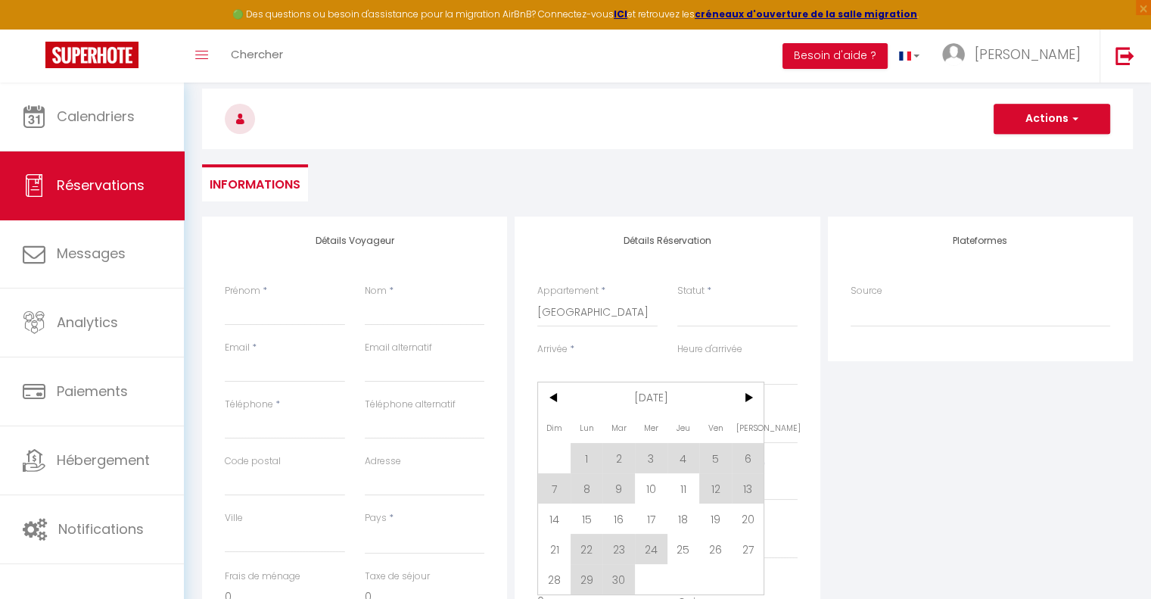
scroll to position [151, 0]
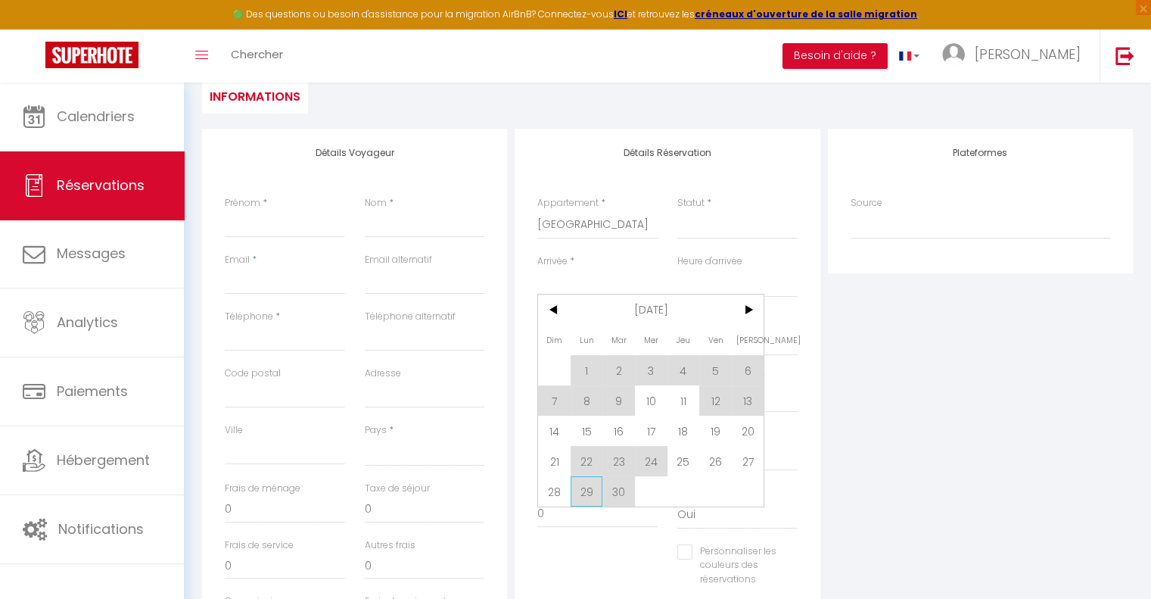
click at [593, 491] on span "29" at bounding box center [587, 491] width 33 height 30
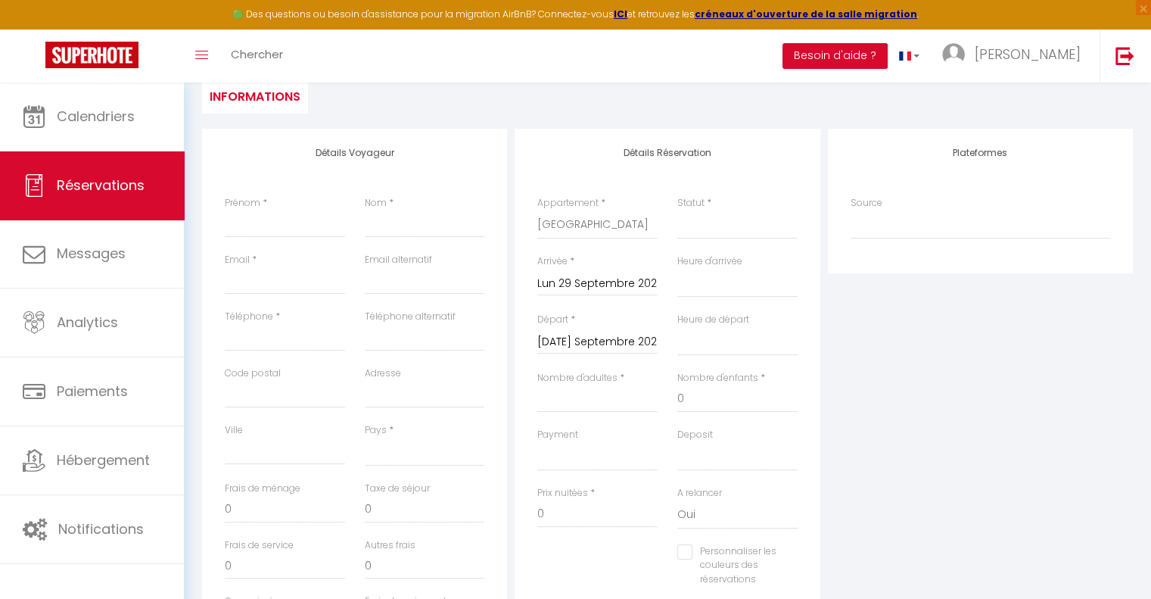
click at [600, 341] on input "[DATE] Septembre 2025" at bounding box center [597, 342] width 120 height 20
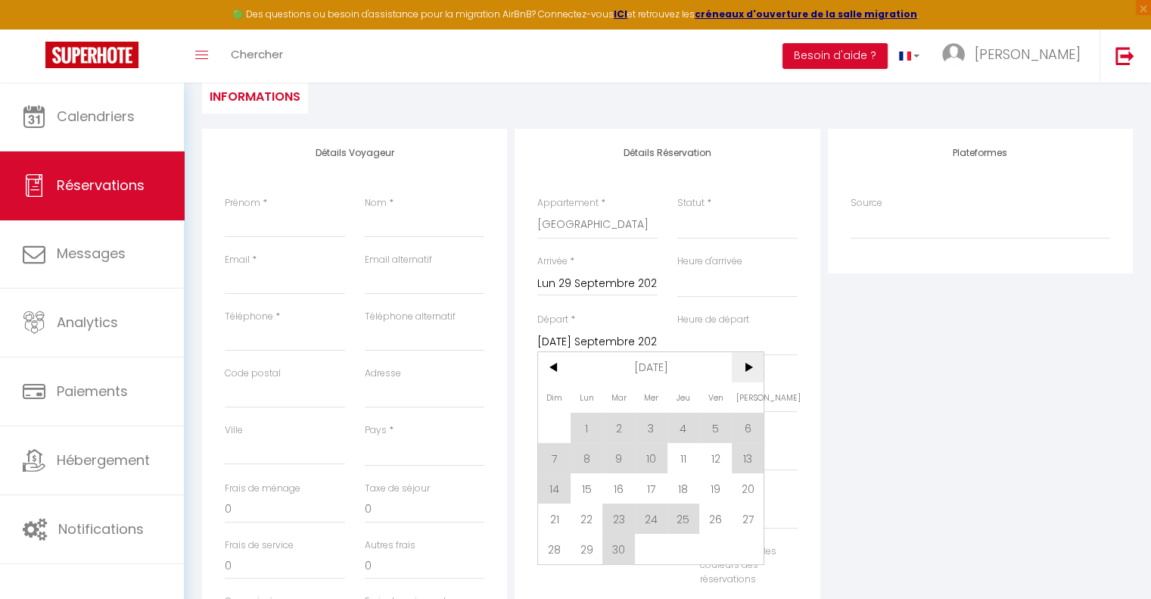
click at [755, 372] on span ">" at bounding box center [748, 367] width 33 height 30
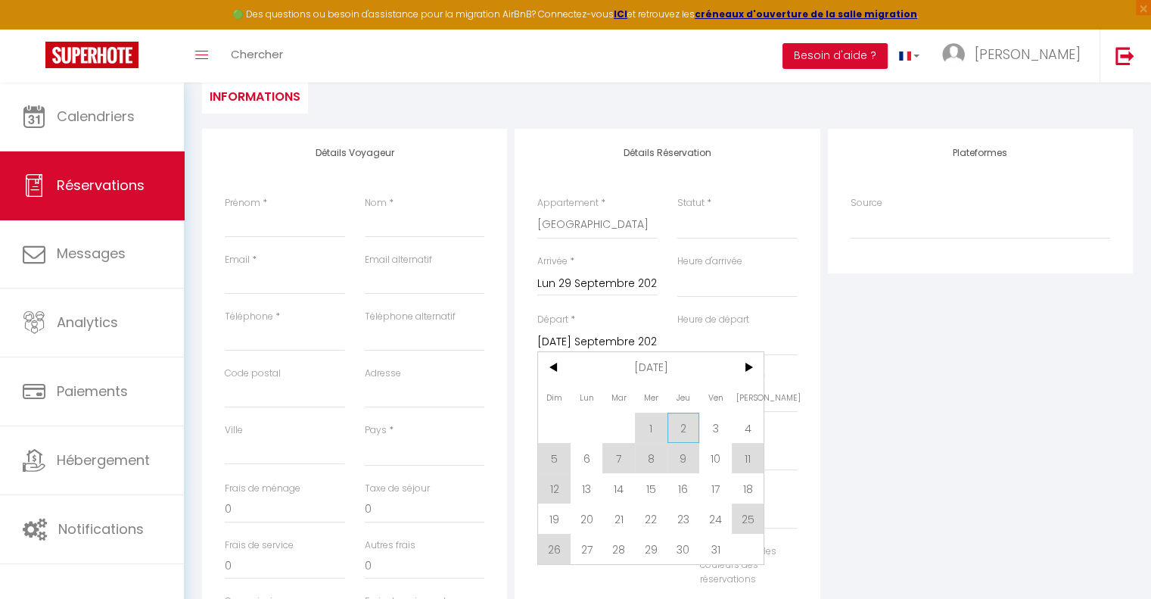
click at [684, 428] on span "2" at bounding box center [684, 428] width 33 height 30
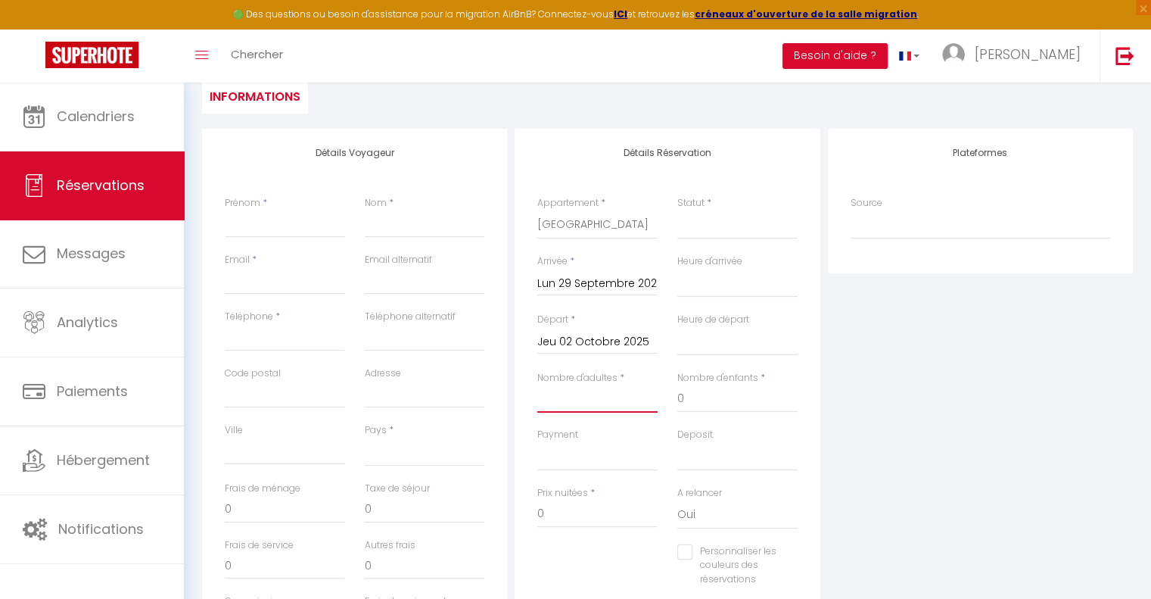
click at [568, 400] on input "Nombre d'adultes" at bounding box center [597, 398] width 120 height 27
click at [714, 232] on select "Confirmé Non Confirmé [PERSON_NAME] par le voyageur No Show Request" at bounding box center [737, 224] width 120 height 29
click at [677, 210] on select "Confirmé Non Confirmé [PERSON_NAME] par le voyageur No Show Request" at bounding box center [737, 224] width 120 height 29
click at [375, 456] on select "[GEOGRAPHIC_DATA] [GEOGRAPHIC_DATA] [GEOGRAPHIC_DATA] [GEOGRAPHIC_DATA] [GEOGRA…" at bounding box center [425, 452] width 120 height 29
click at [365, 438] on select "[GEOGRAPHIC_DATA] [GEOGRAPHIC_DATA] [GEOGRAPHIC_DATA] [GEOGRAPHIC_DATA] [GEOGRA…" at bounding box center [425, 452] width 120 height 29
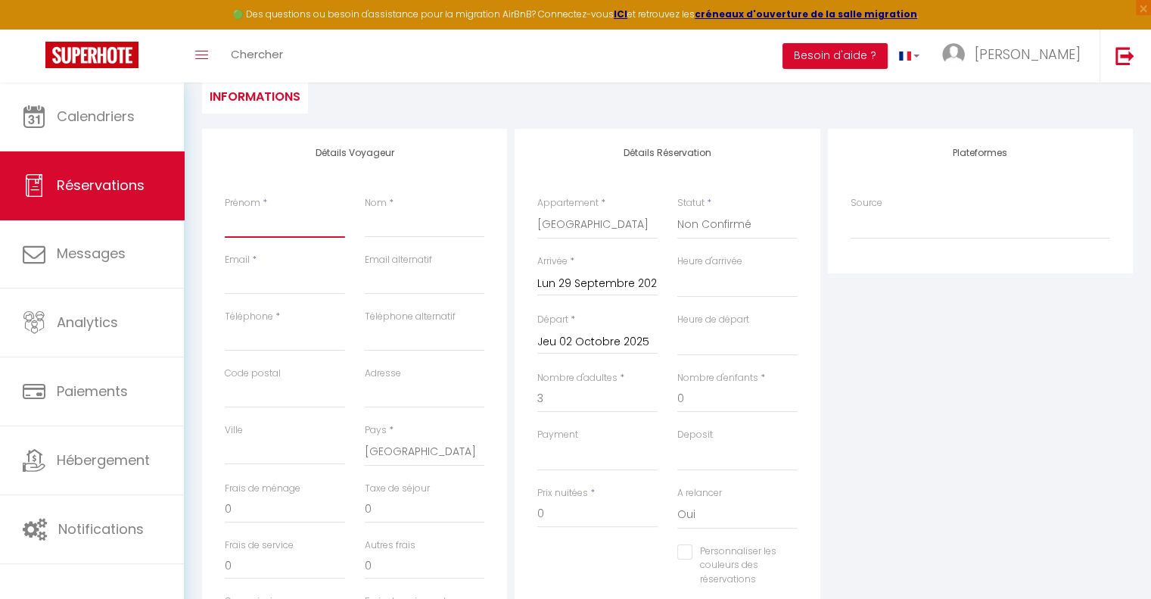
click at [265, 220] on input "Prénom" at bounding box center [285, 223] width 120 height 27
click at [435, 232] on input "Nom" at bounding box center [425, 223] width 120 height 27
click at [245, 281] on input "Email client" at bounding box center [285, 280] width 120 height 27
click at [247, 348] on input "Téléphone" at bounding box center [285, 337] width 120 height 27
click at [251, 346] on input "Téléphone" at bounding box center [285, 337] width 120 height 27
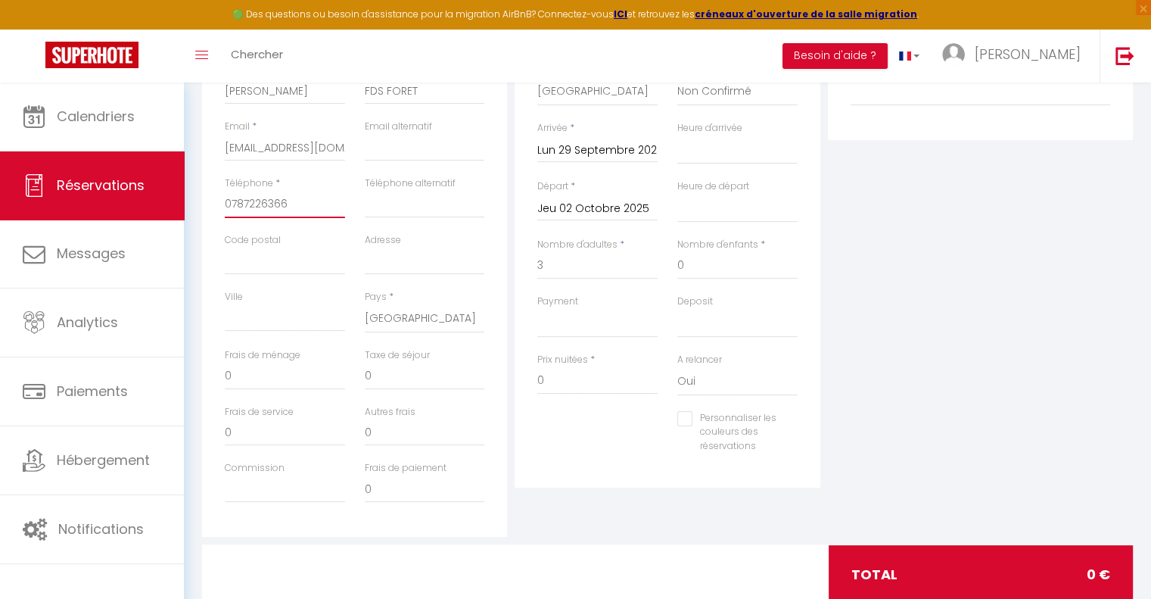
scroll to position [303, 0]
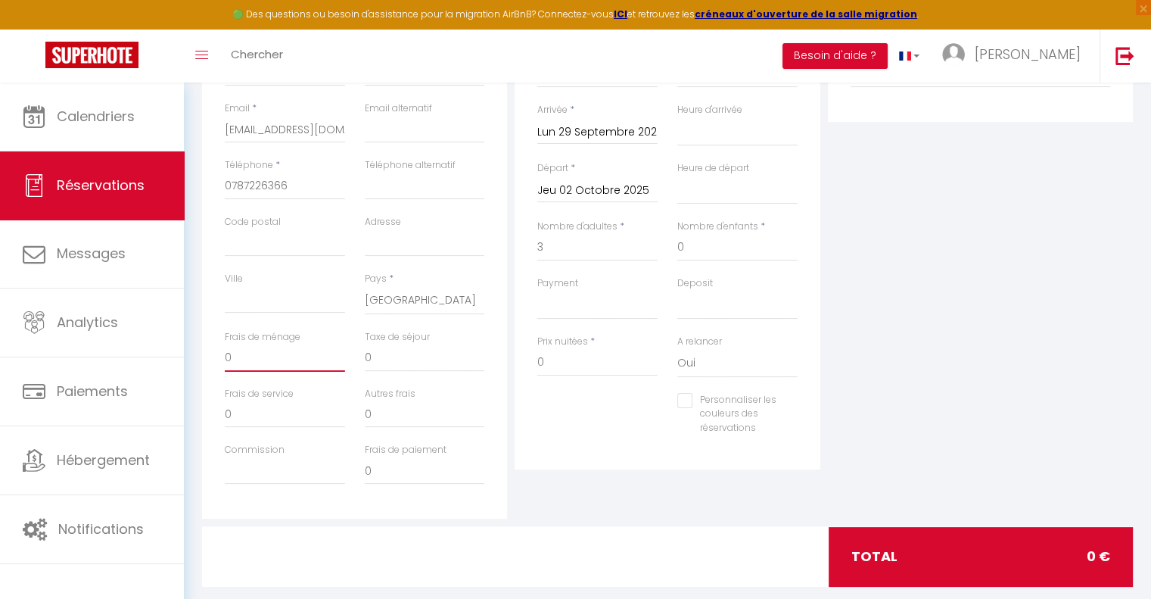
drag, startPoint x: 263, startPoint y: 362, endPoint x: 201, endPoint y: 356, distance: 63.1
click at [201, 356] on div "Détails Voyageur Prénom * [PERSON_NAME] * FDS FORET Email * [EMAIL_ADDRESS][DOM…" at bounding box center [354, 247] width 313 height 541
drag, startPoint x: 566, startPoint y: 358, endPoint x: 535, endPoint y: 362, distance: 31.3
click at [535, 362] on div "Prix nuitées * 0" at bounding box center [598, 364] width 140 height 58
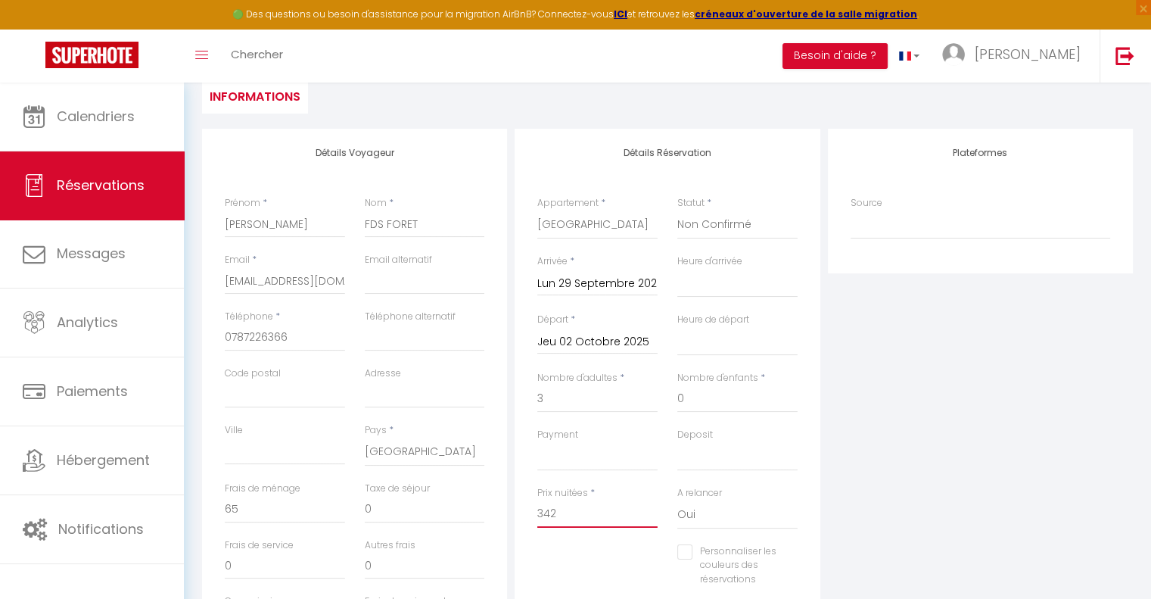
scroll to position [76, 0]
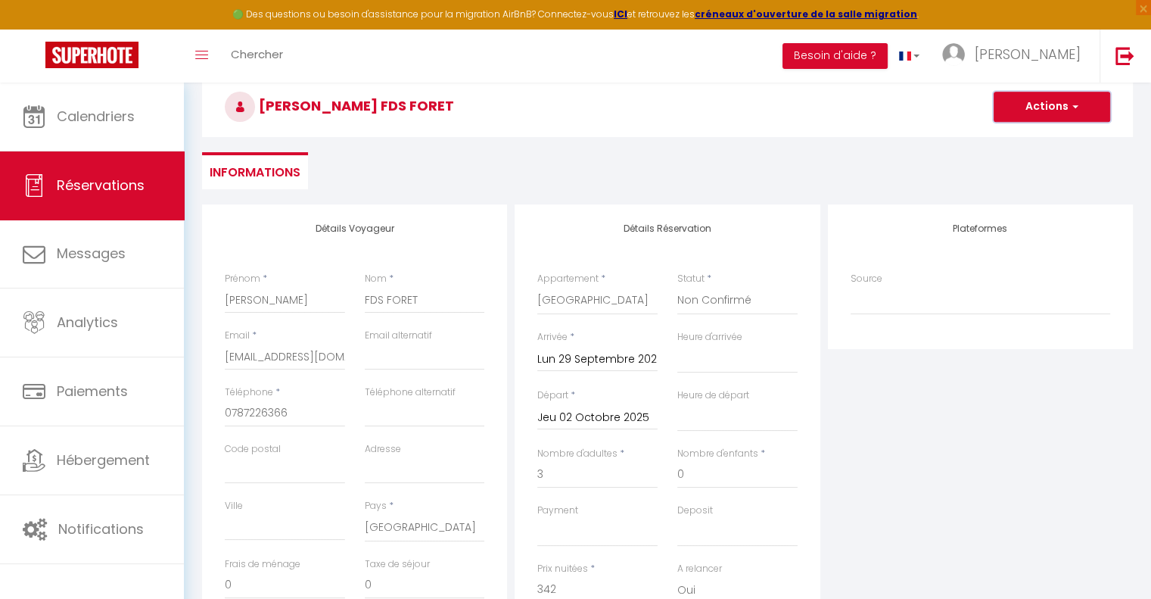
click at [1032, 108] on button "Actions" at bounding box center [1052, 107] width 117 height 30
click at [1017, 139] on link "Enregistrer" at bounding box center [1037, 140] width 120 height 20
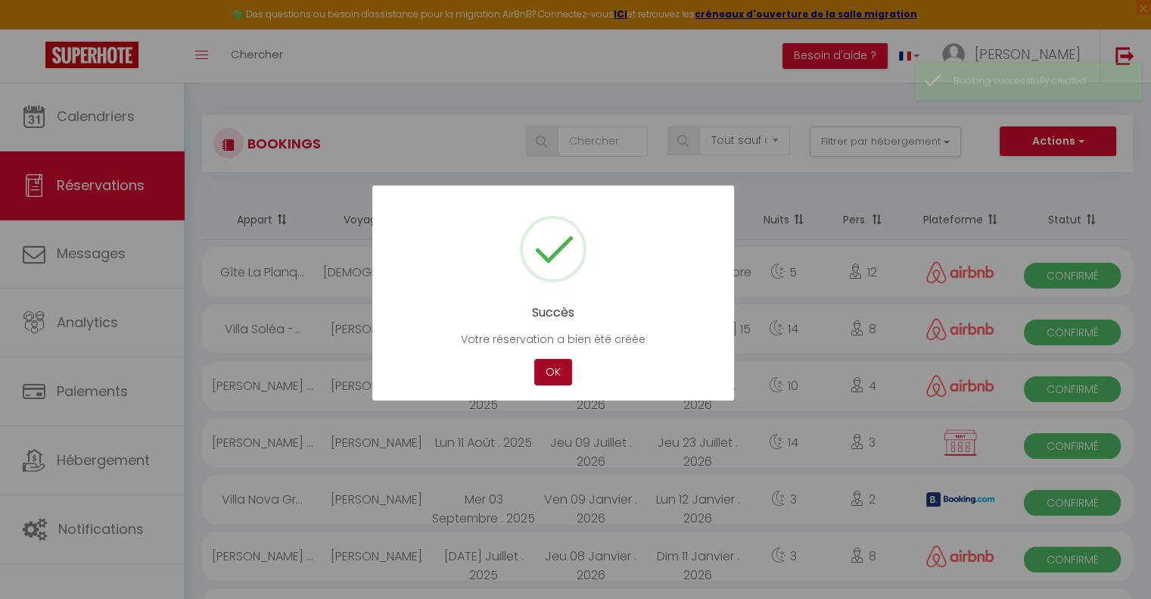
click at [550, 371] on button "OK" at bounding box center [553, 372] width 38 height 26
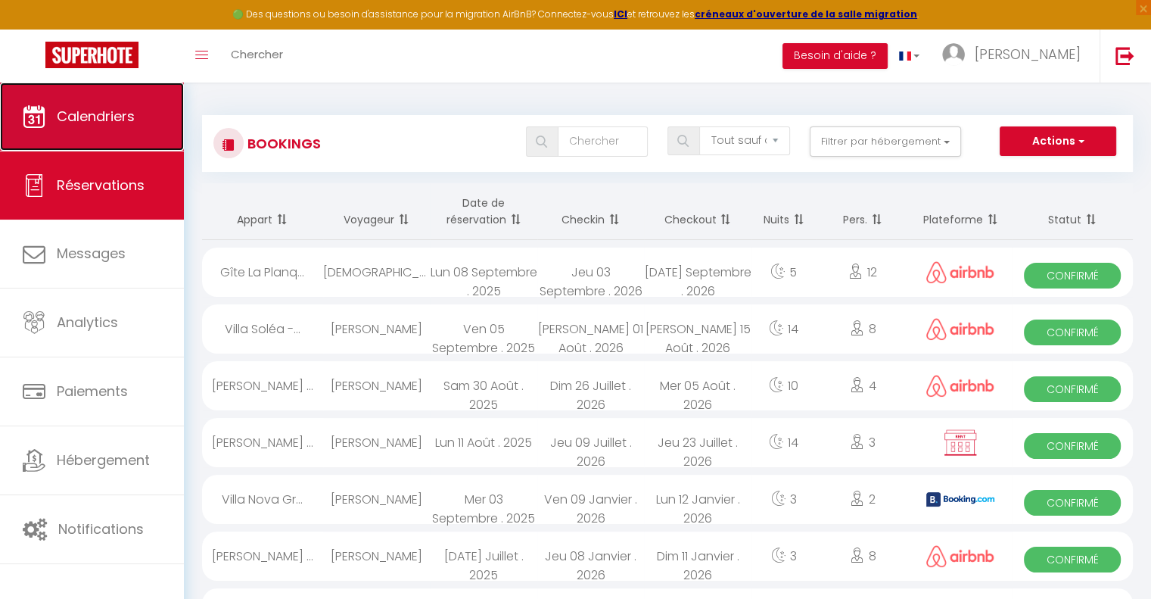
click at [98, 118] on span "Calendriers" at bounding box center [96, 116] width 78 height 19
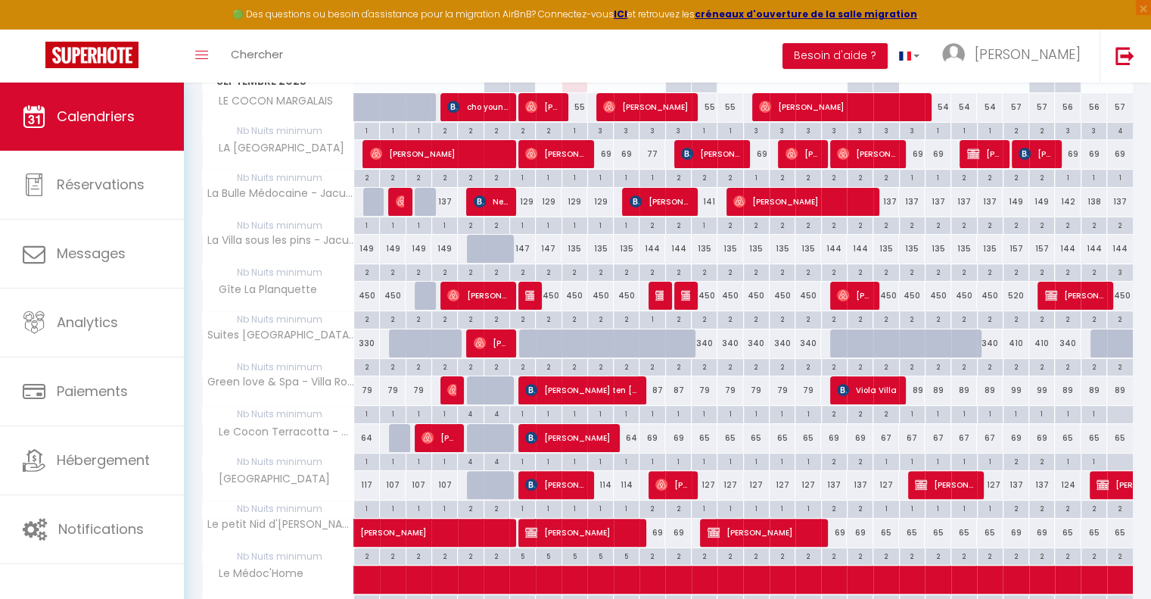
scroll to position [151, 0]
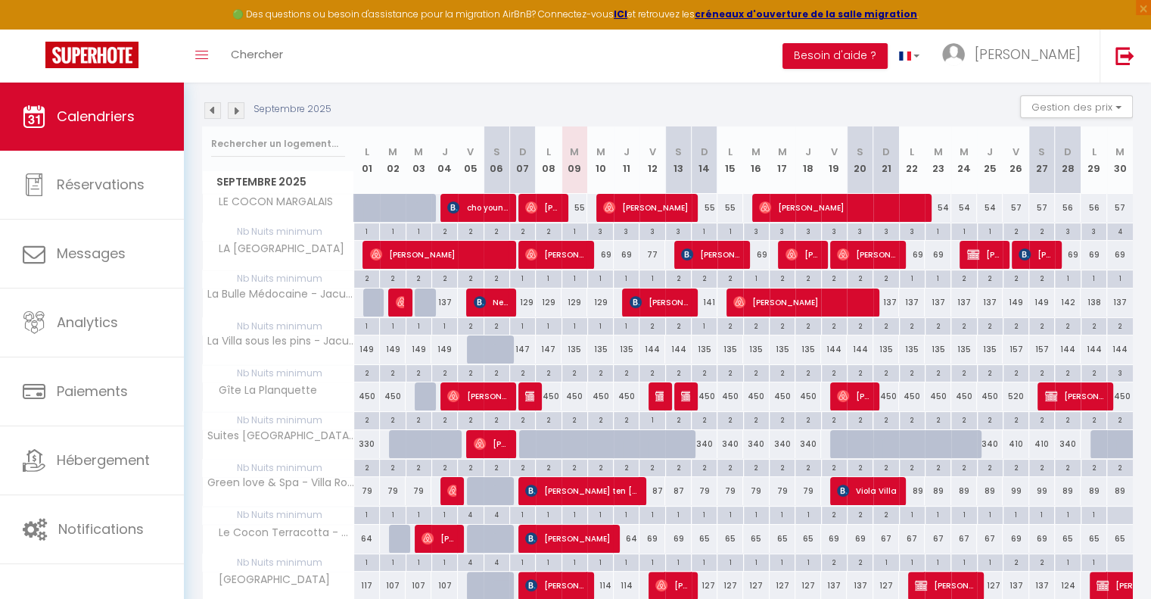
click at [235, 108] on img at bounding box center [236, 110] width 17 height 17
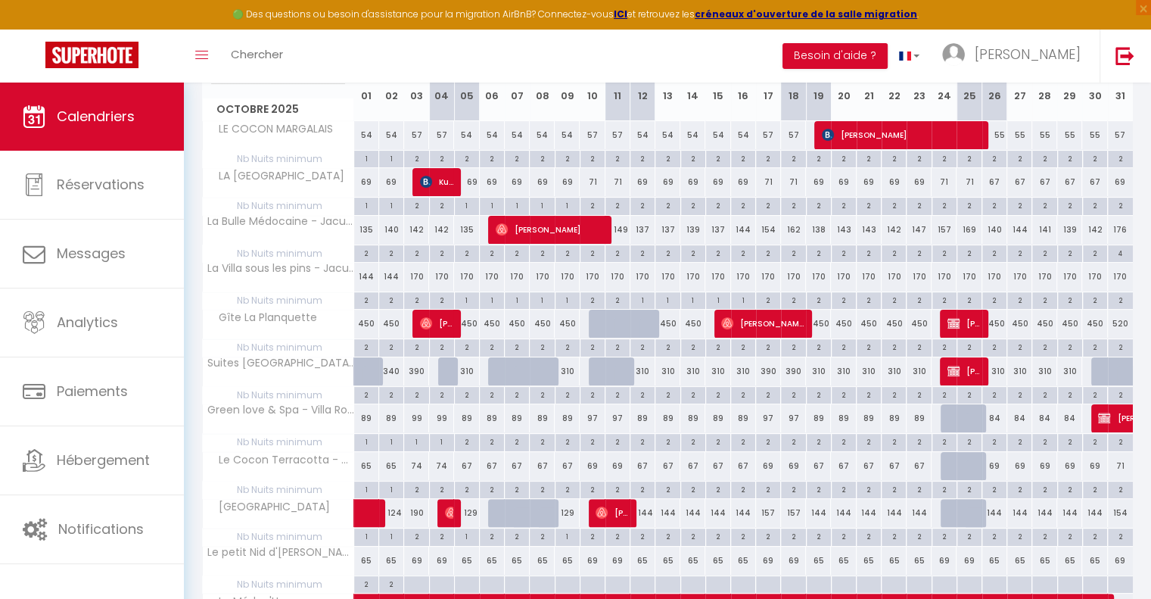
scroll to position [303, 0]
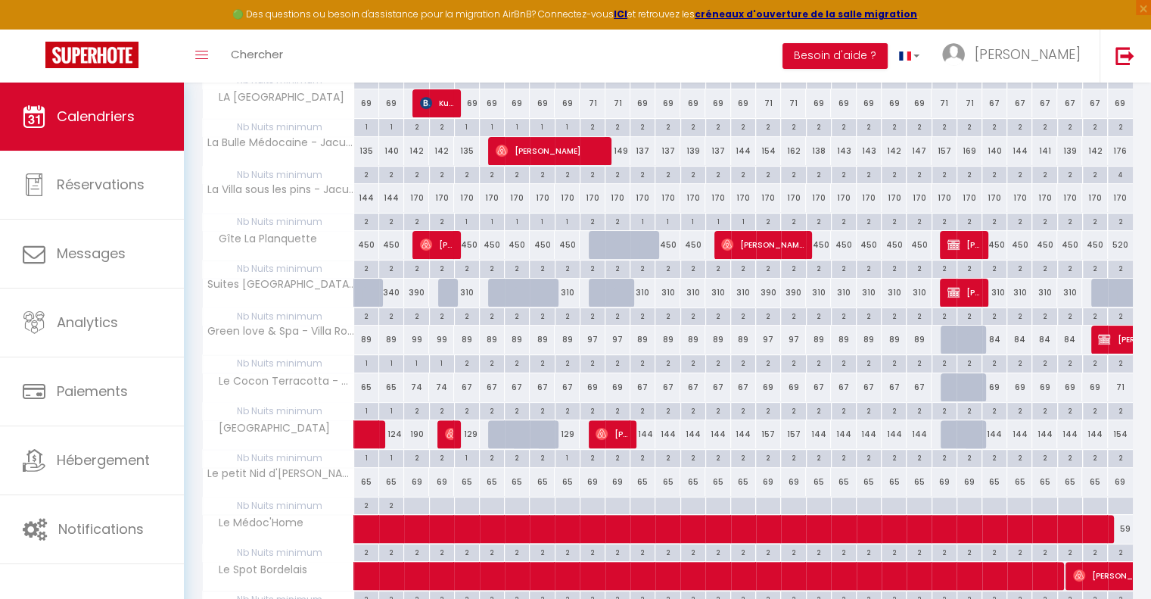
click at [493, 433] on div at bounding box center [500, 434] width 25 height 29
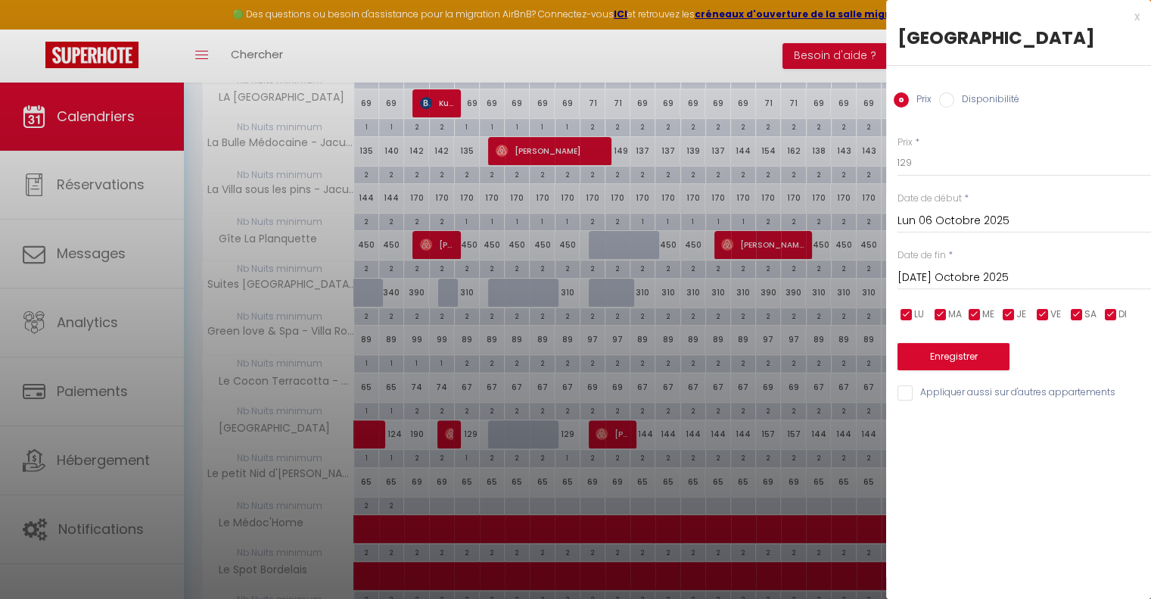
click at [1135, 15] on div "x" at bounding box center [1013, 17] width 254 height 18
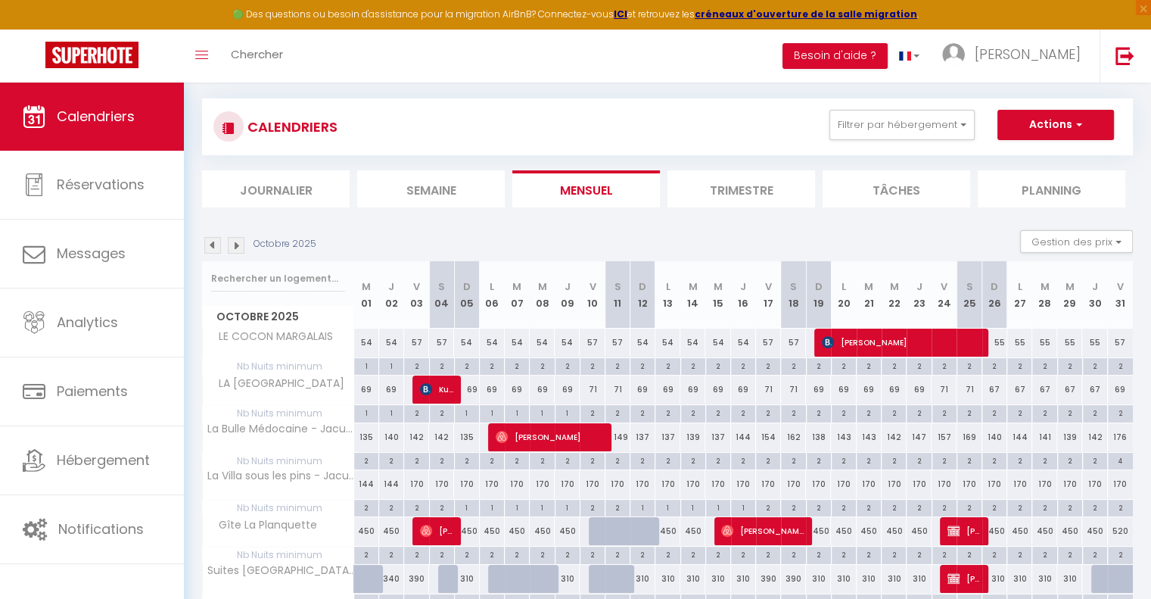
scroll to position [0, 0]
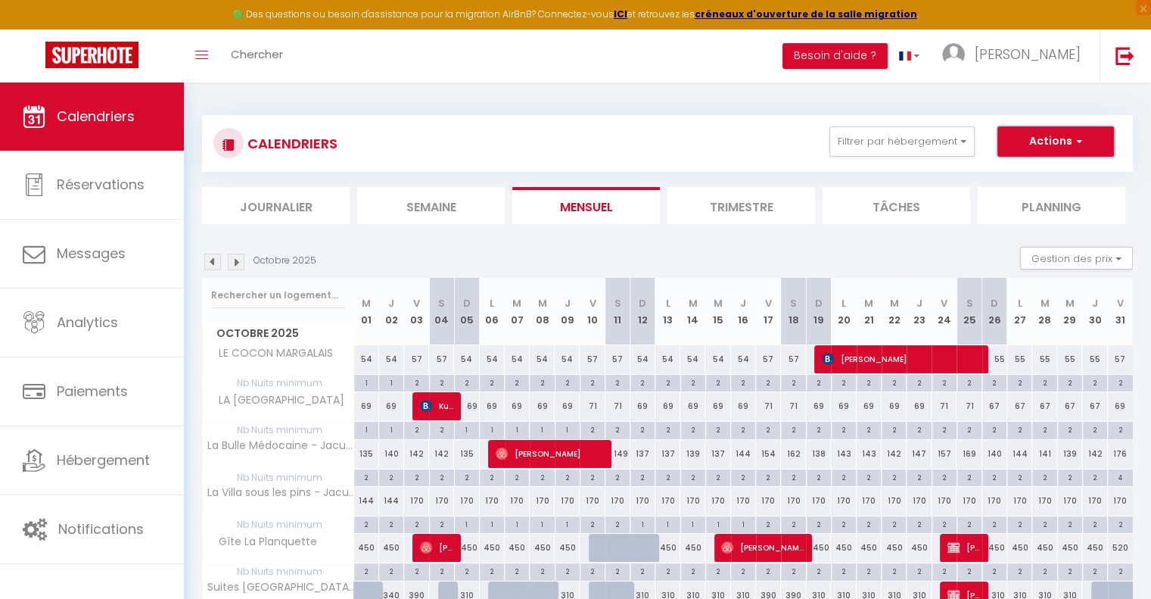
click at [1051, 138] on button "Actions" at bounding box center [1056, 141] width 117 height 30
click at [1011, 175] on link "Nouvelle réservation" at bounding box center [1040, 176] width 132 height 23
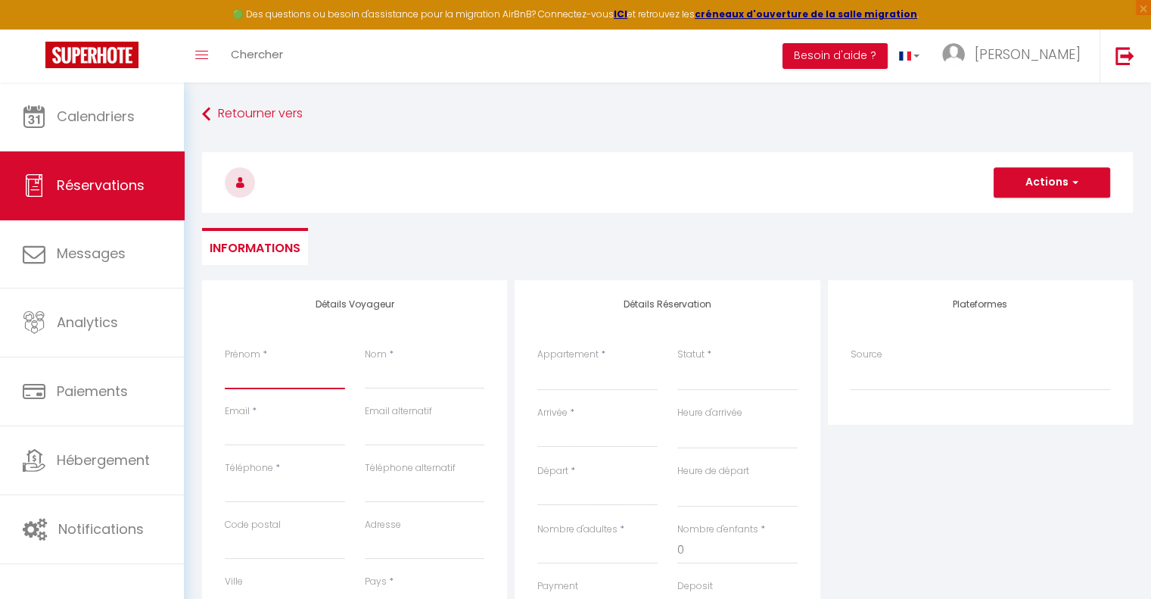
click at [254, 375] on input "Prénom" at bounding box center [285, 375] width 120 height 27
click at [404, 371] on input "Nom" at bounding box center [425, 375] width 120 height 27
click at [287, 432] on input "Email client" at bounding box center [285, 432] width 120 height 27
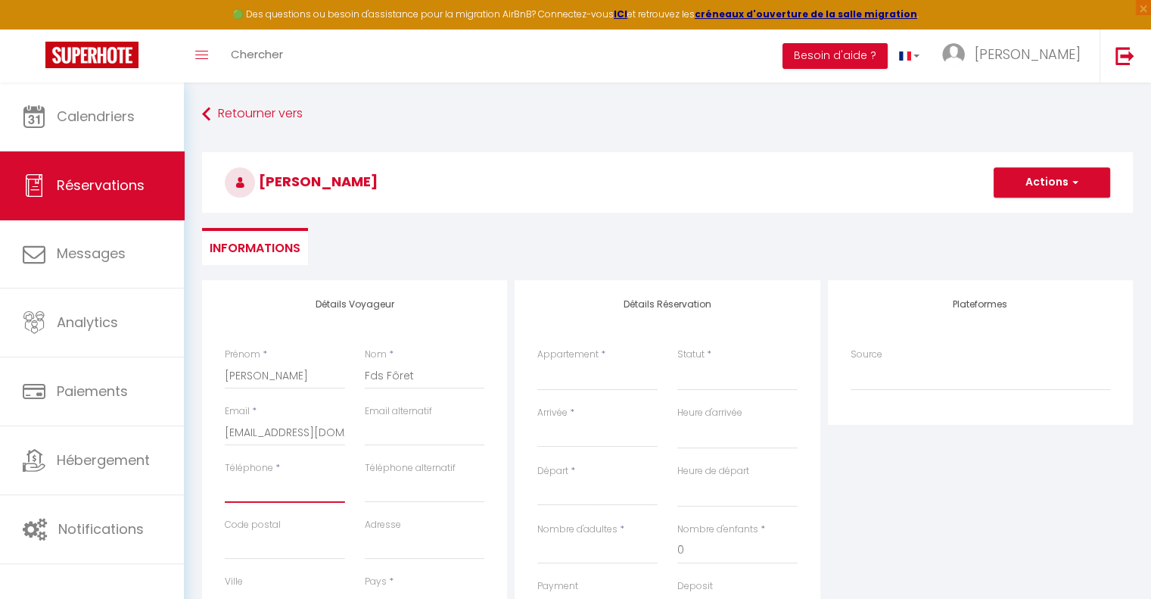
click at [288, 493] on input "Téléphone" at bounding box center [285, 488] width 120 height 27
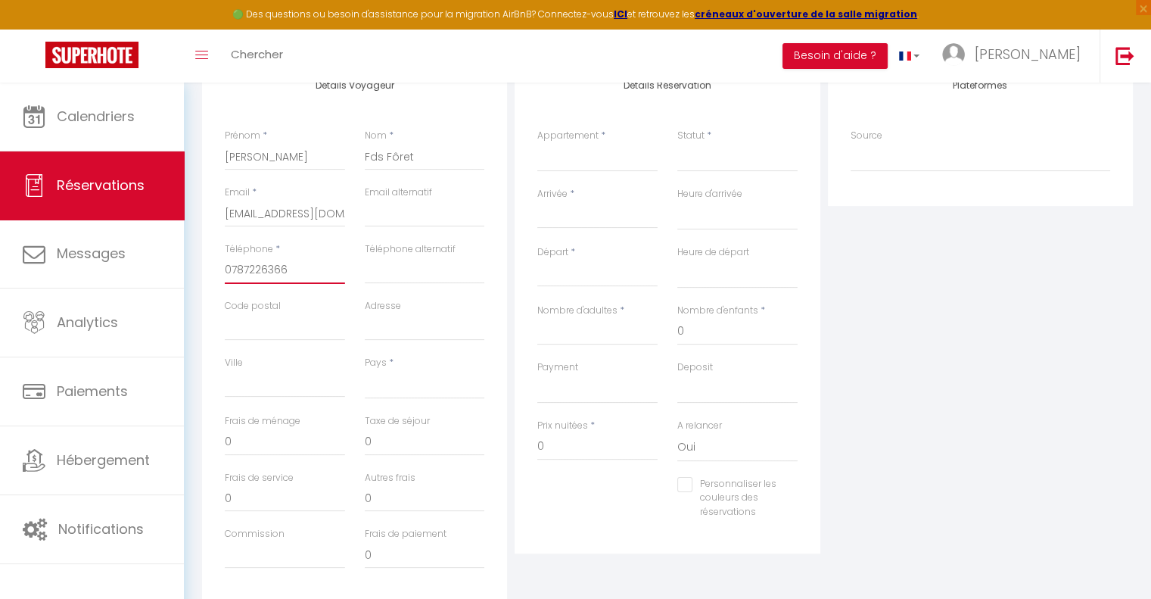
scroll to position [227, 0]
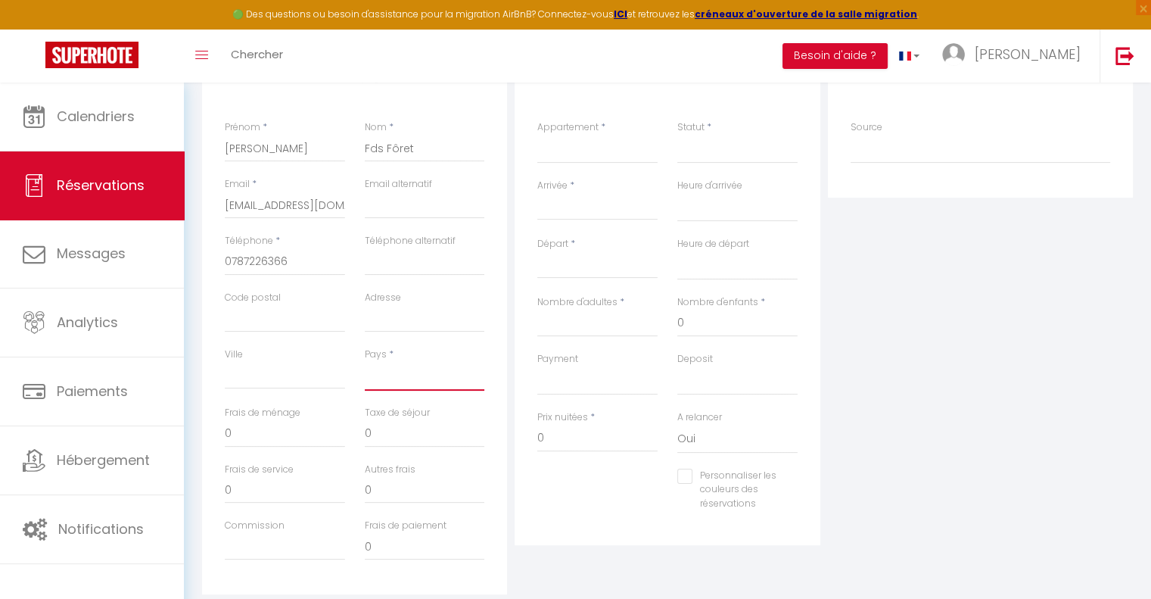
click at [421, 369] on select "[GEOGRAPHIC_DATA] [GEOGRAPHIC_DATA] [GEOGRAPHIC_DATA] [GEOGRAPHIC_DATA] [GEOGRA…" at bounding box center [425, 376] width 120 height 29
click at [365, 362] on select "[GEOGRAPHIC_DATA] [GEOGRAPHIC_DATA] [GEOGRAPHIC_DATA] [GEOGRAPHIC_DATA] [GEOGRA…" at bounding box center [425, 376] width 120 height 29
drag, startPoint x: 246, startPoint y: 438, endPoint x: 218, endPoint y: 433, distance: 28.4
click at [218, 433] on div "Frais de ménage 0" at bounding box center [285, 434] width 140 height 57
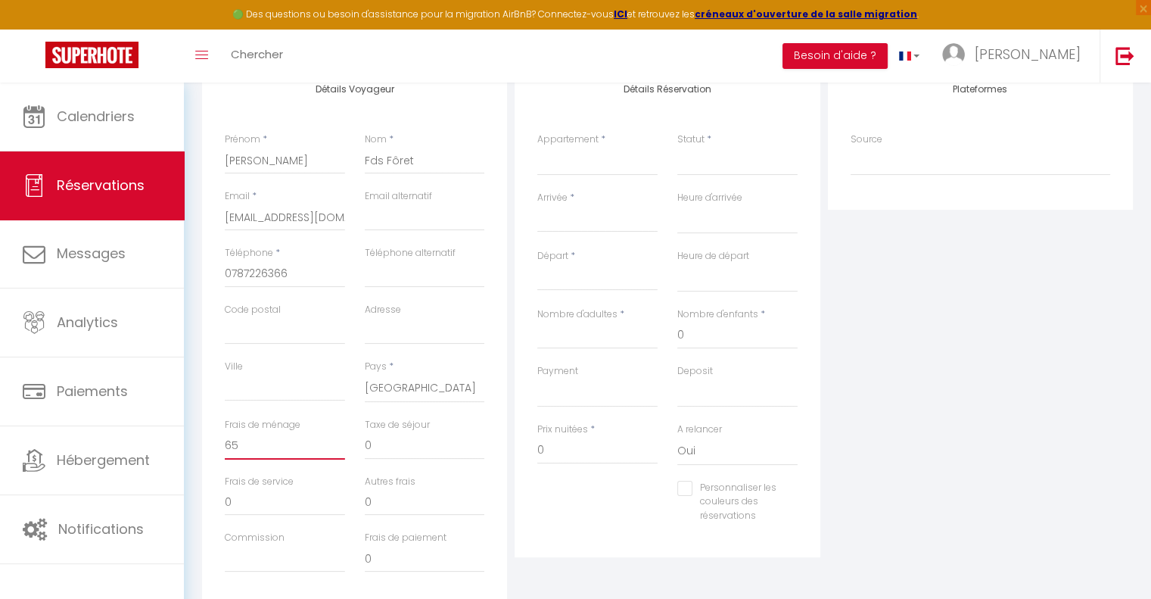
scroll to position [76, 0]
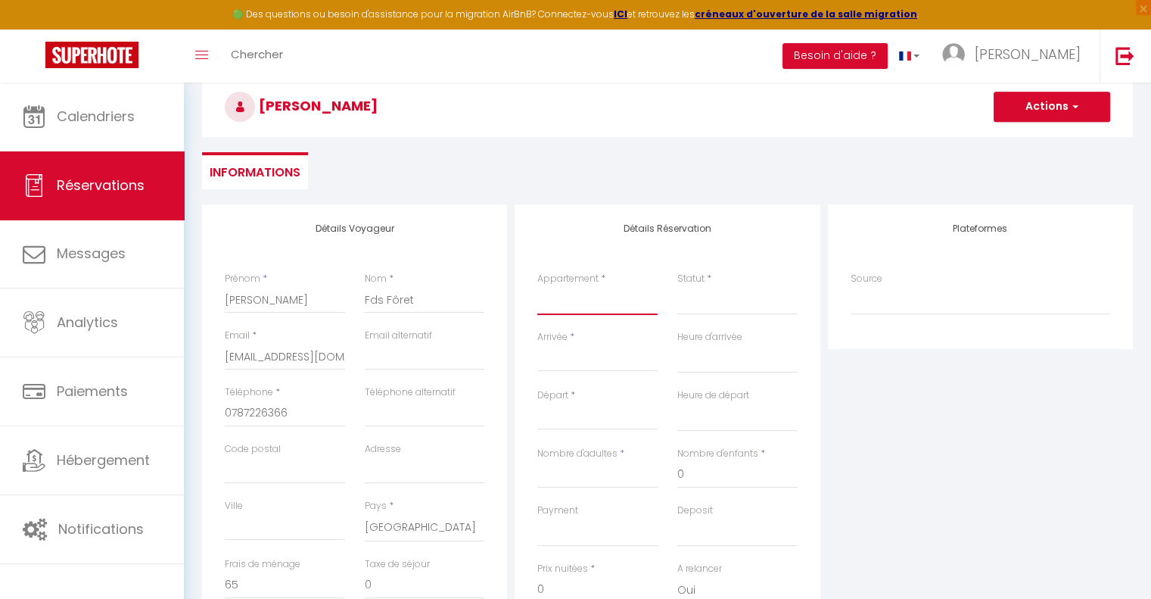
click at [569, 307] on select "Le Médoc'Home Suites [GEOGRAPHIC_DATA] - Villa Moderne pour 15 [GEOGRAPHIC_DATA…" at bounding box center [597, 300] width 120 height 29
click at [537, 286] on select "Le Médoc'Home Suites [GEOGRAPHIC_DATA] - Villa Moderne pour 15 [GEOGRAPHIC_DATA…" at bounding box center [597, 300] width 120 height 29
click at [709, 302] on select "Confirmé Non Confirmé [PERSON_NAME] par le voyageur No Show Request" at bounding box center [737, 300] width 120 height 29
click at [677, 286] on select "Confirmé Non Confirmé [PERSON_NAME] par le voyageur No Show Request" at bounding box center [737, 300] width 120 height 29
click at [578, 354] on input "Arrivée" at bounding box center [597, 360] width 120 height 20
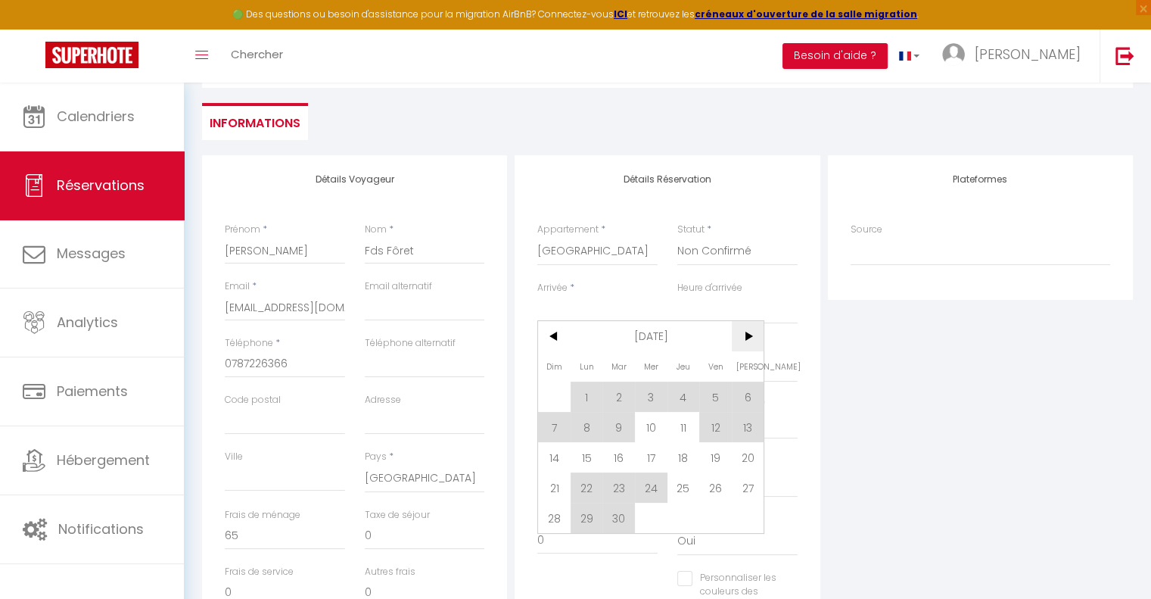
scroll to position [151, 0]
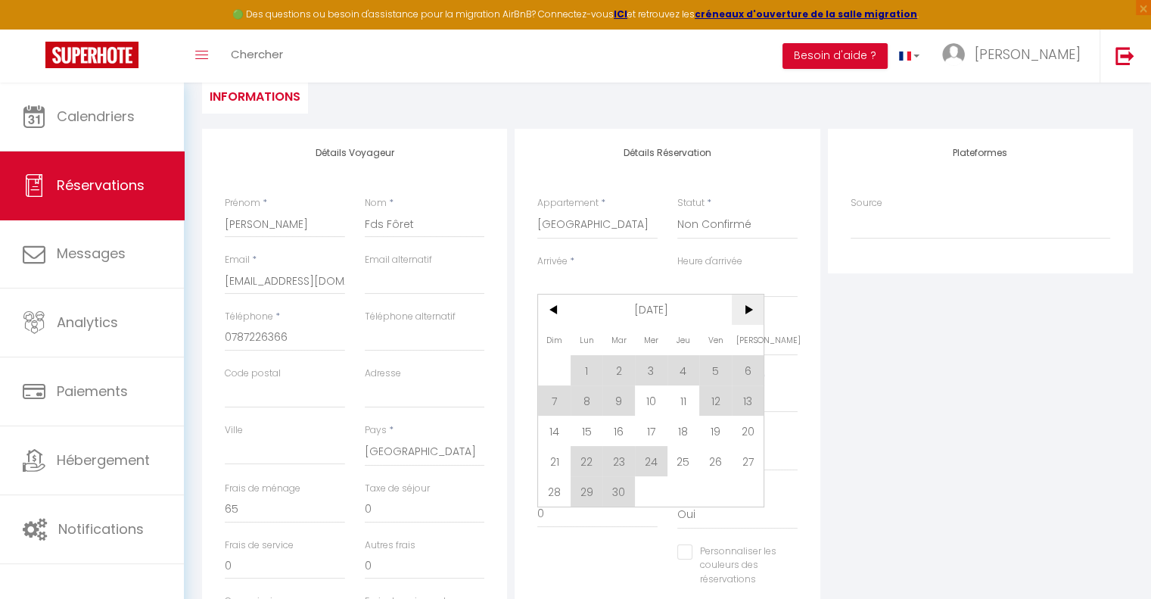
click at [752, 307] on span ">" at bounding box center [748, 309] width 33 height 30
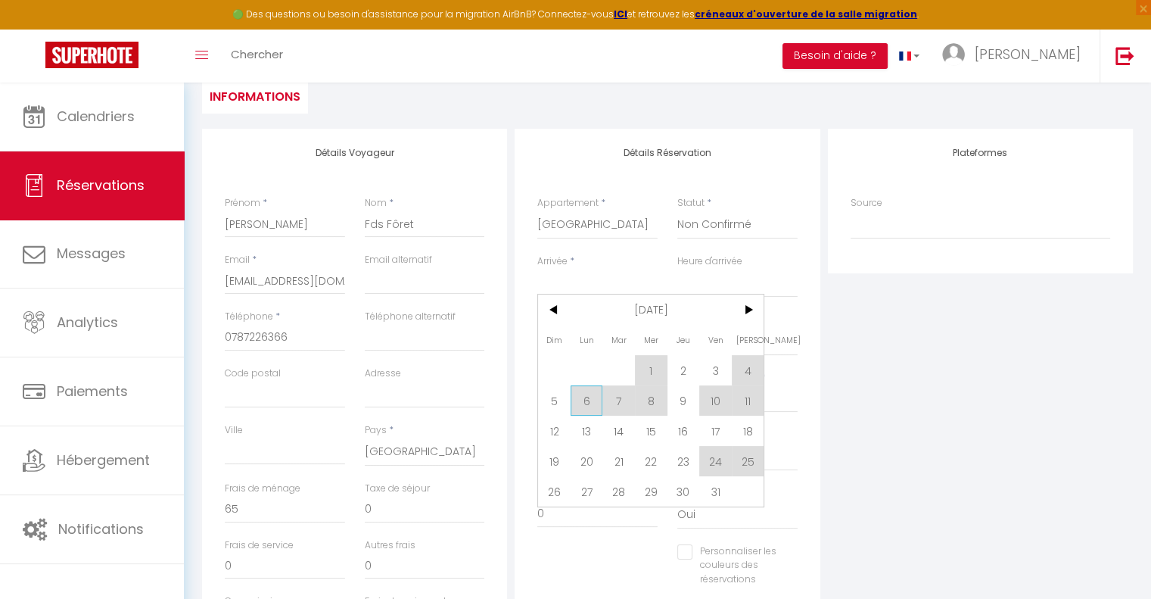
click at [581, 402] on span "6" at bounding box center [587, 400] width 33 height 30
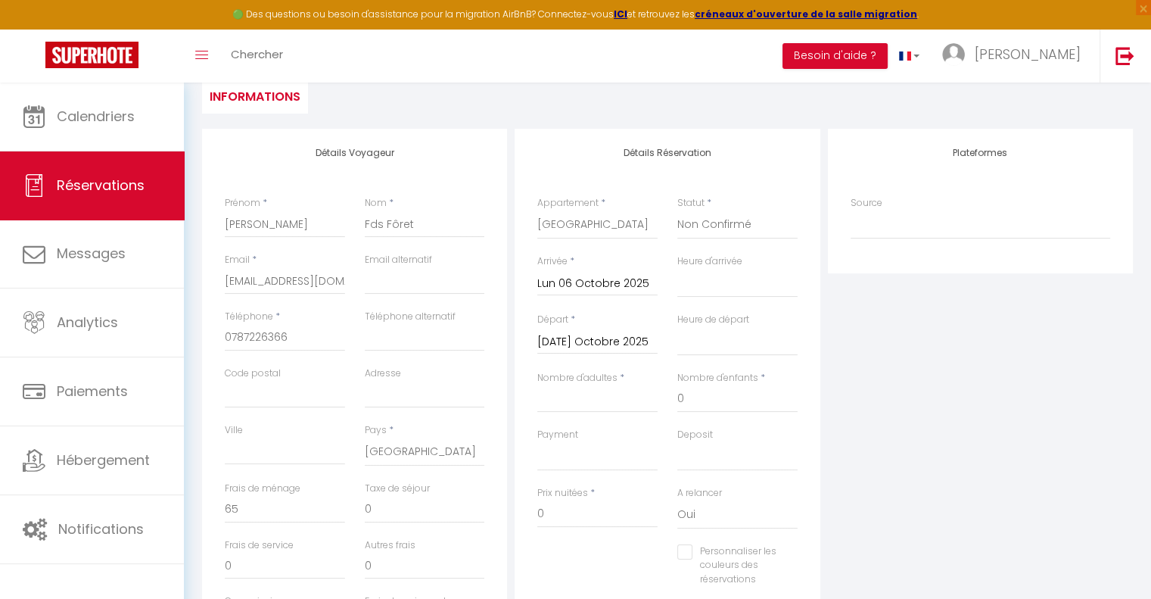
click at [583, 340] on input "[DATE] Octobre 2025" at bounding box center [597, 342] width 120 height 20
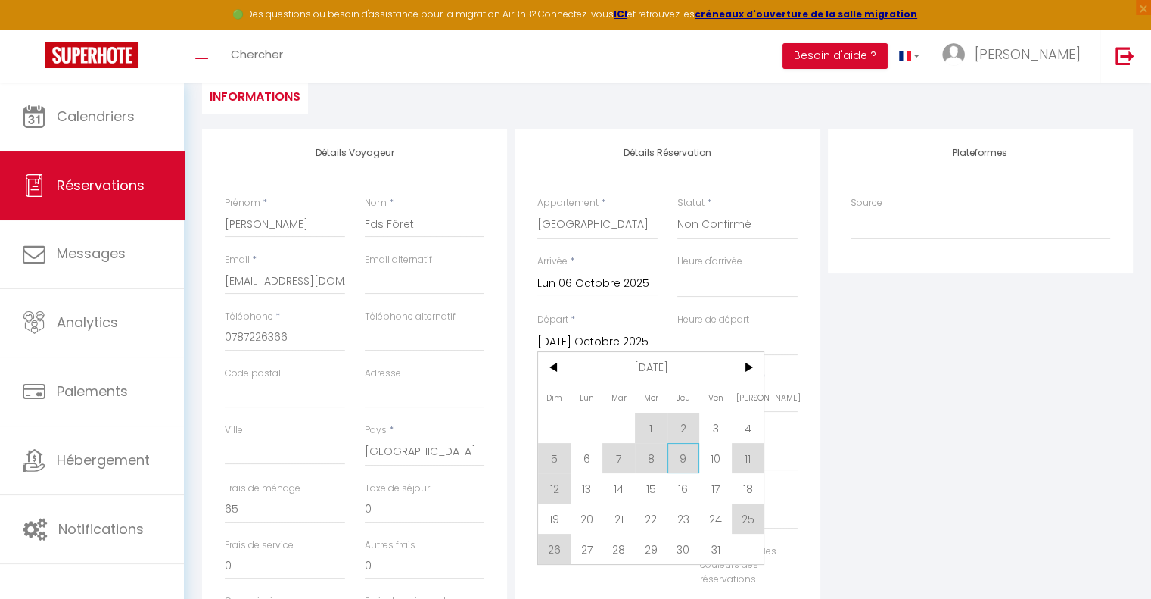
click at [682, 459] on span "9" at bounding box center [684, 458] width 33 height 30
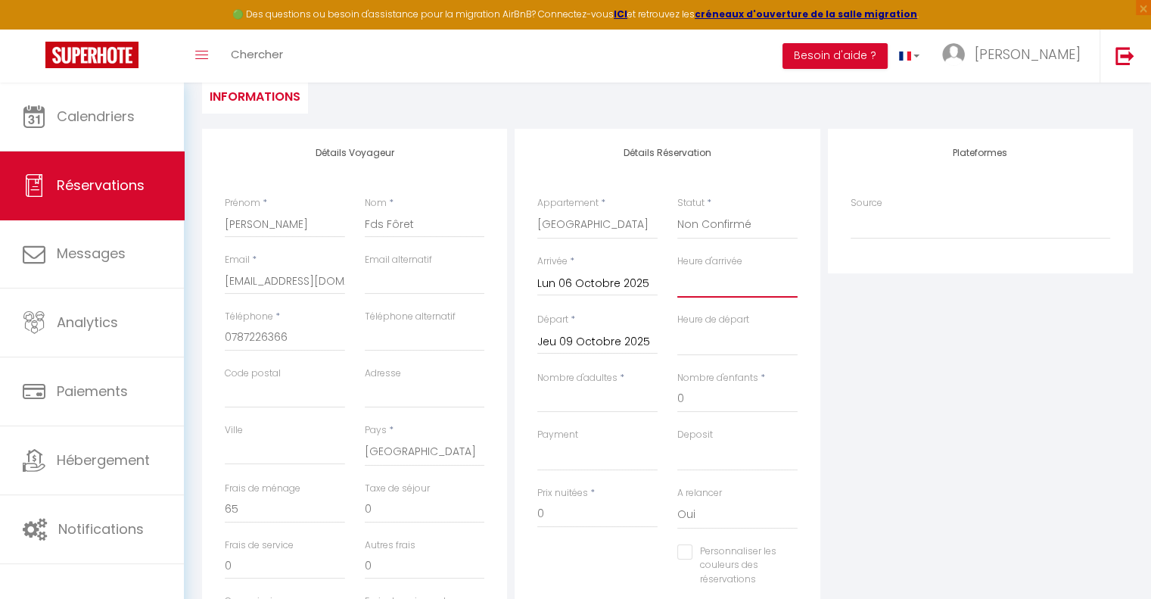
click at [702, 284] on select "00:00 00:30 01:00 01:30 02:00 02:30 03:00 03:30 04:00 04:30 05:00 05:30 06:00 0…" at bounding box center [737, 283] width 120 height 29
click at [905, 374] on div "Plateformes Source Direct [DOMAIN_NAME] [DOMAIN_NAME] Chalet montagne Expedia G…" at bounding box center [980, 399] width 313 height 541
click at [589, 390] on input "Nombre d'adultes" at bounding box center [597, 398] width 120 height 27
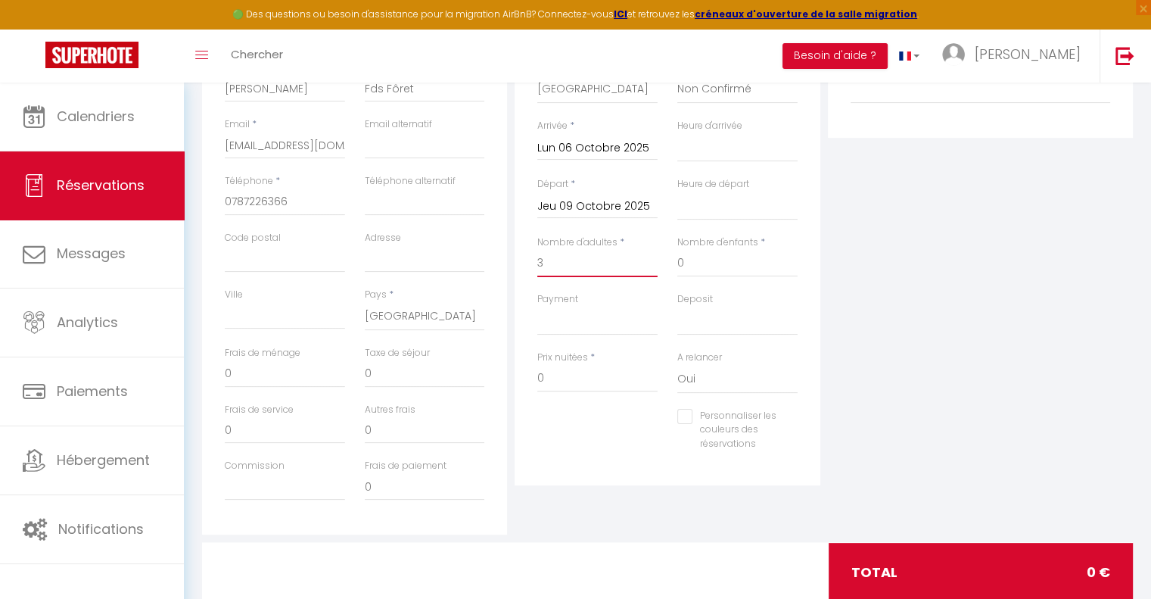
scroll to position [303, 0]
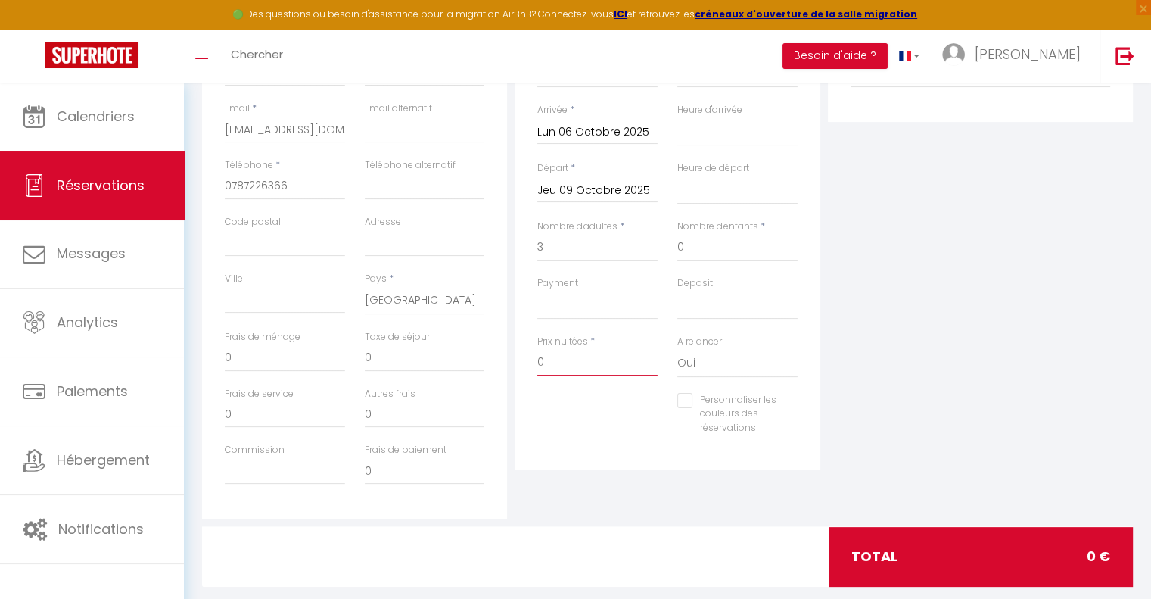
drag, startPoint x: 555, startPoint y: 363, endPoint x: 512, endPoint y: 360, distance: 43.2
click at [512, 360] on div "Détails Réservation Appartement * Le Médoc'Home Suites [GEOGRAPHIC_DATA] - Vill…" at bounding box center [667, 247] width 313 height 541
drag, startPoint x: 285, startPoint y: 355, endPoint x: 188, endPoint y: 357, distance: 96.9
click at [191, 356] on div "Retourner vers Francisco Fds Fôret Actions Enregistrer Actions Enregistrer [PER…" at bounding box center [667, 202] width 967 height 845
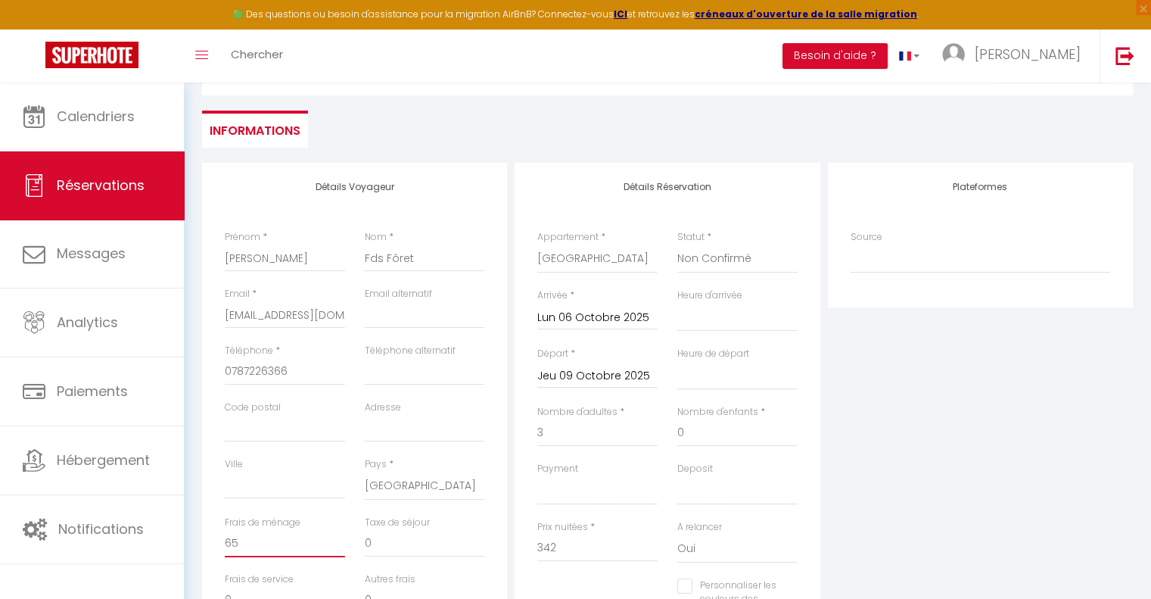
scroll to position [76, 0]
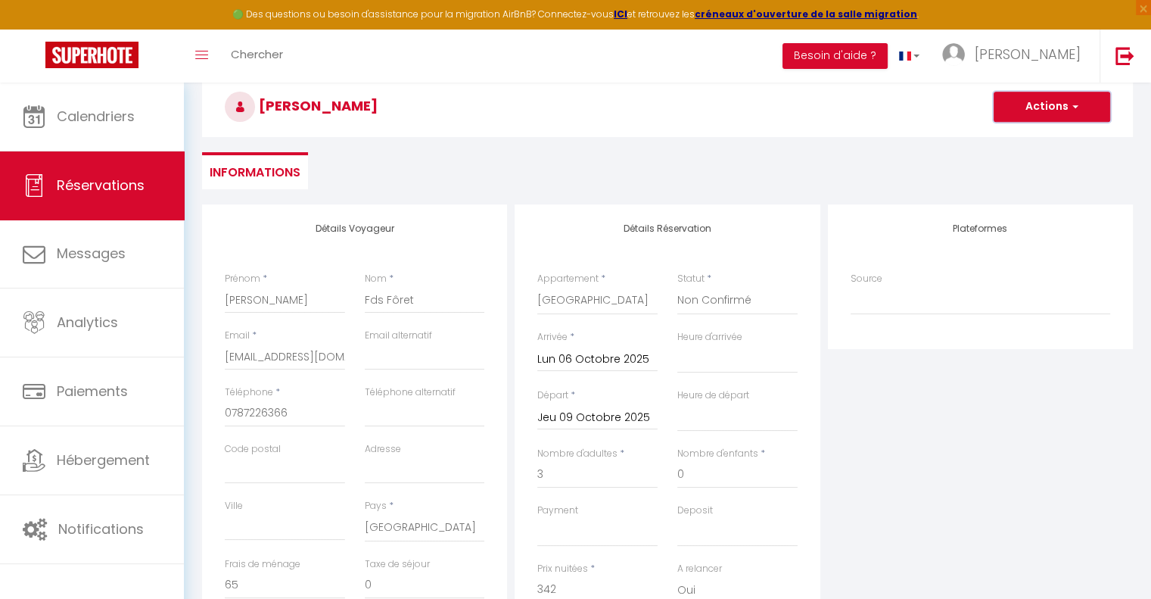
click at [1026, 108] on button "Actions" at bounding box center [1052, 107] width 117 height 30
click at [1014, 138] on link "Enregistrer" at bounding box center [1037, 140] width 120 height 20
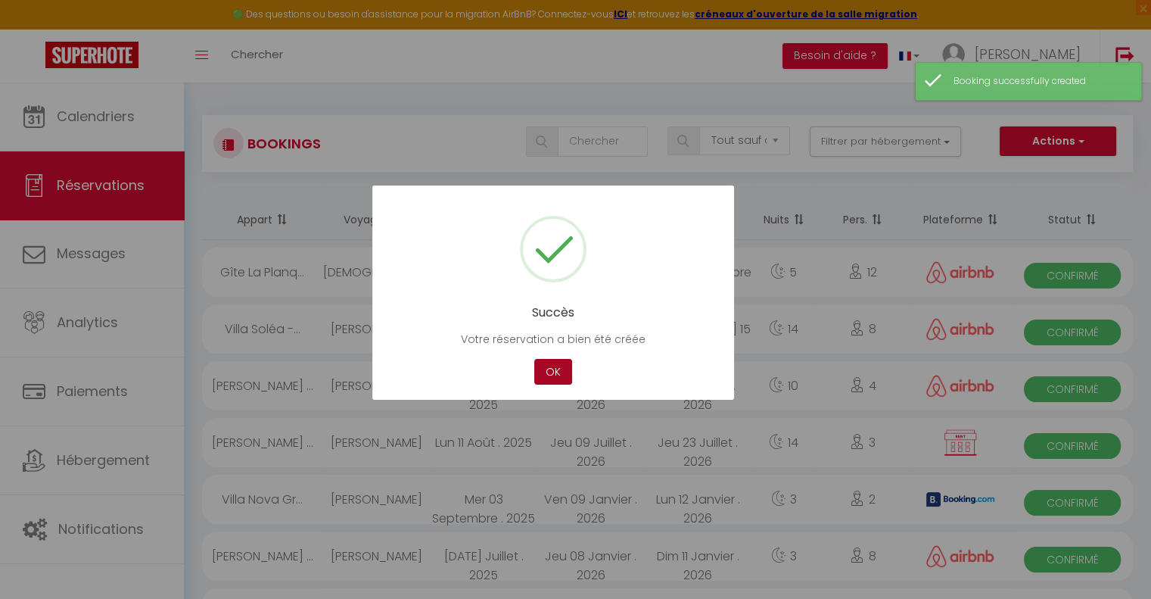
click at [554, 369] on button "OK" at bounding box center [553, 372] width 38 height 26
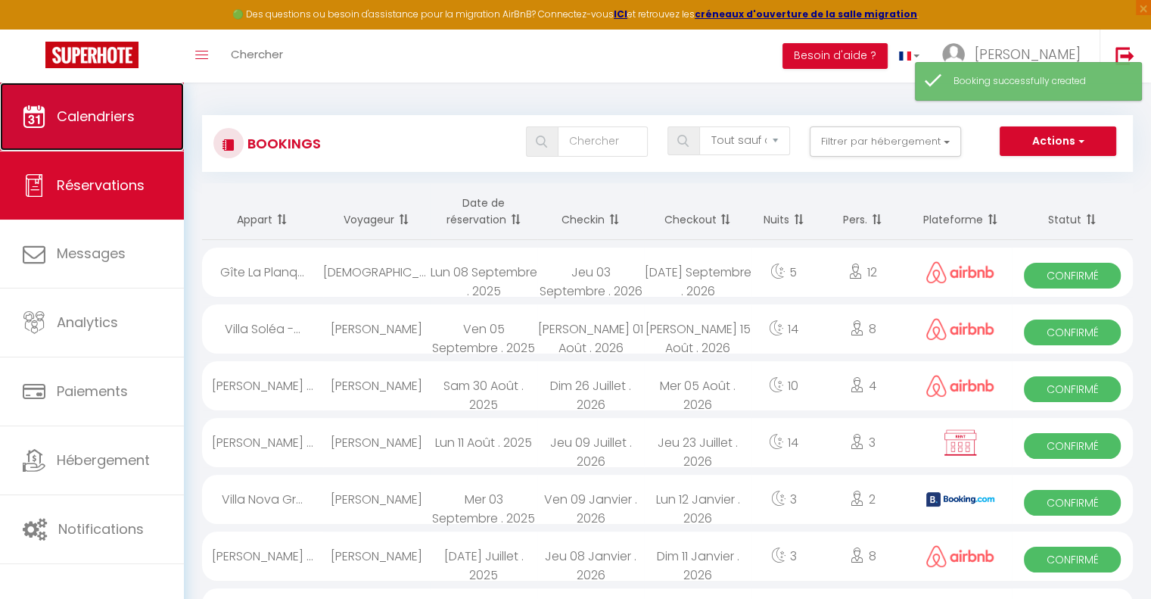
click at [111, 129] on link "Calendriers" at bounding box center [92, 117] width 184 height 68
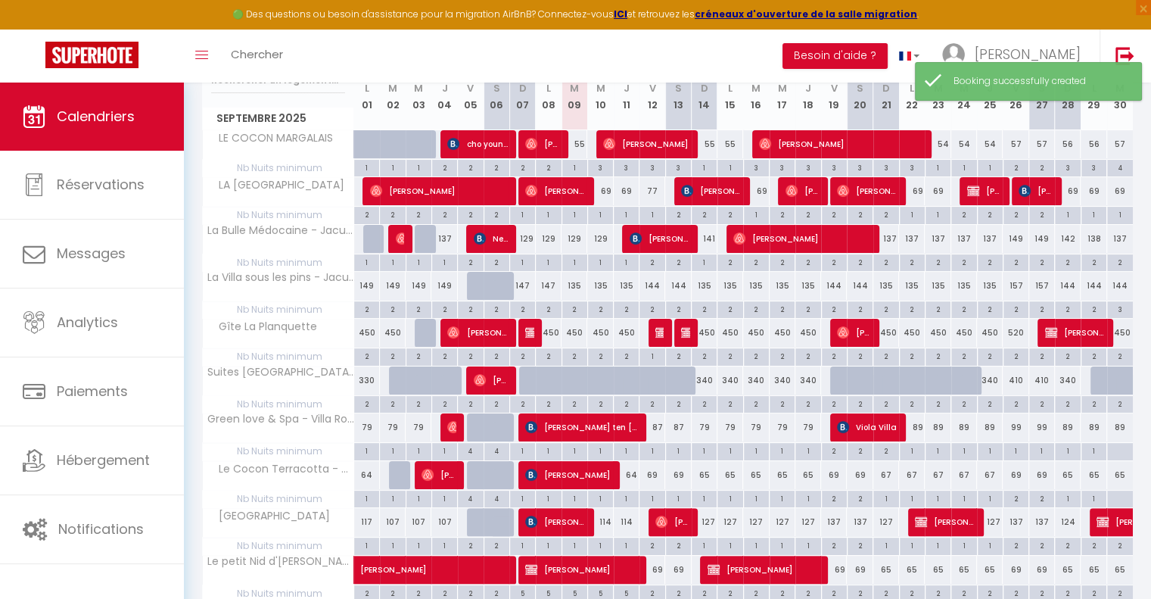
scroll to position [227, 0]
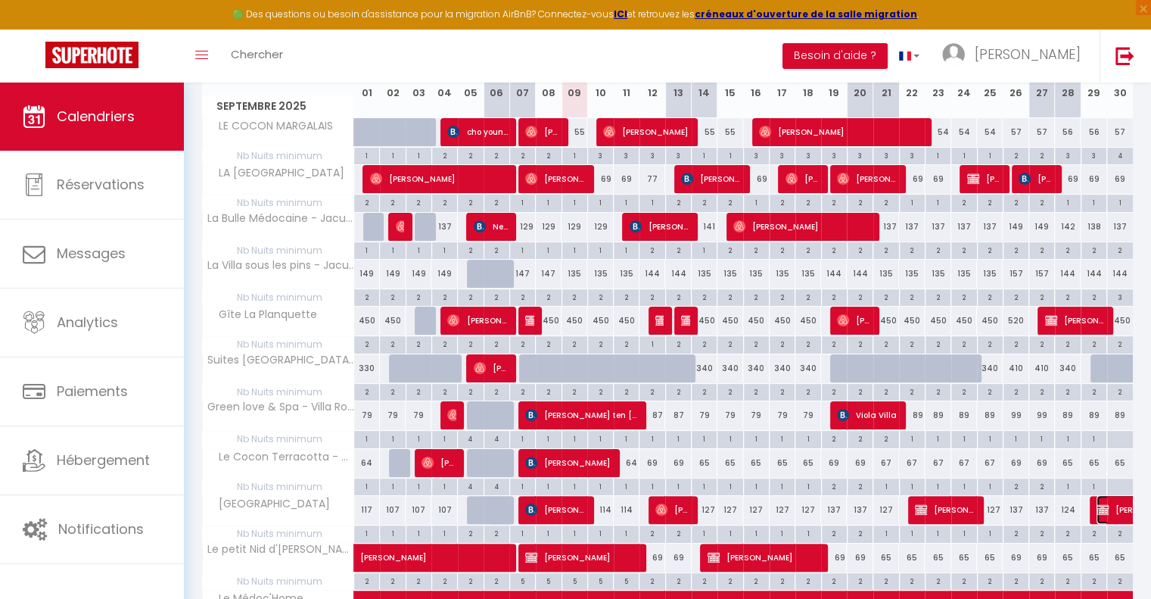
click at [1105, 505] on img at bounding box center [1103, 509] width 12 height 12
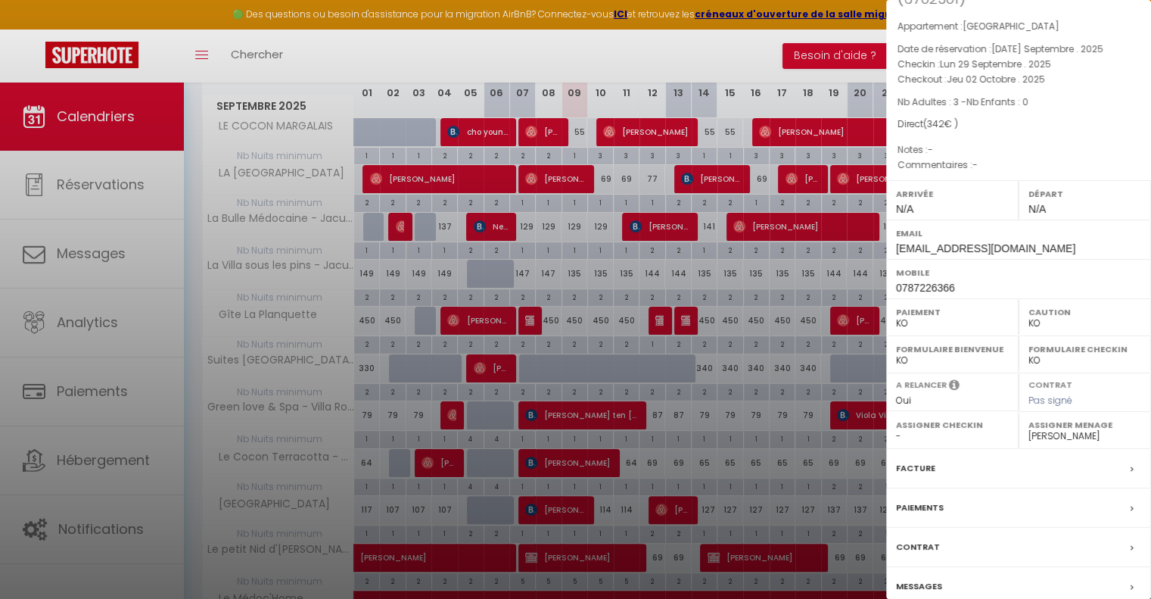
scroll to position [128, 0]
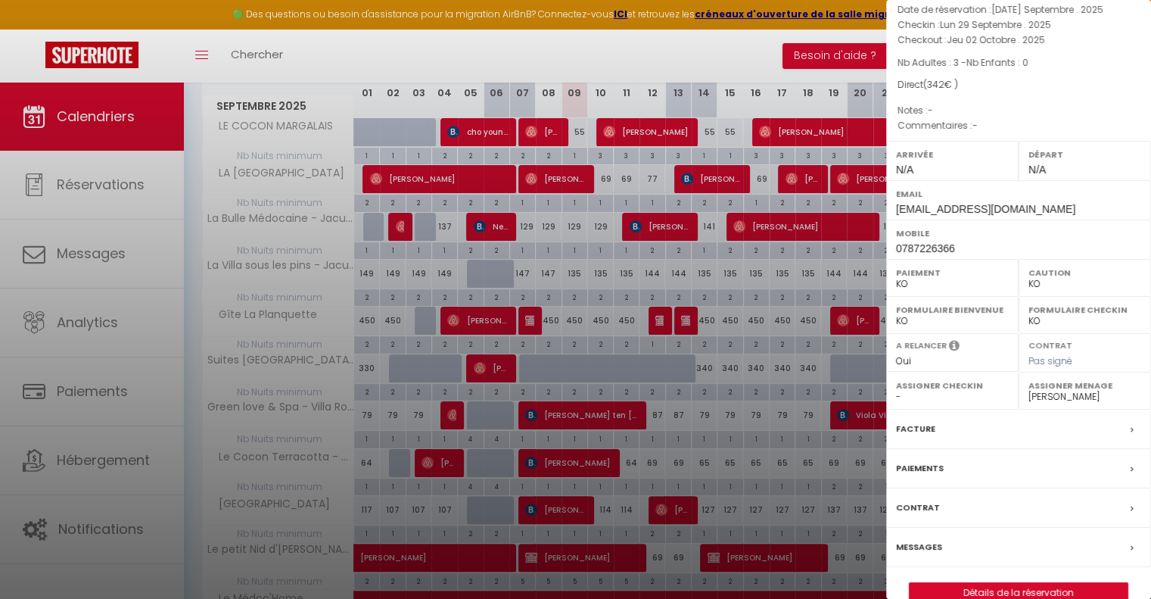
click at [989, 449] on div "Paiements" at bounding box center [1018, 468] width 265 height 39
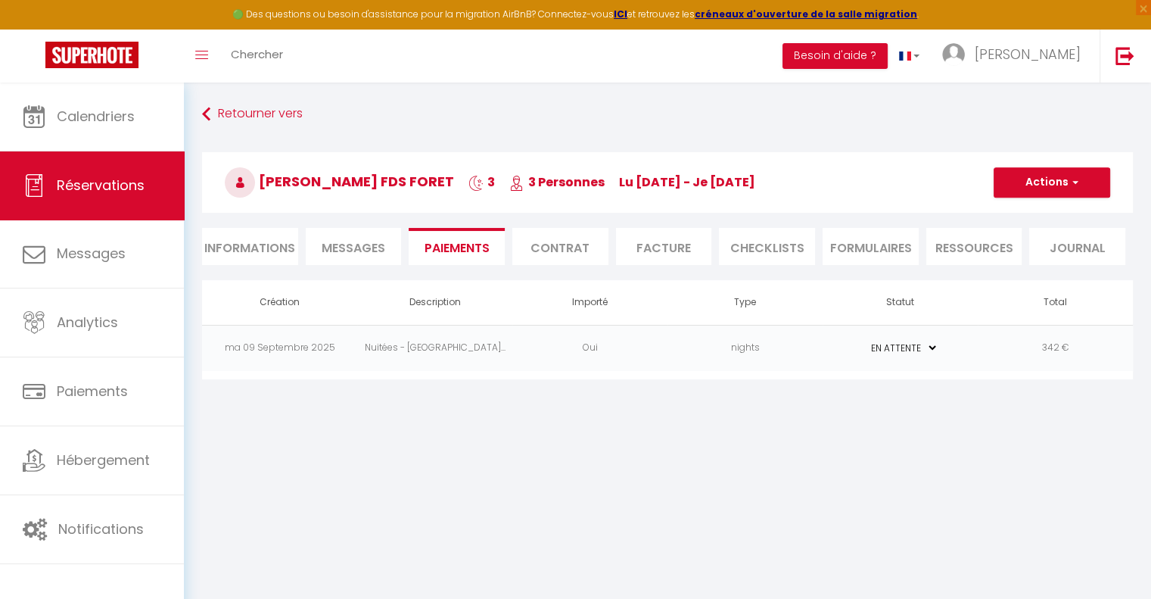
click at [307, 352] on td "ma 09 Septembre 2025" at bounding box center [279, 348] width 155 height 46
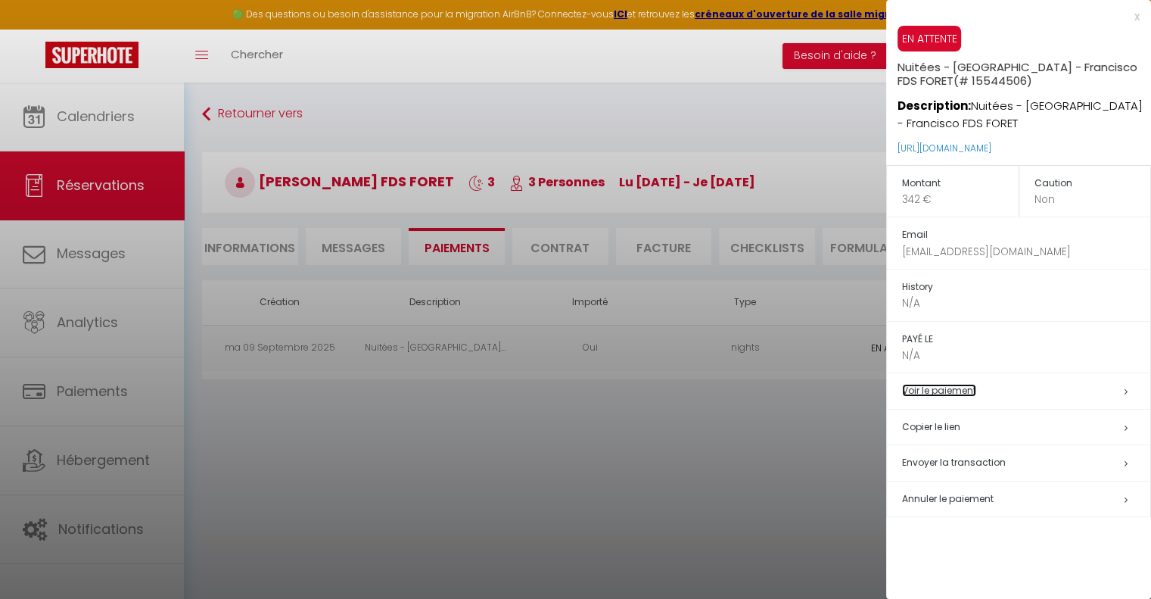
click at [932, 390] on link "Voir le paiement" at bounding box center [939, 390] width 74 height 13
click at [739, 420] on div at bounding box center [575, 299] width 1151 height 599
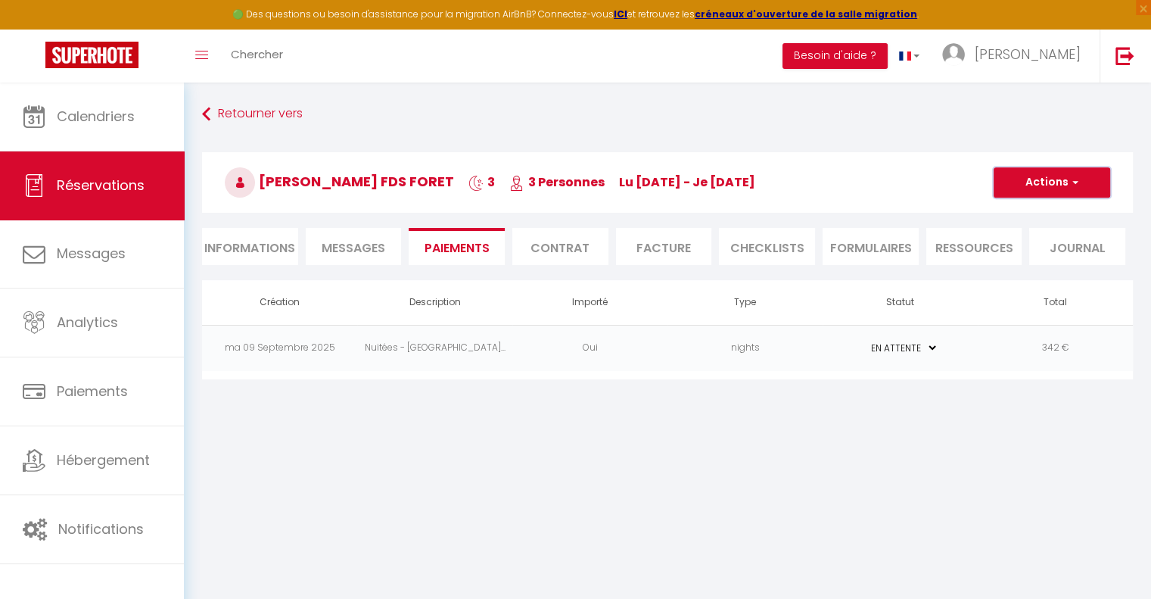
click at [1042, 179] on button "Actions" at bounding box center [1052, 182] width 117 height 30
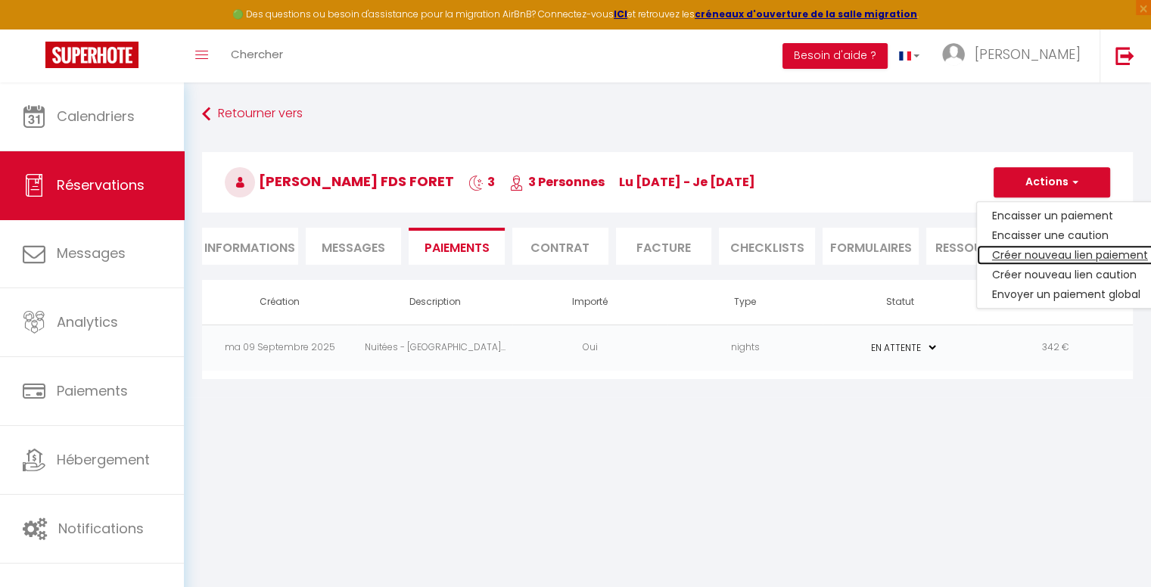
click at [1006, 257] on link "Créer nouveau lien paiement" at bounding box center [1070, 255] width 186 height 20
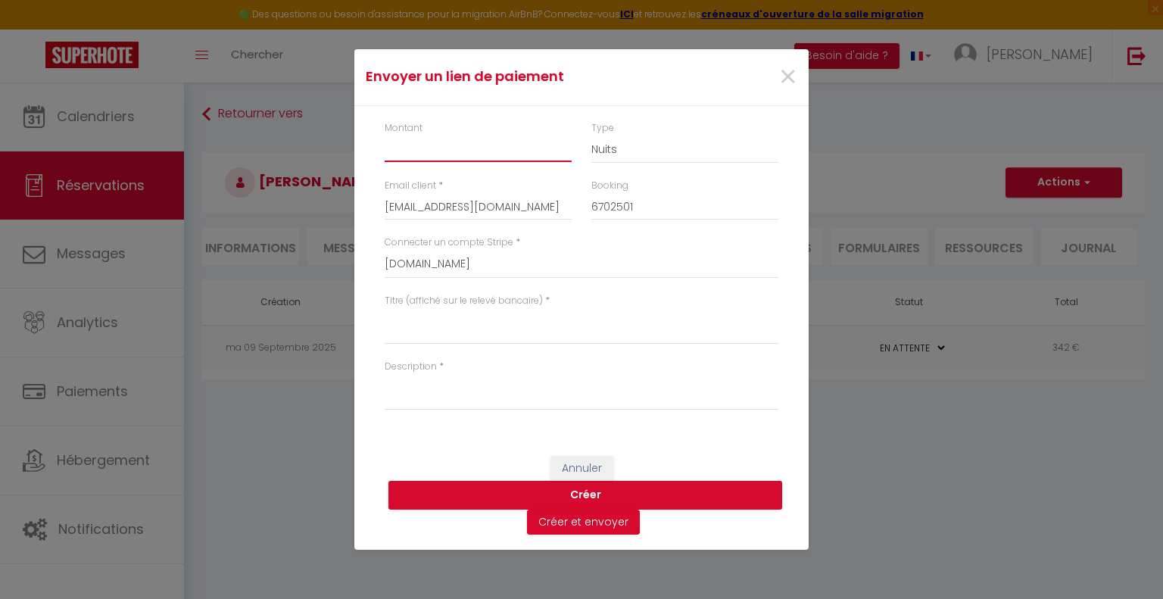
click at [428, 154] on input "Montant" at bounding box center [478, 148] width 187 height 27
click at [624, 145] on select "Nuits Frais de ménage Taxe de séjour [GEOGRAPHIC_DATA]" at bounding box center [684, 149] width 187 height 29
click at [591, 135] on select "Nuits Frais de ménage Taxe de séjour [GEOGRAPHIC_DATA]" at bounding box center [684, 149] width 187 height 29
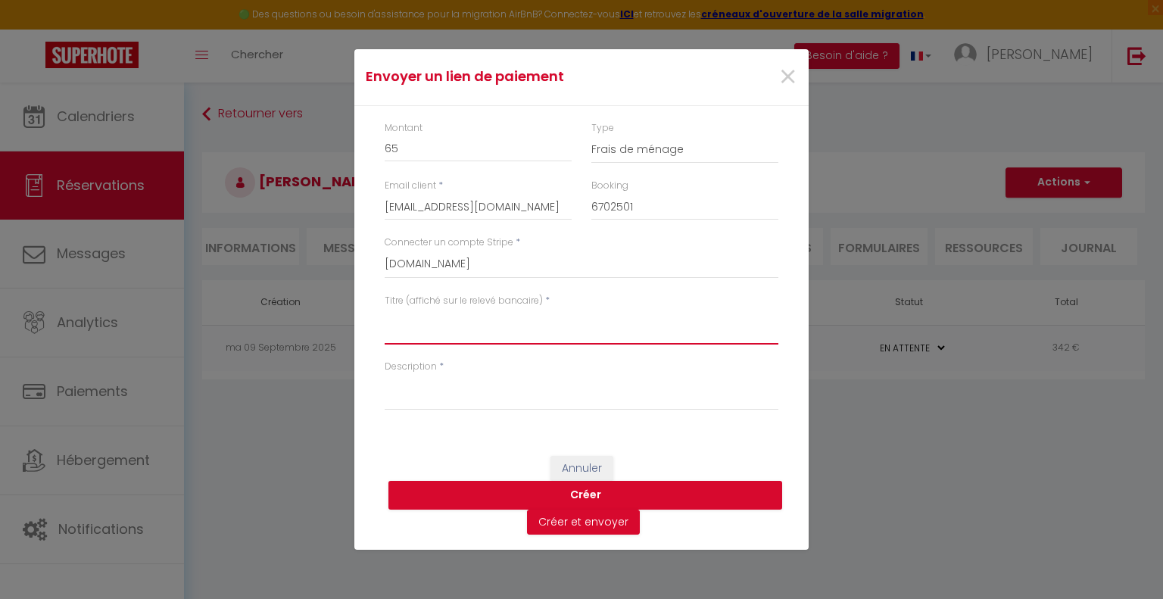
click at [414, 331] on textarea "Titre (affiché sur le relevé bancaire)" at bounding box center [582, 326] width 394 height 36
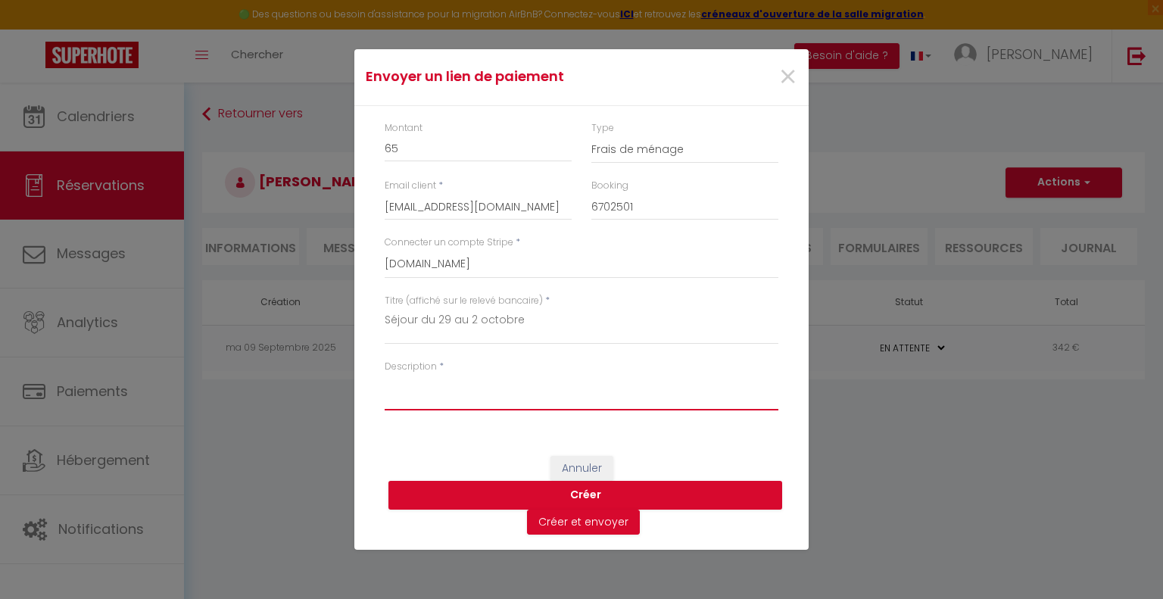
click at [509, 391] on textarea "Description" at bounding box center [582, 392] width 394 height 36
click at [550, 491] on button "Créer" at bounding box center [585, 495] width 394 height 29
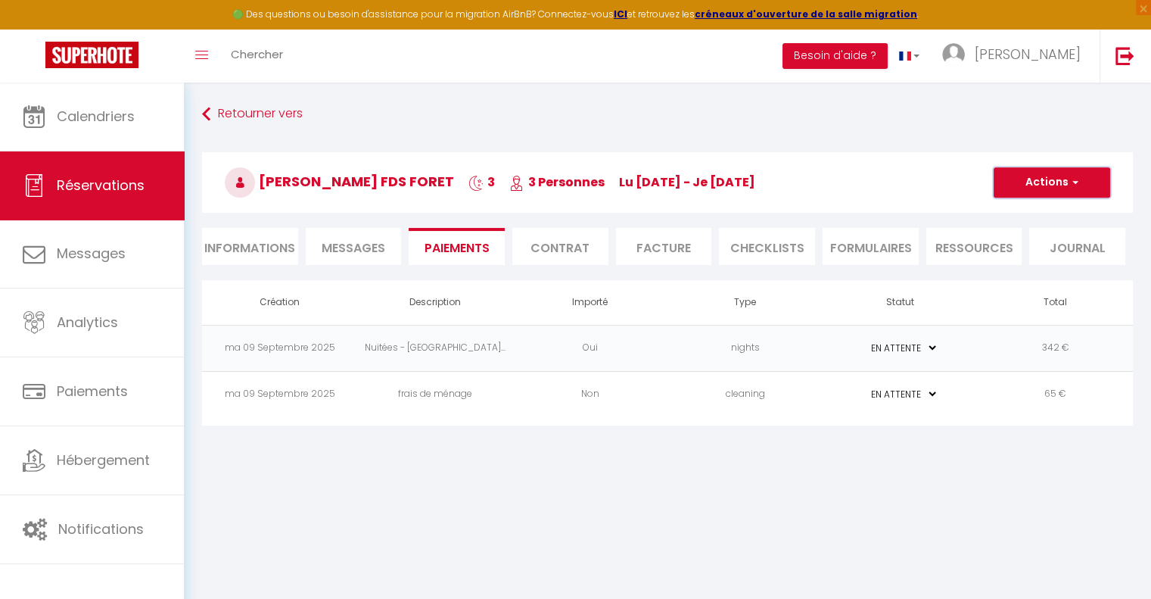
click at [1069, 180] on span "button" at bounding box center [1073, 183] width 9 height 14
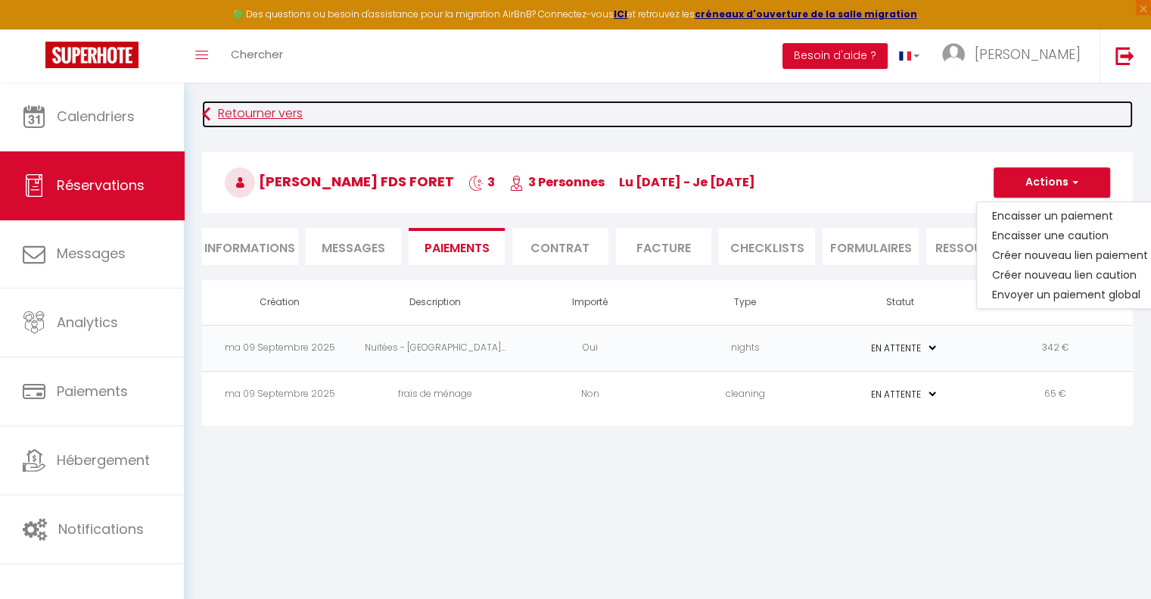
click at [235, 111] on link "Retourner vers" at bounding box center [667, 114] width 931 height 27
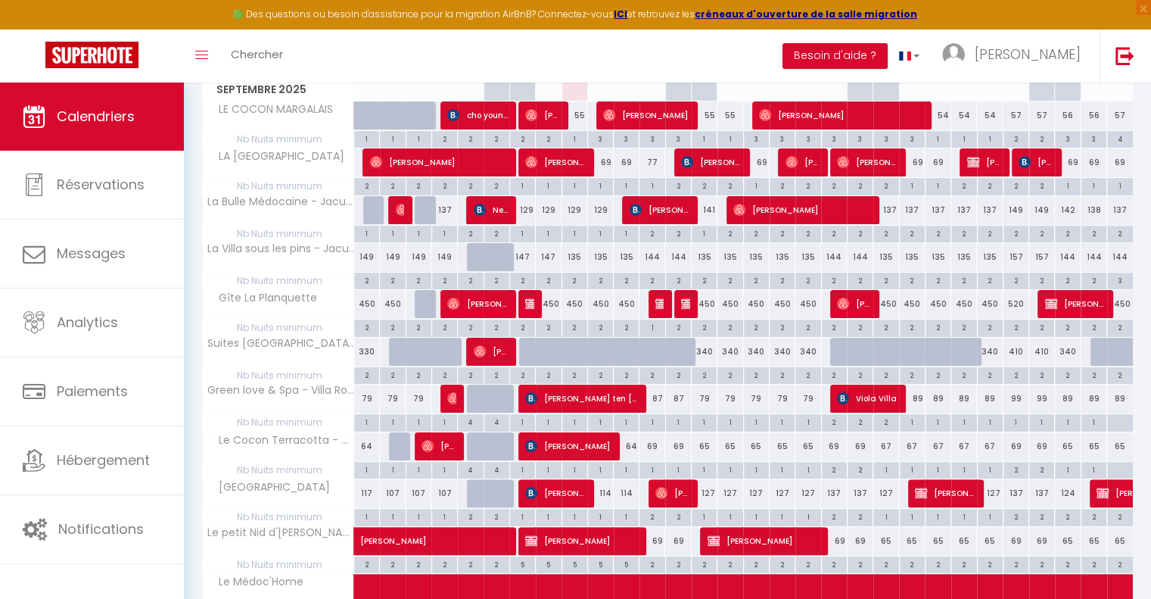
scroll to position [280, 0]
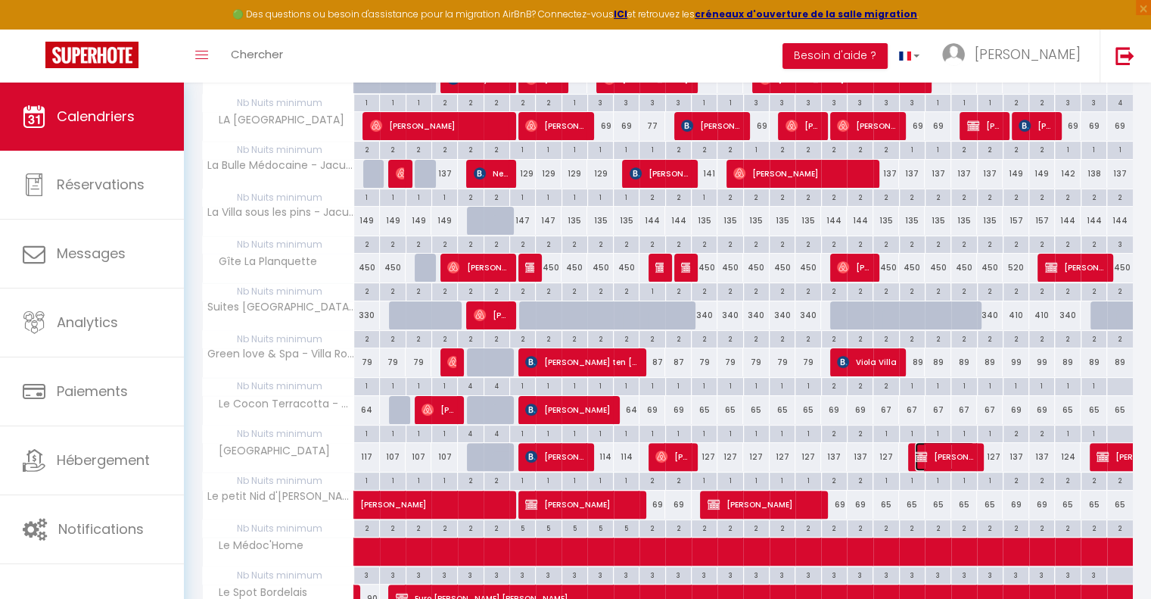
click at [920, 450] on img at bounding box center [921, 456] width 12 height 12
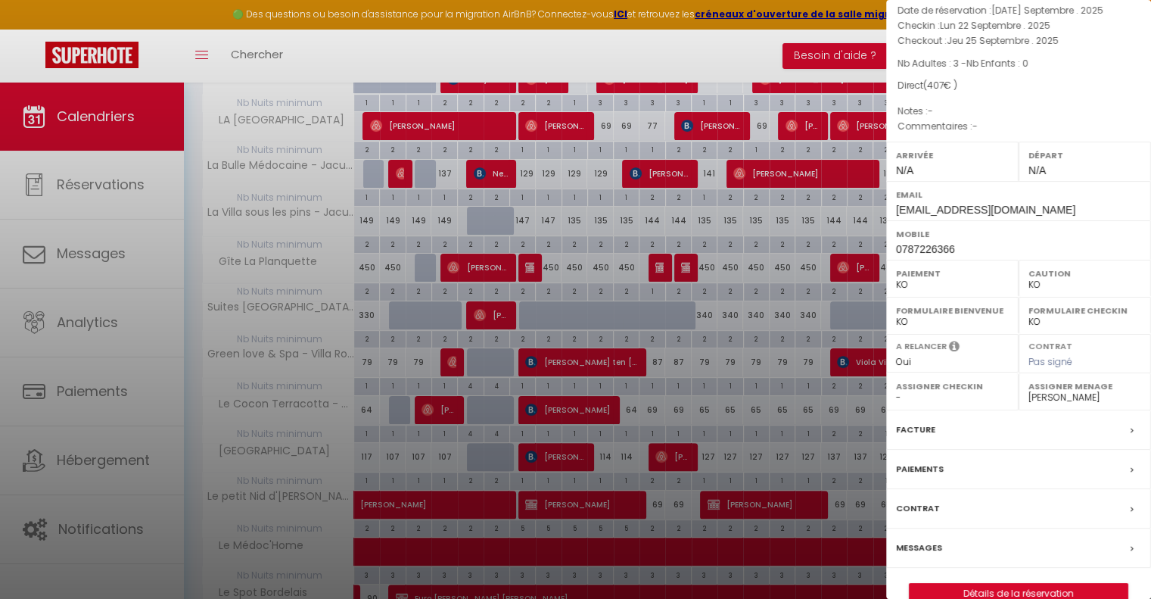
scroll to position [128, 0]
click at [933, 460] on label "Paiements" at bounding box center [920, 468] width 48 height 16
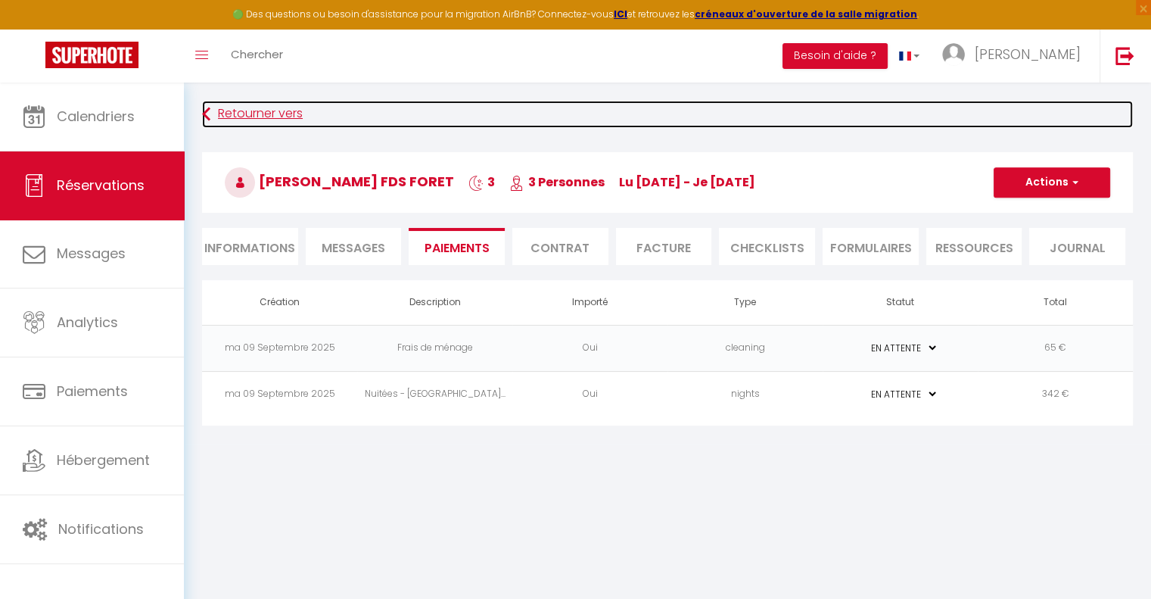
click at [226, 113] on link "Retourner vers" at bounding box center [667, 114] width 931 height 27
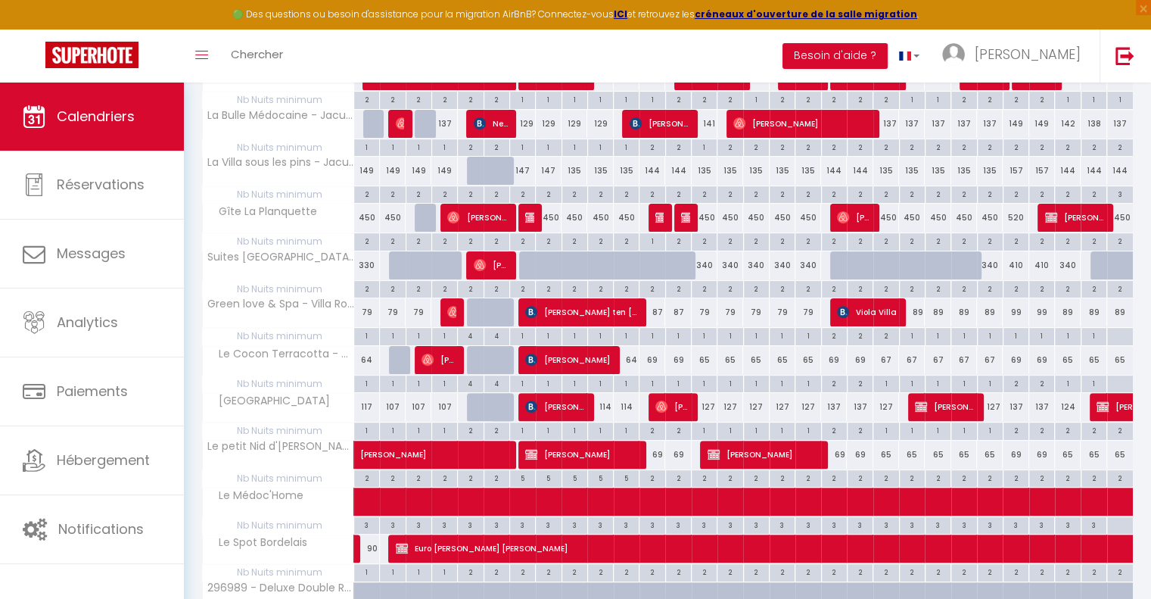
scroll to position [356, 0]
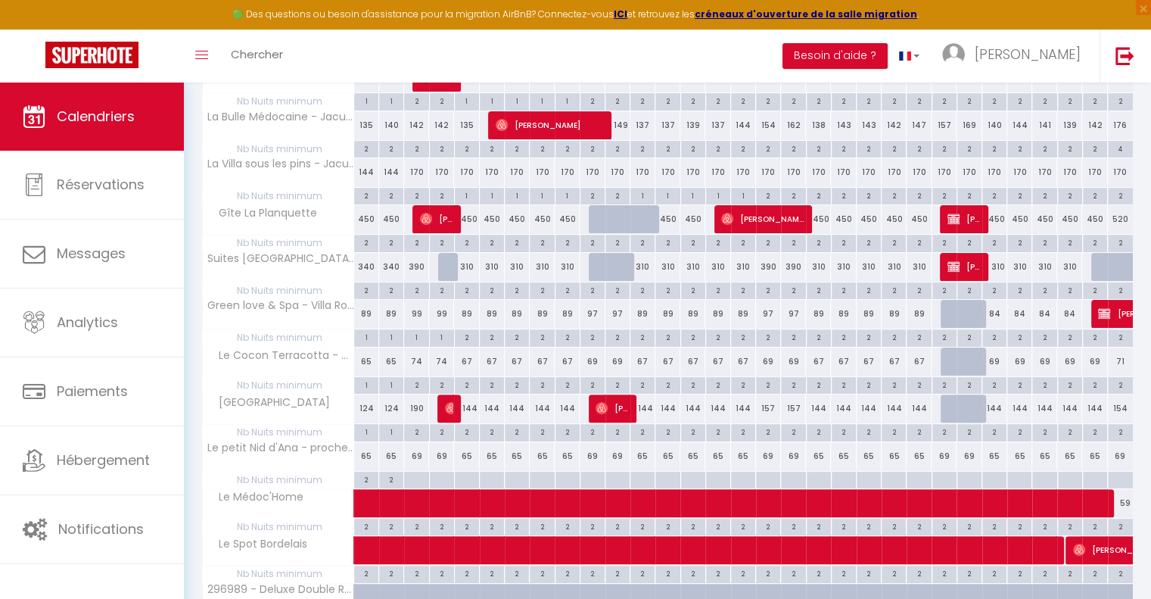
scroll to position [480, 0]
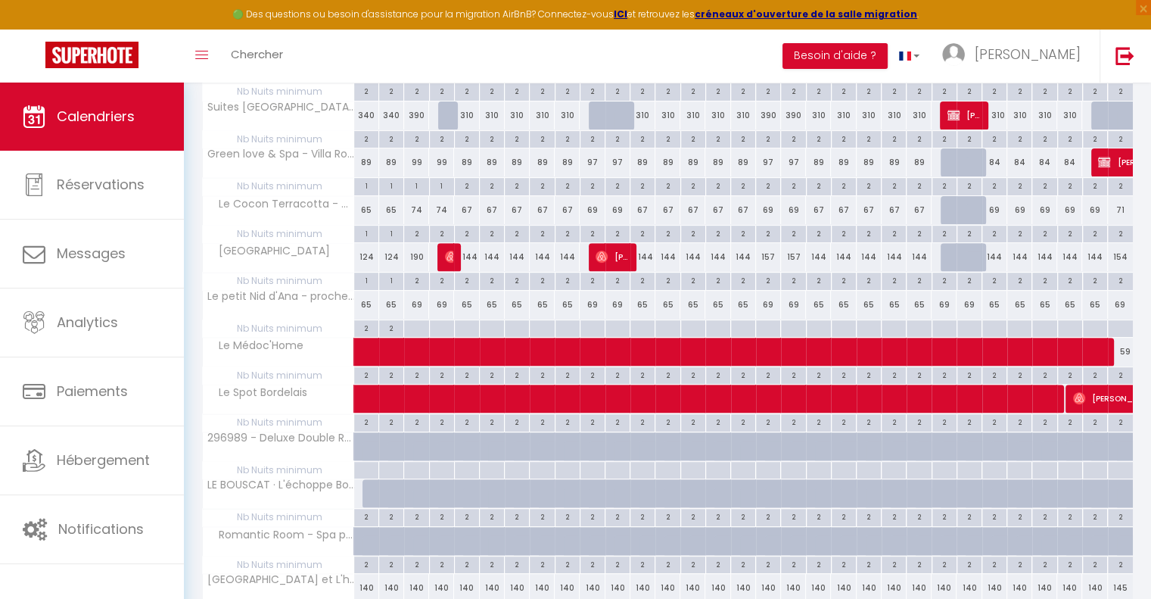
click at [475, 251] on div "144" at bounding box center [466, 257] width 25 height 28
select select "1"
type input "Dim 05 Octobre 2025"
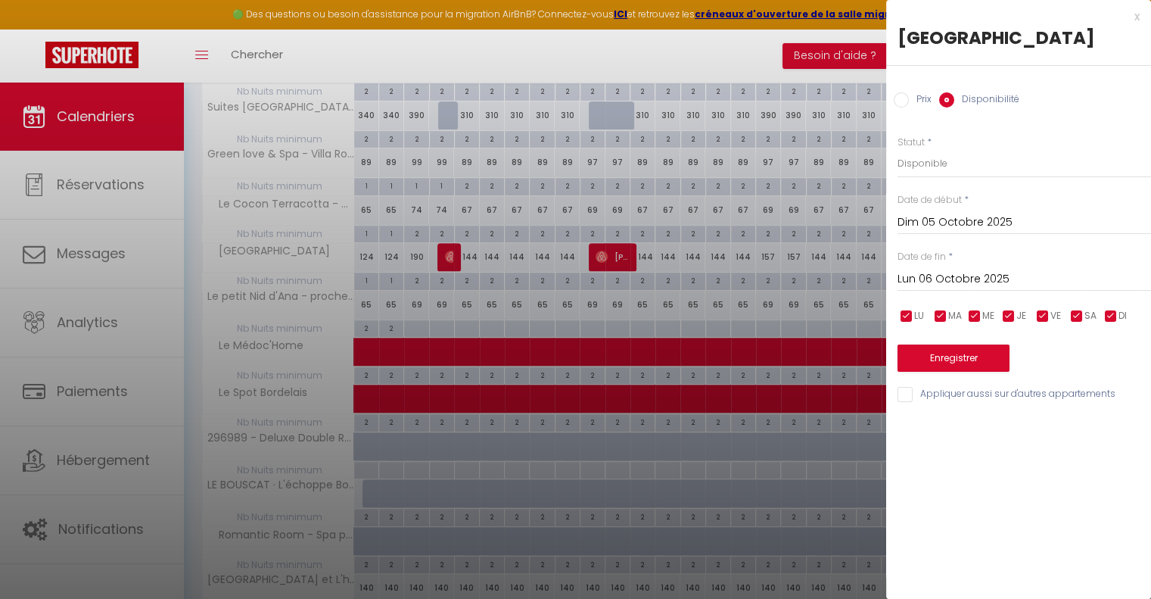
click at [951, 274] on input "Lun 06 Octobre 2025" at bounding box center [1025, 279] width 254 height 20
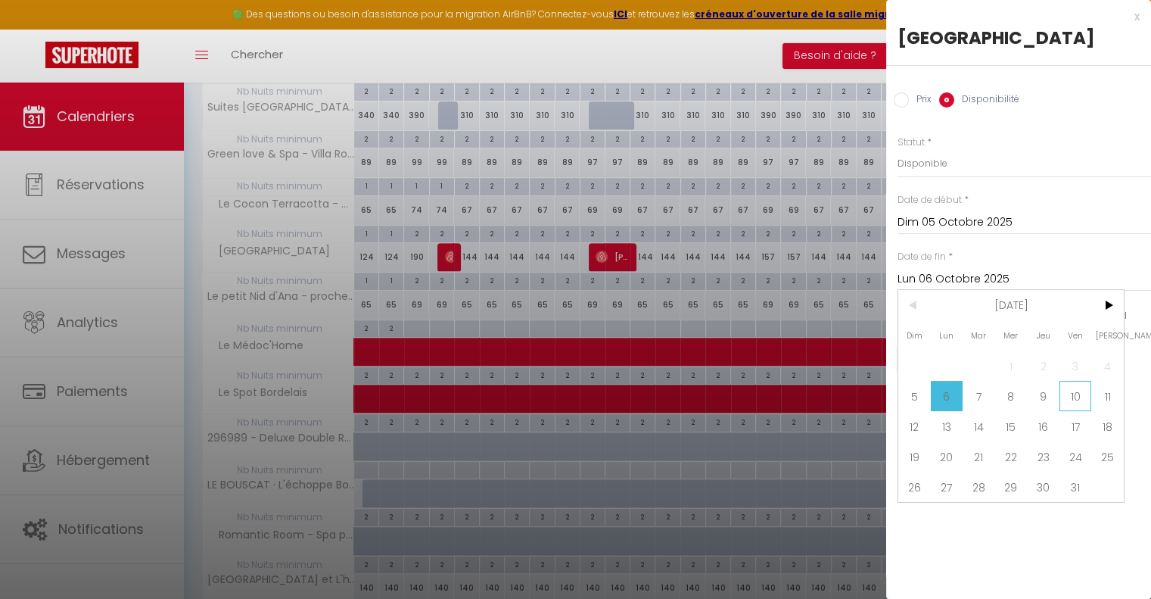
click at [1082, 395] on span "10" at bounding box center [1076, 396] width 33 height 30
type input "Ven 10 Octobre 2025"
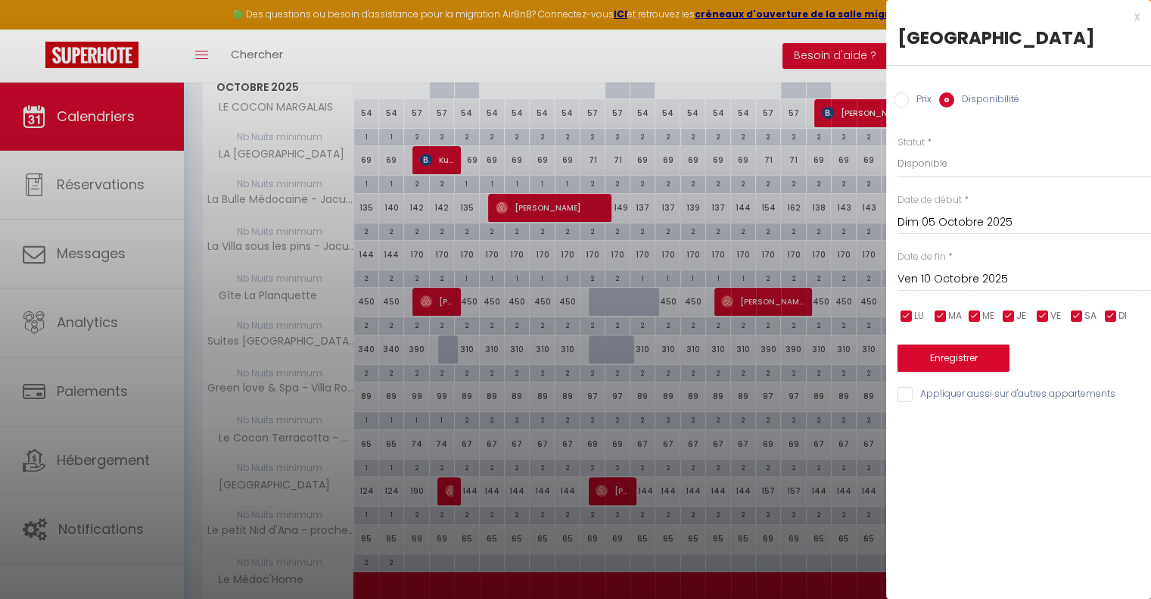
scroll to position [329, 0]
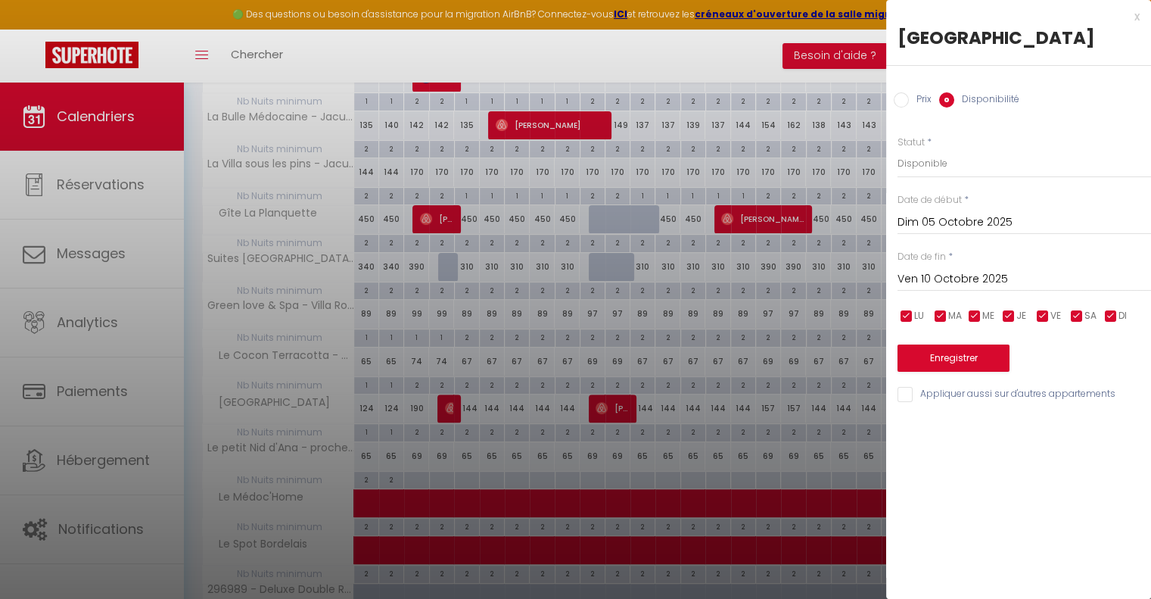
click at [899, 99] on input "Prix" at bounding box center [901, 99] width 15 height 15
radio input "true"
radio input "false"
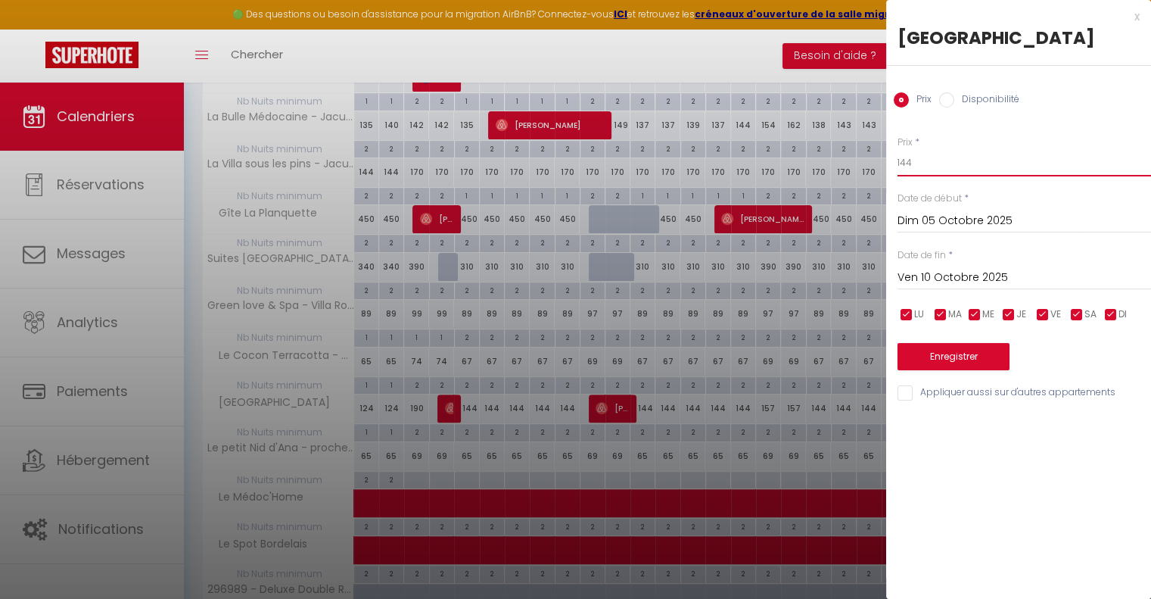
drag, startPoint x: 927, startPoint y: 162, endPoint x: 901, endPoint y: 160, distance: 25.8
click at [901, 160] on input "144" at bounding box center [1025, 162] width 254 height 27
type input "129"
click at [948, 354] on button "Enregistrer" at bounding box center [954, 356] width 112 height 27
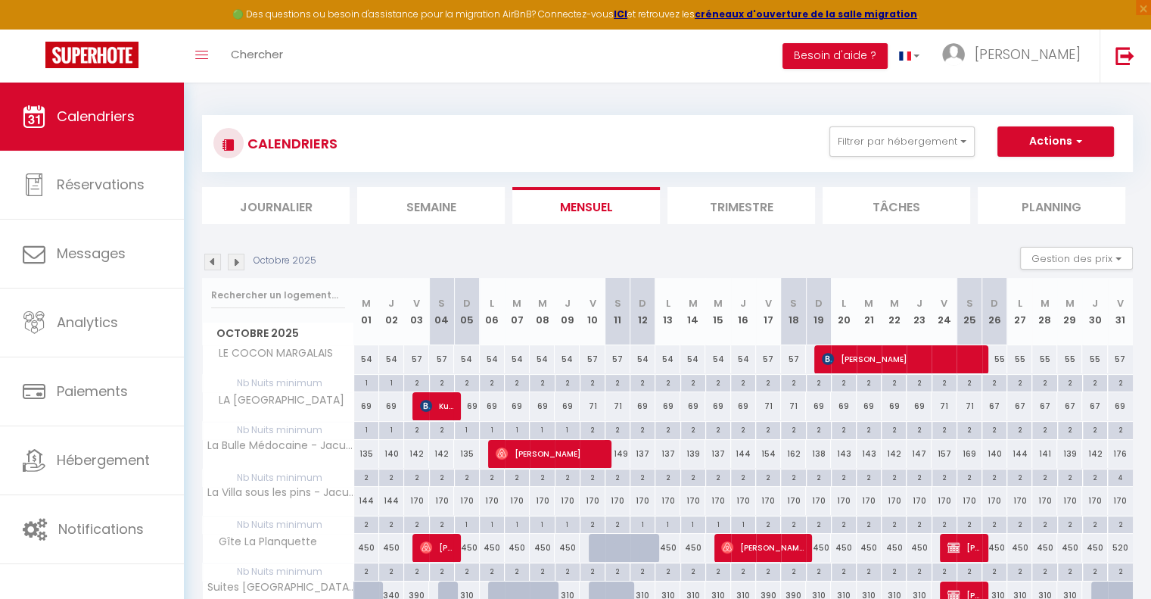
scroll to position [303, 0]
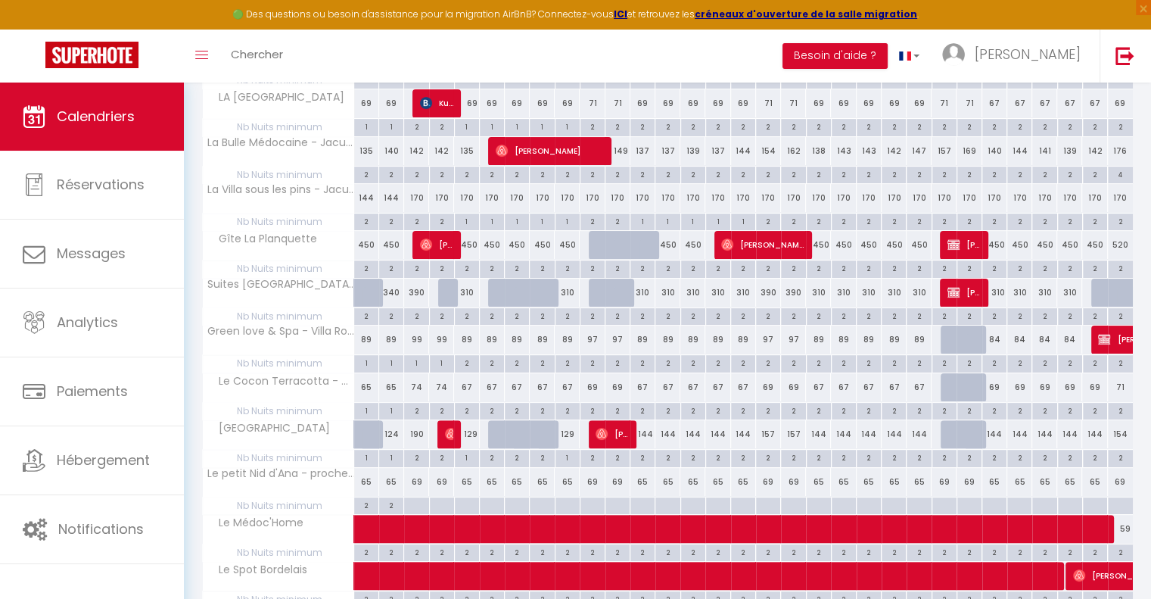
click at [1095, 285] on div at bounding box center [1104, 293] width 25 height 29
type input "310"
type input "Jeu 30 Octobre 2025"
type input "Ven 31 Octobre 2025"
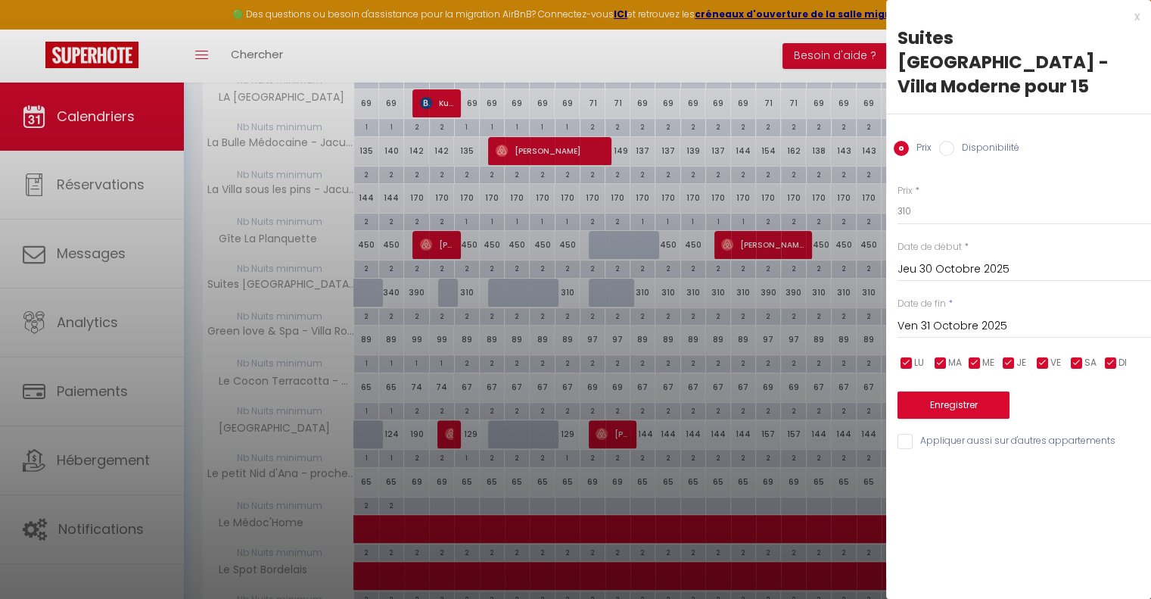
click at [979, 316] on input "Ven 31 Octobre 2025" at bounding box center [1025, 326] width 254 height 20
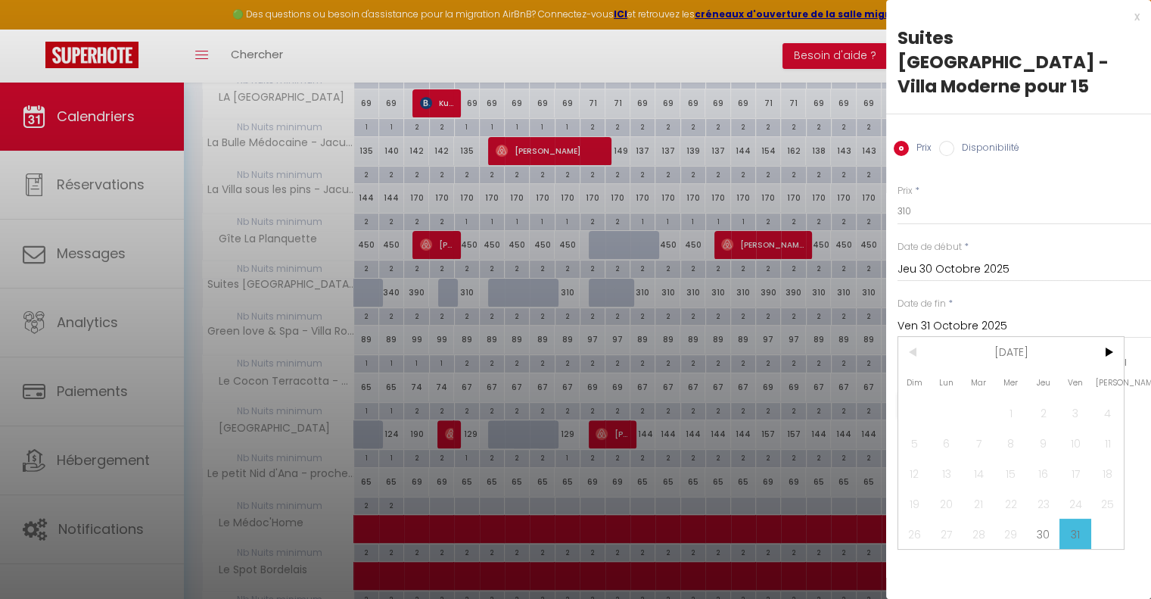
click at [1081, 205] on div "Prix * 310 Statut * Disponible Indisponible Date de début * Jeu 30 Octobre 2025…" at bounding box center [1018, 308] width 265 height 286
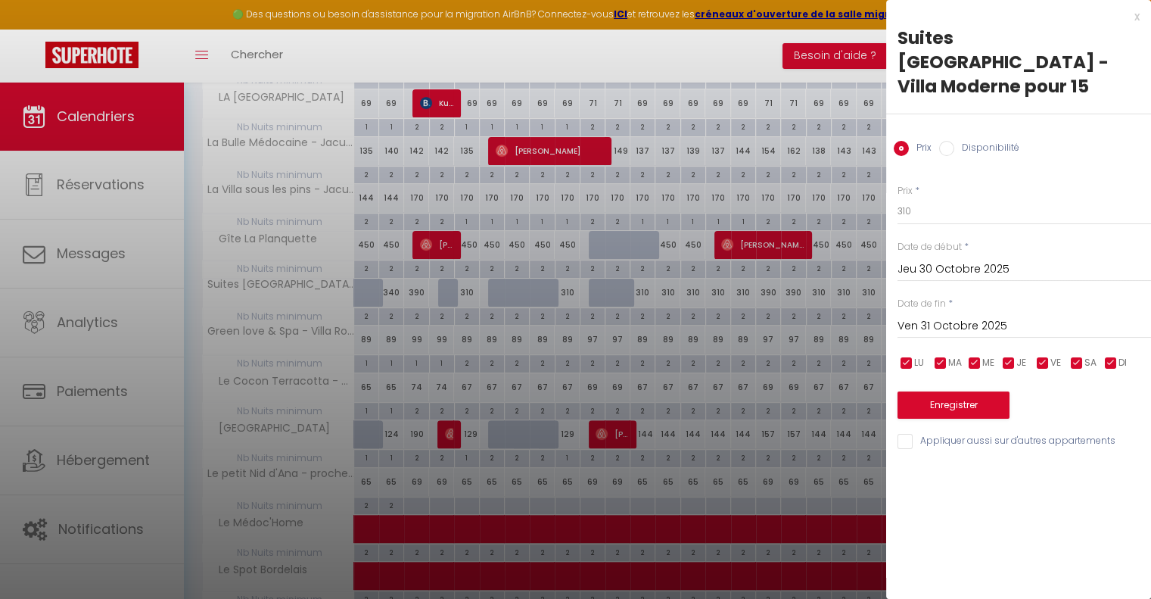
click at [930, 260] on input "Jeu 30 Octobre 2025" at bounding box center [1025, 270] width 254 height 20
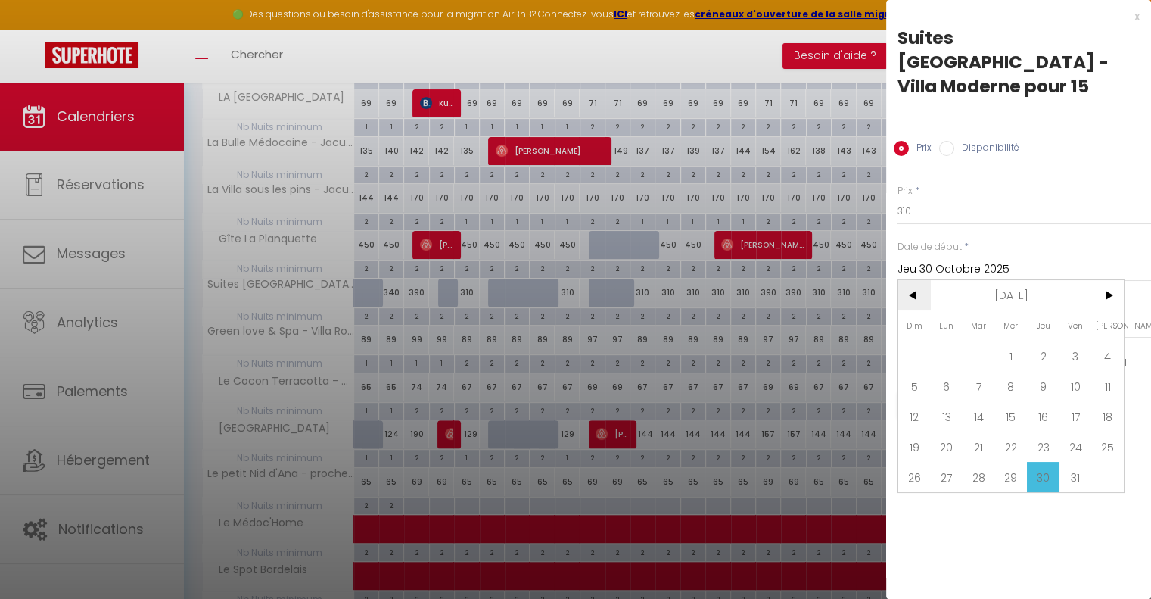
click at [911, 280] on span "<" at bounding box center [915, 295] width 33 height 30
click at [947, 431] on span "22" at bounding box center [947, 446] width 33 height 30
type input "Lun 22 Septembre 2025"
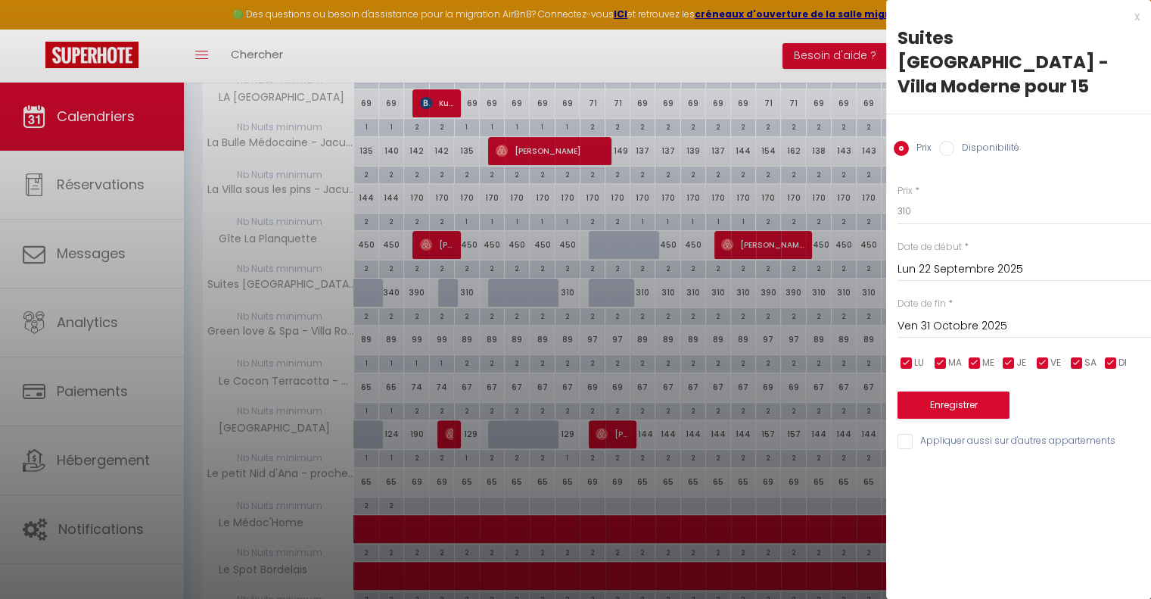
click at [981, 316] on input "Ven 31 Octobre 2025" at bounding box center [1025, 326] width 254 height 20
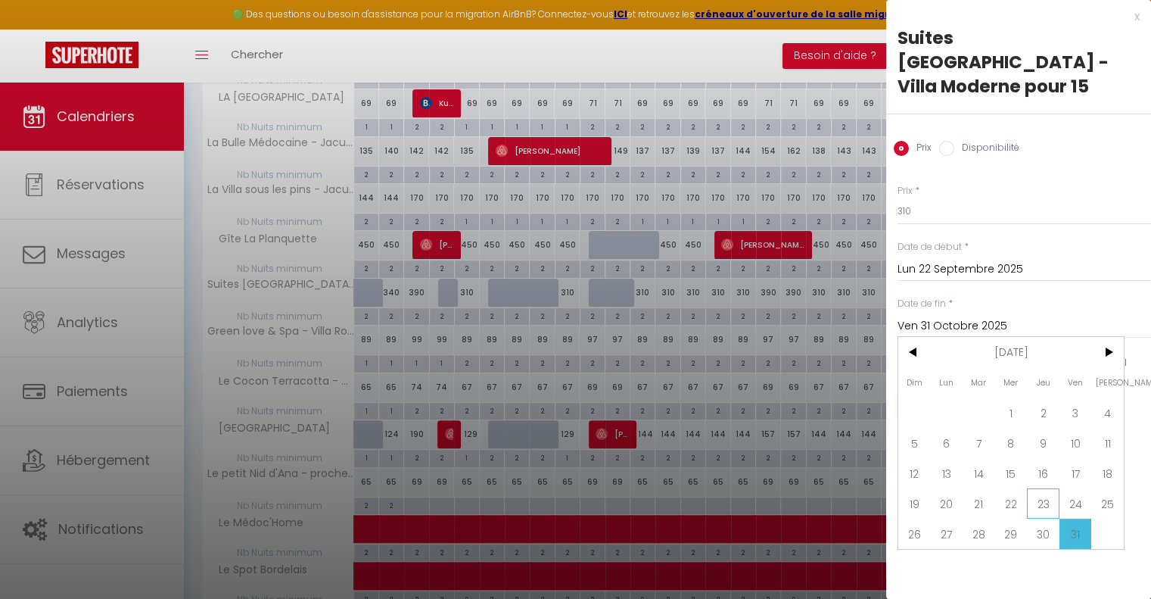
click at [1037, 488] on span "23" at bounding box center [1043, 503] width 33 height 30
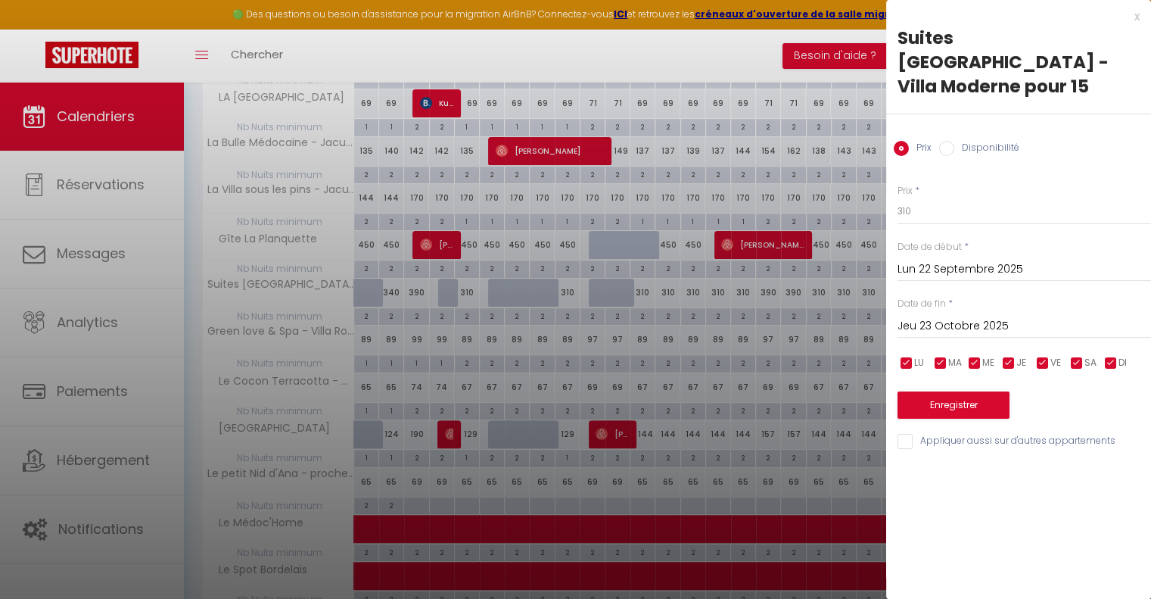
click at [963, 316] on input "Jeu 23 Octobre 2025" at bounding box center [1025, 326] width 254 height 20
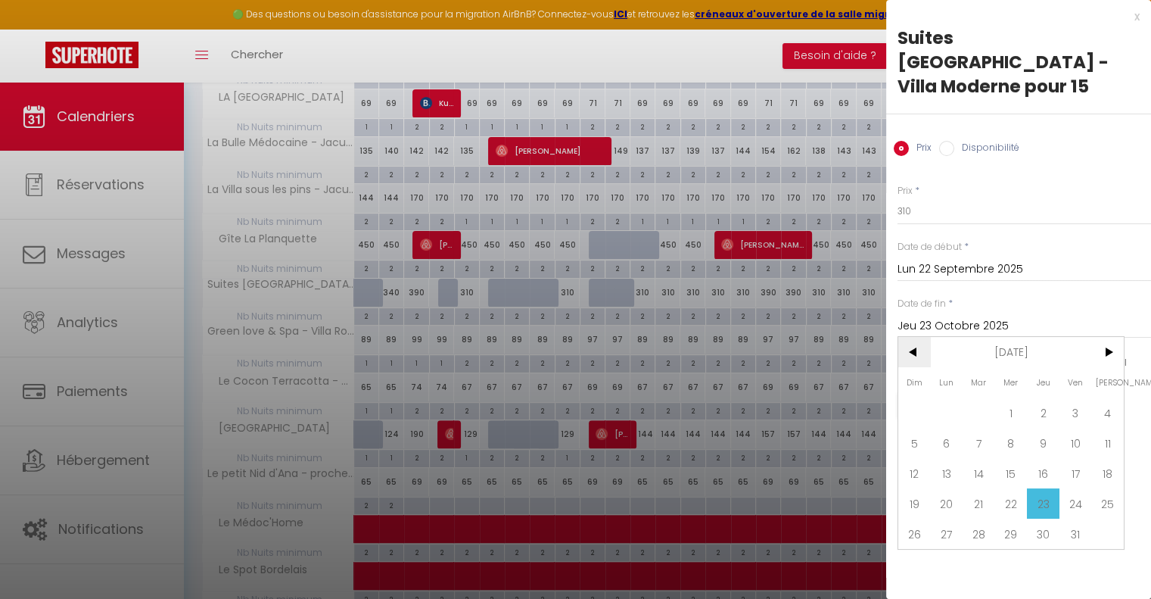
click at [911, 337] on span "<" at bounding box center [915, 352] width 33 height 30
click at [982, 488] on span "23" at bounding box center [979, 503] width 33 height 30
type input "[DATE] Septembre 2025"
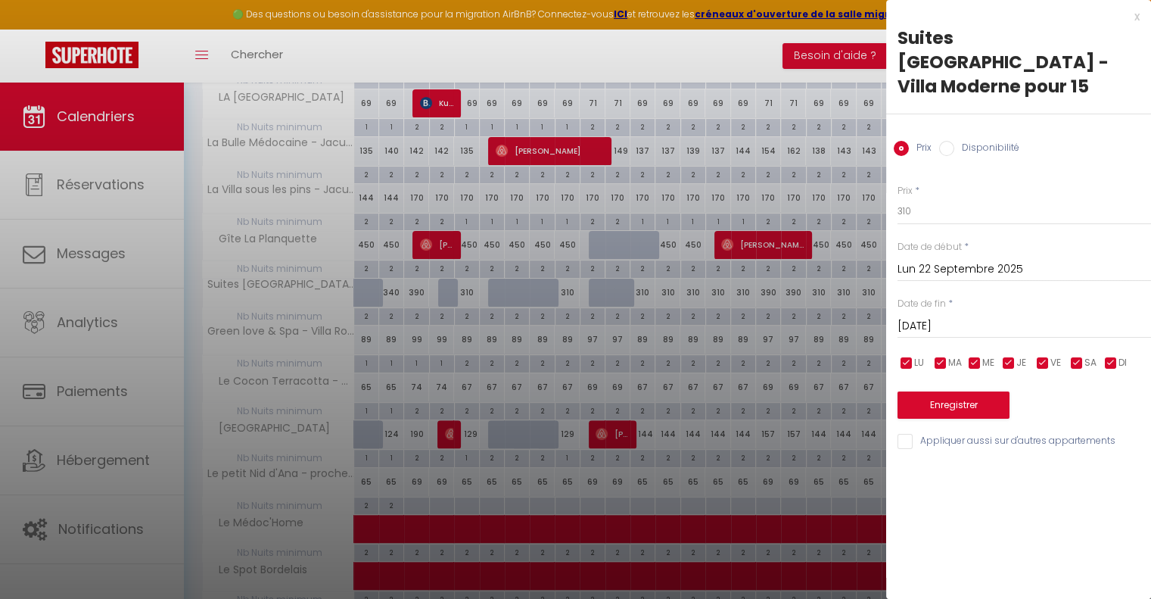
click at [1135, 20] on div "x" at bounding box center [1013, 17] width 254 height 18
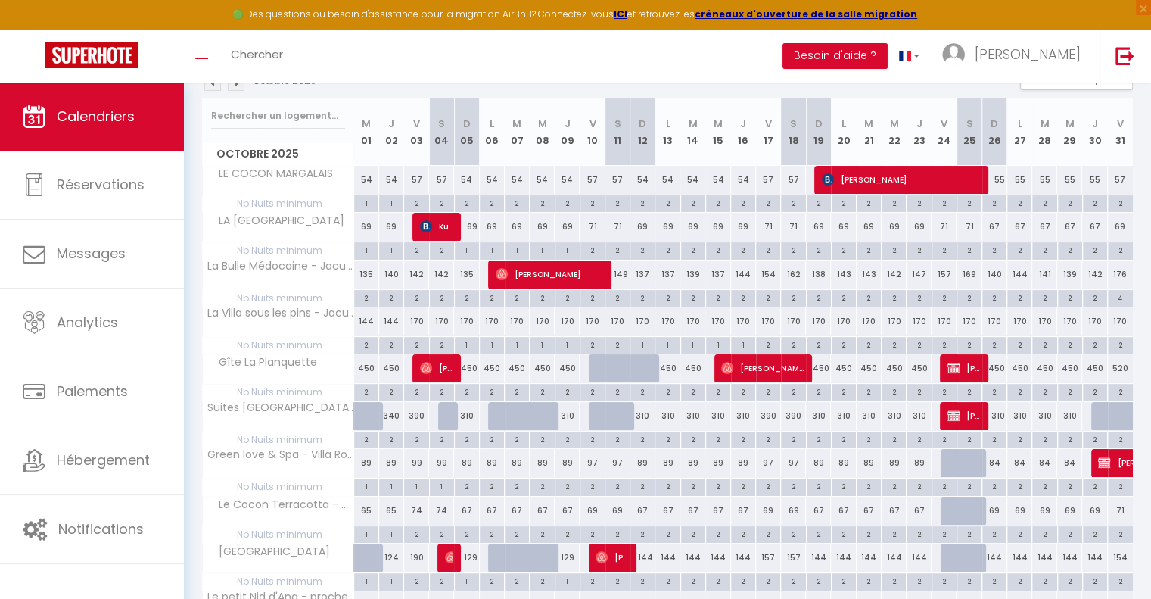
scroll to position [151, 0]
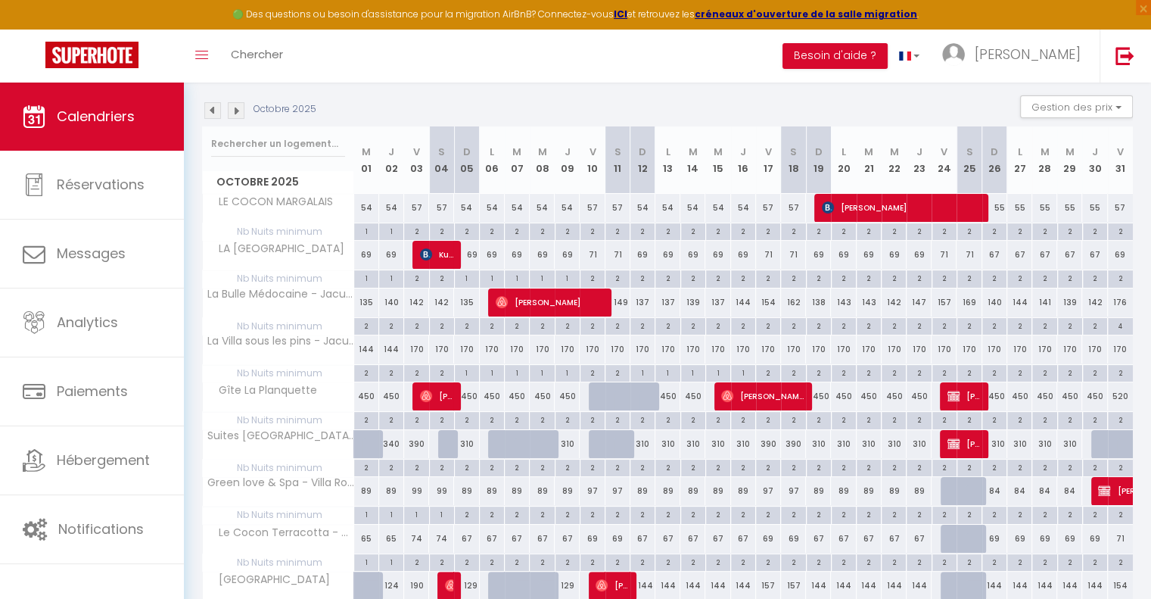
click at [207, 108] on img at bounding box center [212, 110] width 17 height 17
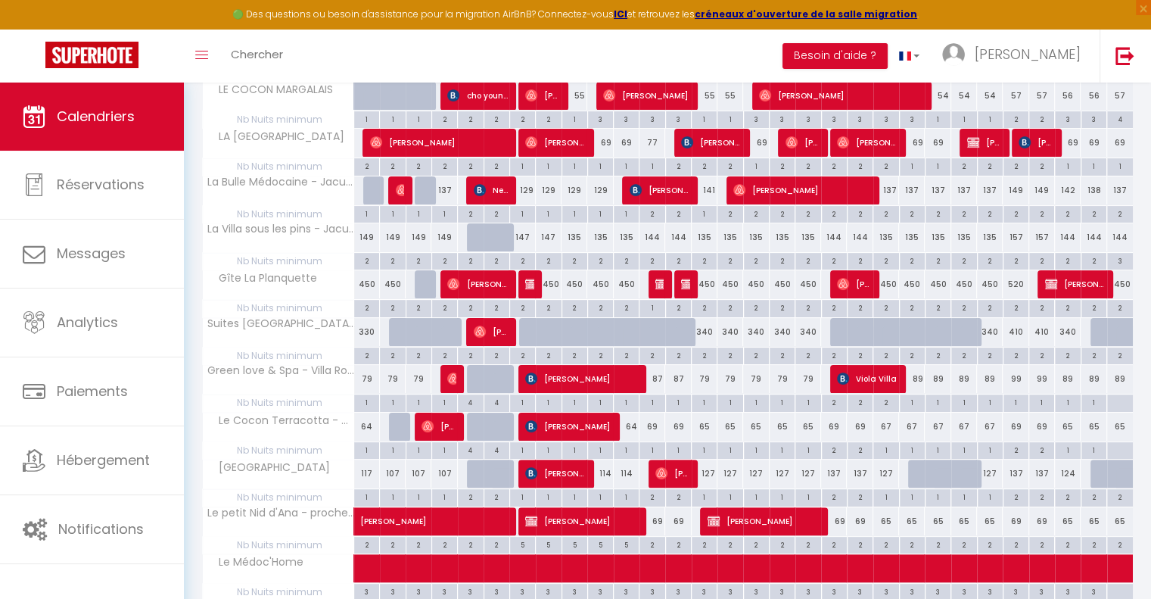
scroll to position [303, 0]
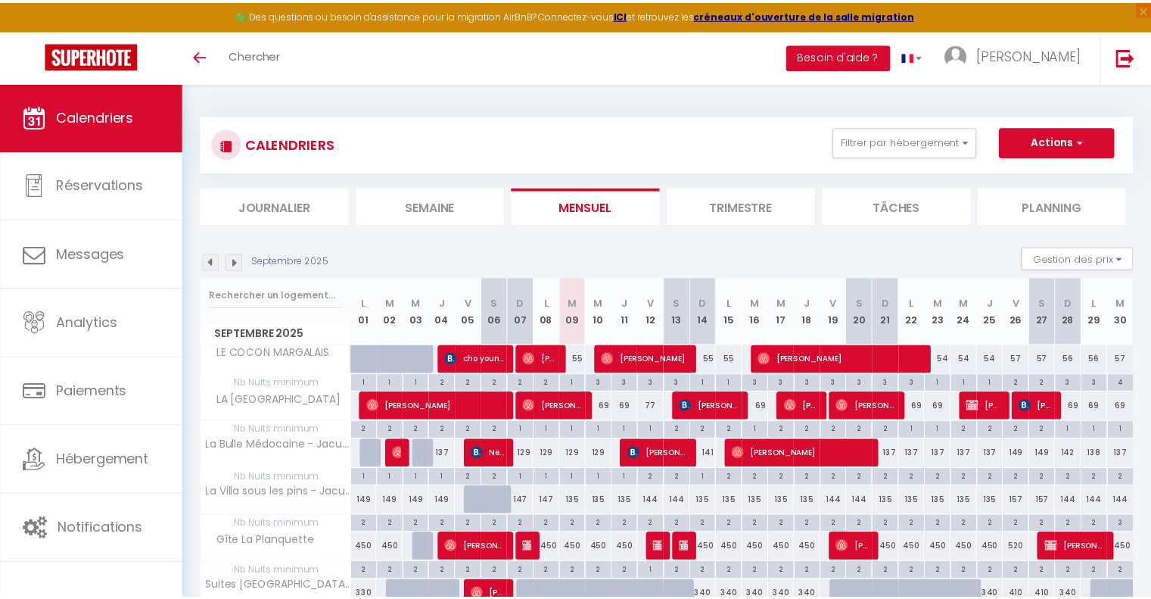
scroll to position [303, 0]
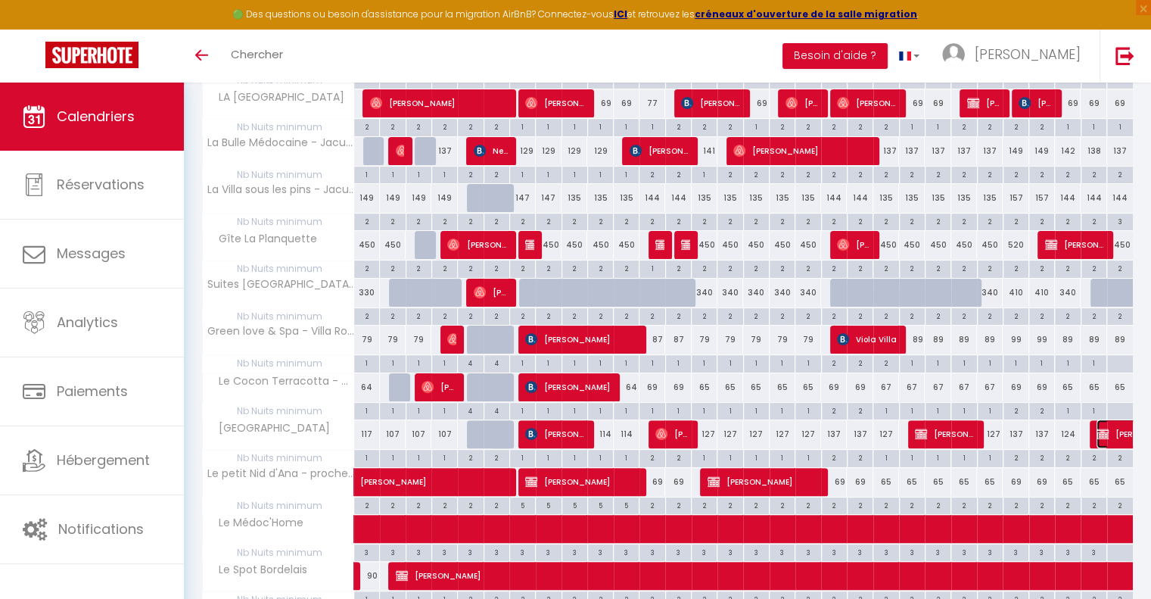
click at [1103, 428] on img at bounding box center [1103, 434] width 12 height 12
select select "KO"
select select "0"
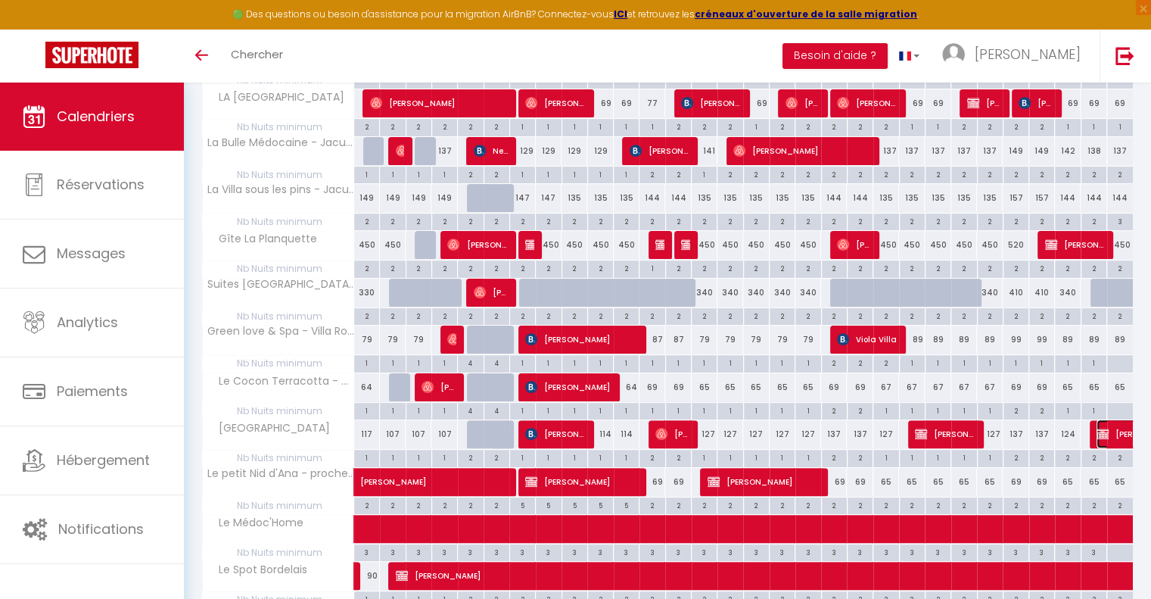
select select "1"
select select
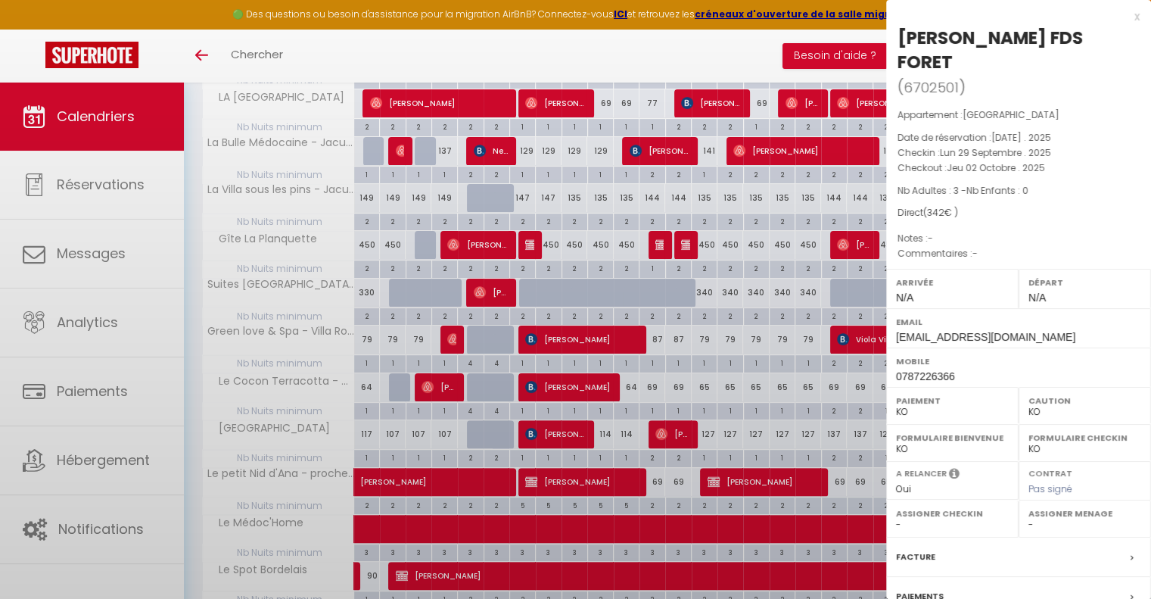
select select "51726"
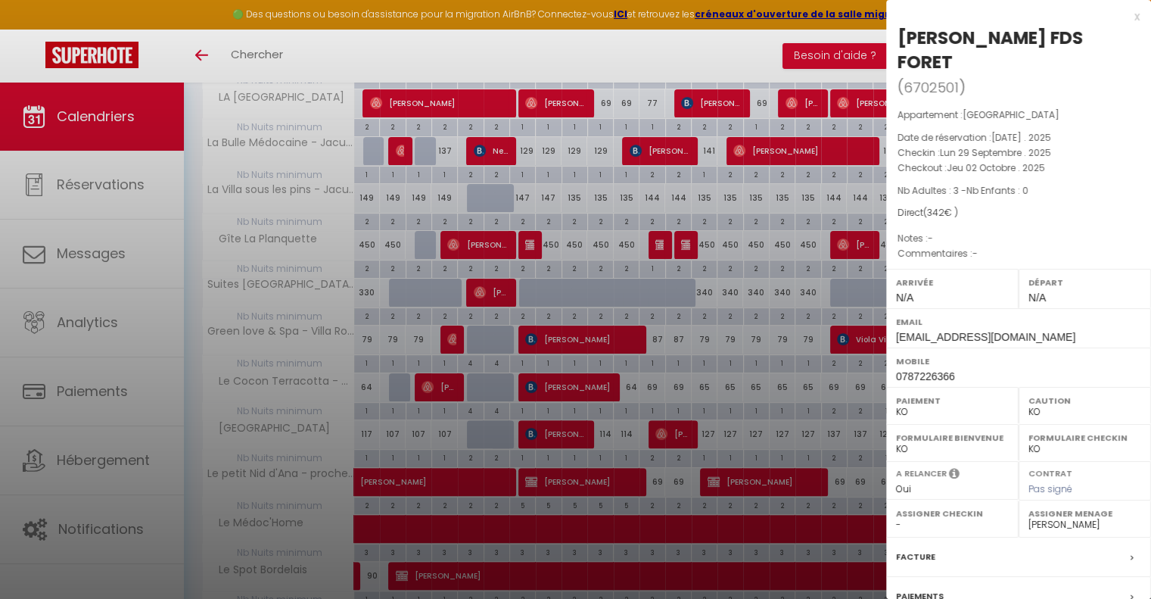
scroll to position [0, 0]
click at [1126, 13] on div "x" at bounding box center [1013, 17] width 254 height 18
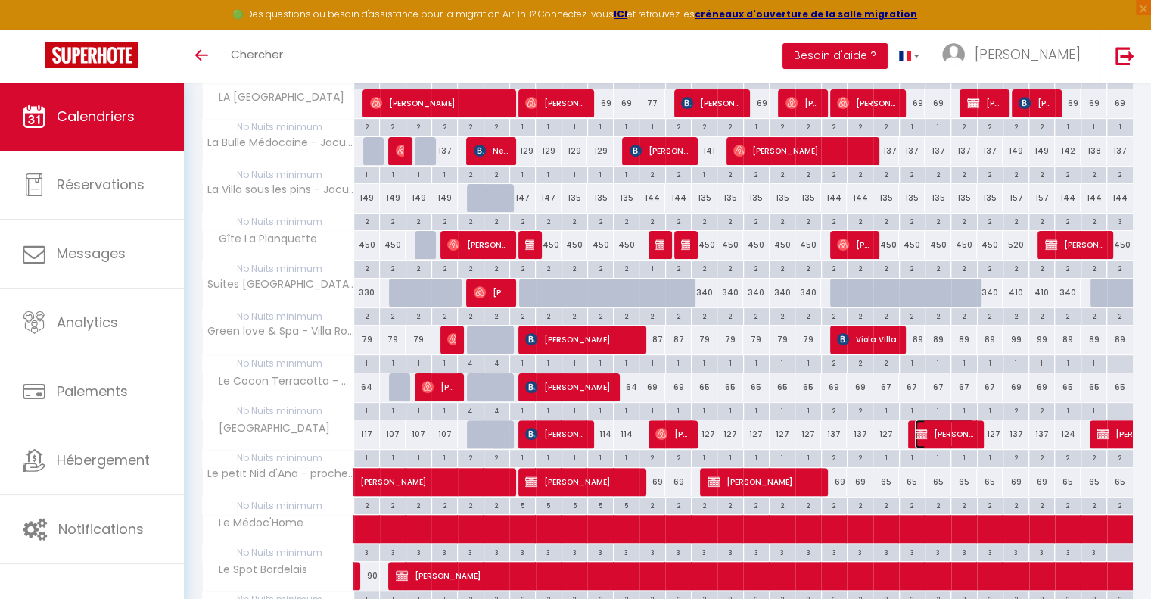
click at [945, 431] on span "[PERSON_NAME] FDS FORET" at bounding box center [945, 433] width 60 height 29
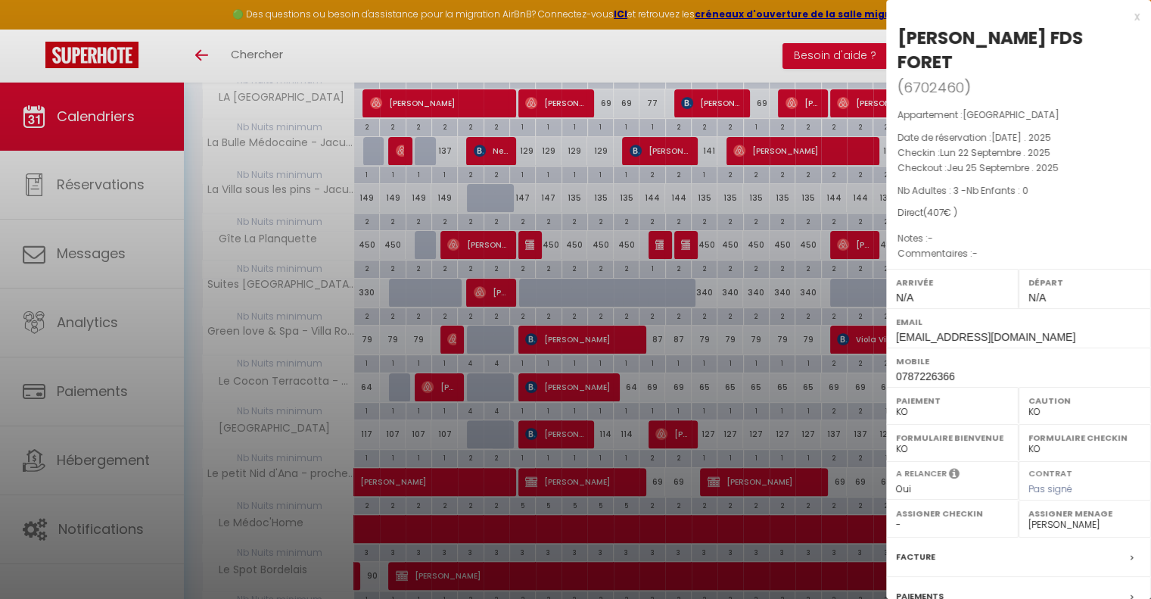
click at [1125, 17] on div "x" at bounding box center [1013, 17] width 254 height 18
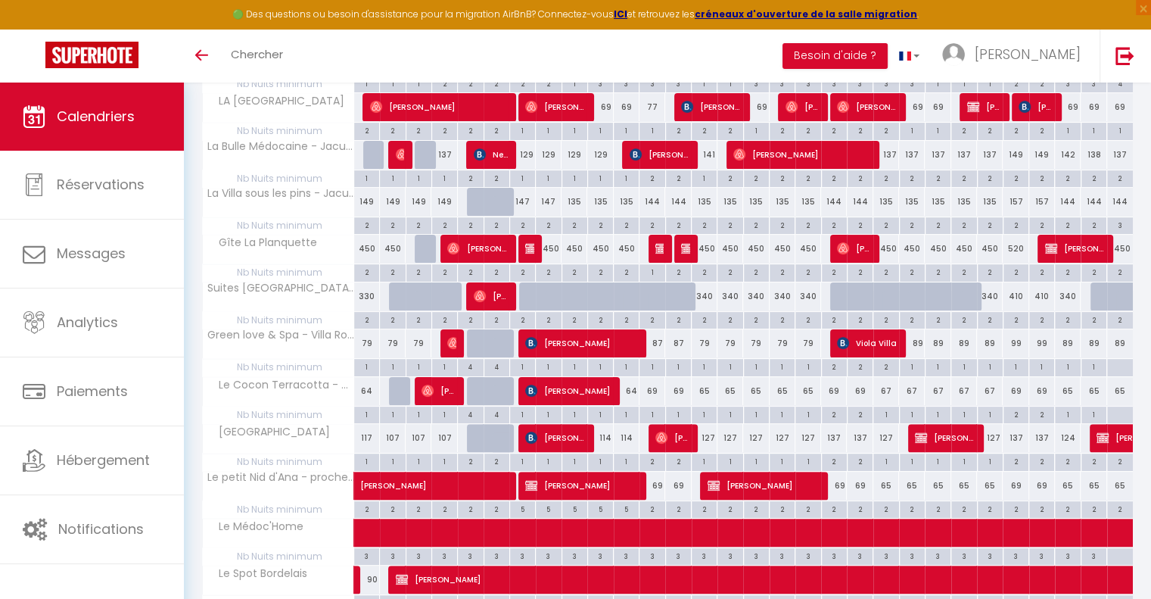
scroll to position [303, 0]
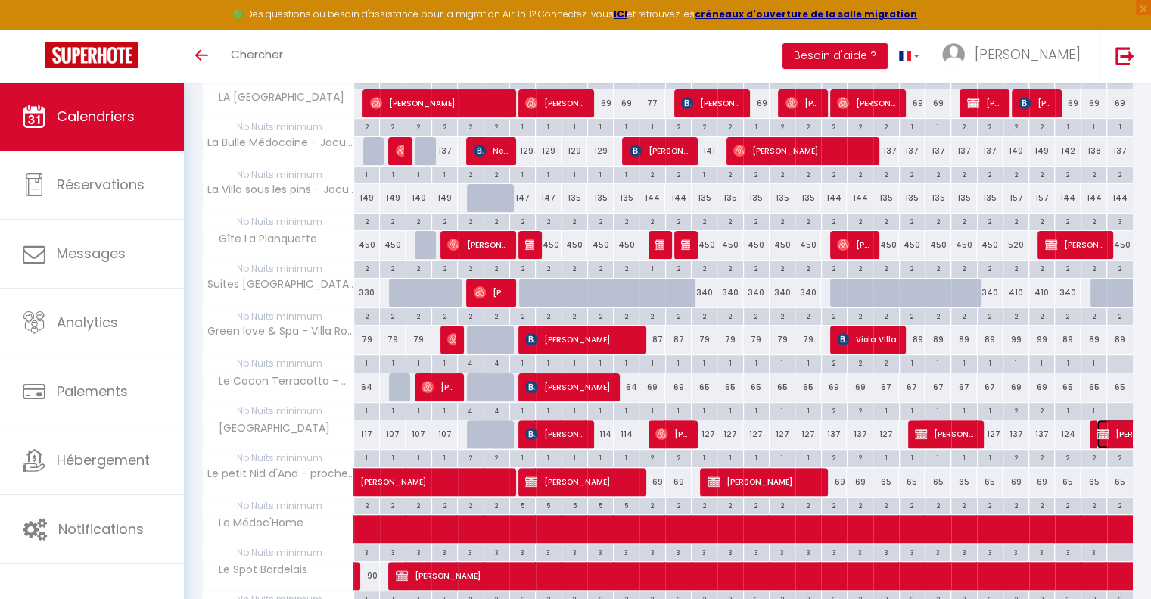
click at [1102, 431] on img at bounding box center [1103, 434] width 12 height 12
